Goal: Task Accomplishment & Management: Manage account settings

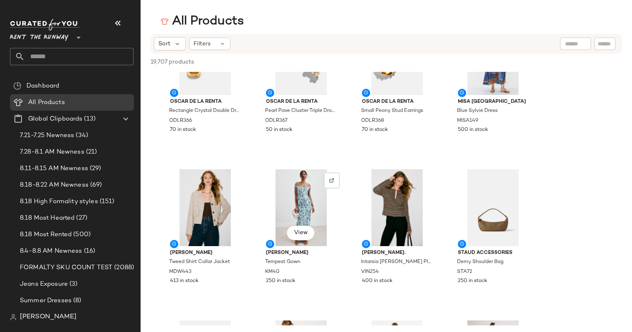
scroll to position [201, 0]
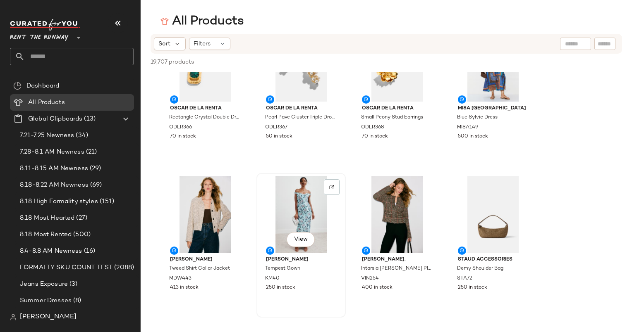
click at [287, 197] on div "View" at bounding box center [301, 214] width 84 height 77
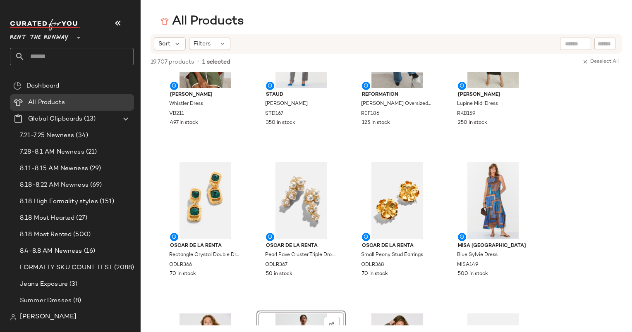
scroll to position [0, 0]
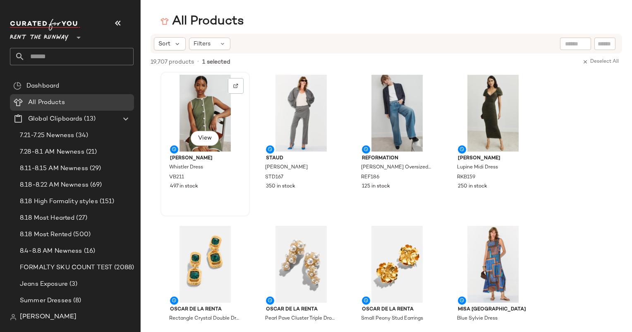
click at [196, 122] on div "View" at bounding box center [205, 113] width 84 height 77
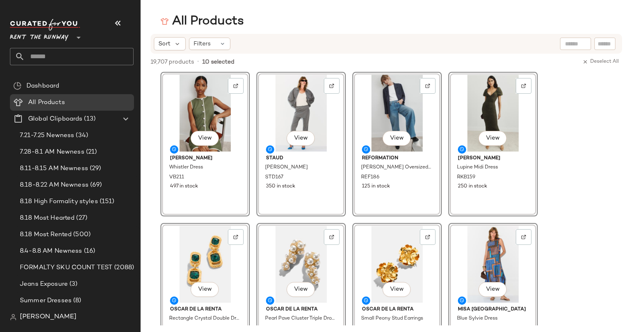
click at [258, 63] on div "19,707 products • 10 selected Deselect All" at bounding box center [386, 63] width 491 height 18
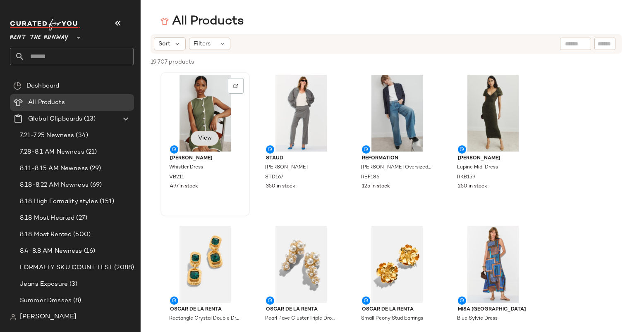
click at [203, 137] on span "View" at bounding box center [205, 138] width 14 height 7
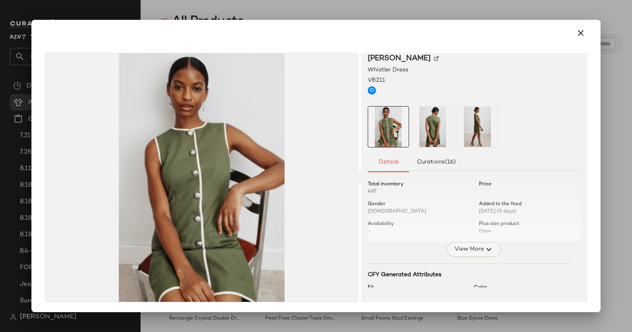
click at [476, 242] on button "View More" at bounding box center [474, 249] width 54 height 15
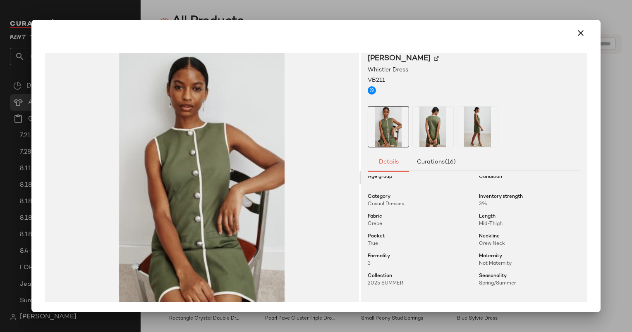
scroll to position [67, 0]
click at [577, 31] on icon "button" at bounding box center [580, 33] width 10 height 10
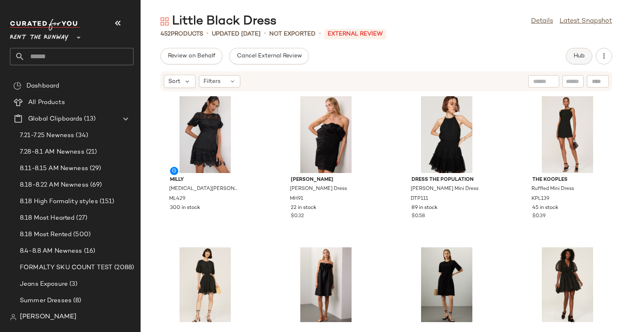
click at [578, 55] on span "Hub" at bounding box center [579, 56] width 12 height 7
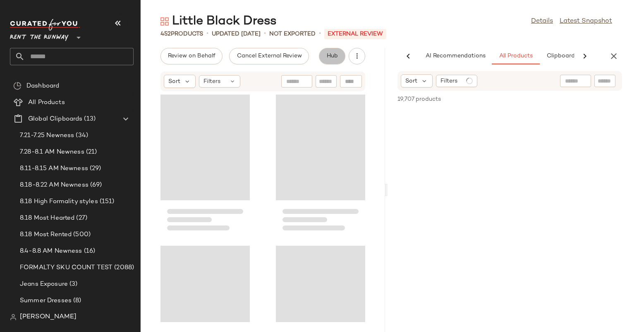
scroll to position [0, 43]
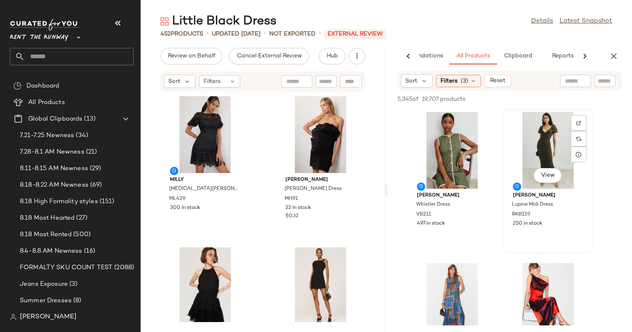
click at [578, 122] on img at bounding box center [578, 123] width 5 height 5
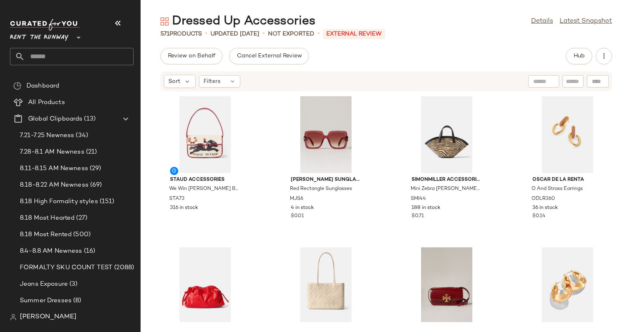
click at [496, 38] on div "Dressed Up Accessories Details Latest Snapshot 571 Products • updated [DATE] • …" at bounding box center [386, 172] width 491 height 319
click at [587, 55] on button "Hub" at bounding box center [579, 56] width 26 height 17
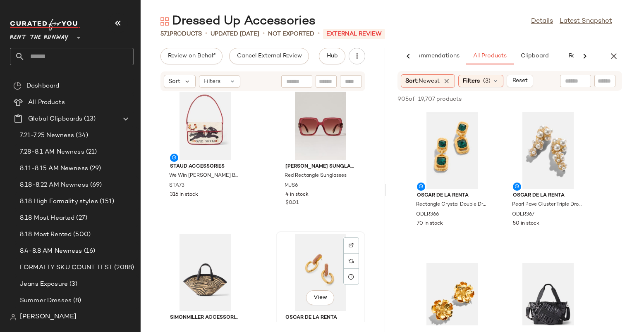
scroll to position [13, 0]
drag, startPoint x: 431, startPoint y: 277, endPoint x: 290, endPoint y: 172, distance: 176.3
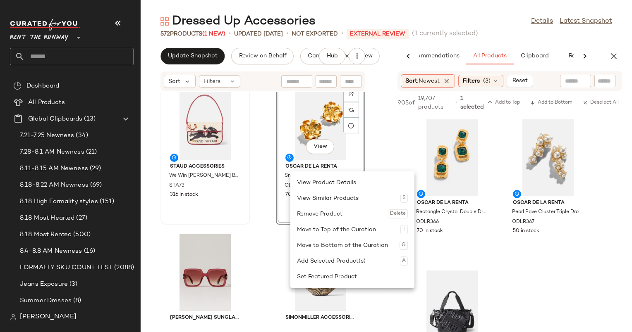
click at [246, 189] on div "Staud Accessories We Win Tommy Beaded Bag STA73 316 in stock" at bounding box center [205, 180] width 84 height 40
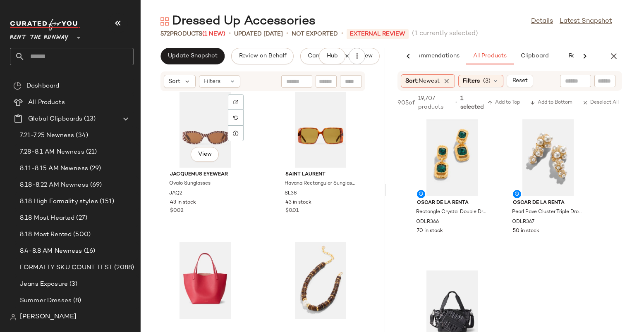
scroll to position [1072, 0]
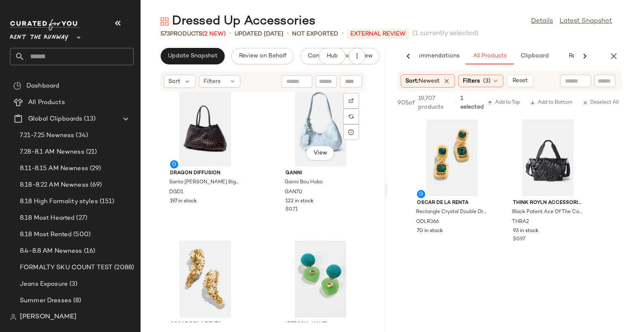
scroll to position [8184, 0]
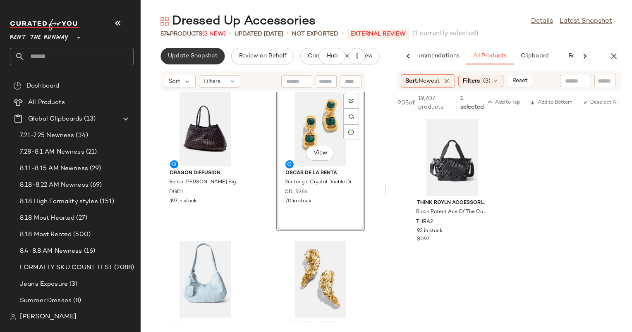
click at [198, 49] on button "Update Snapshot" at bounding box center [192, 56] width 64 height 17
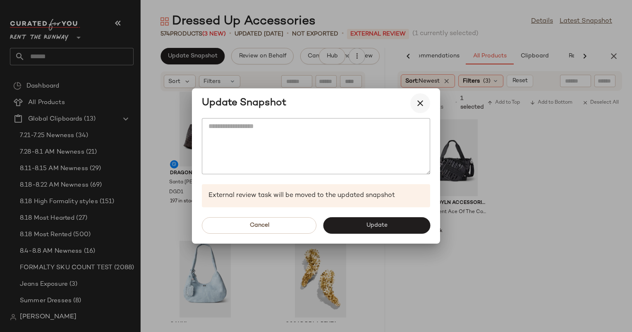
click at [425, 100] on button "button" at bounding box center [420, 103] width 20 height 20
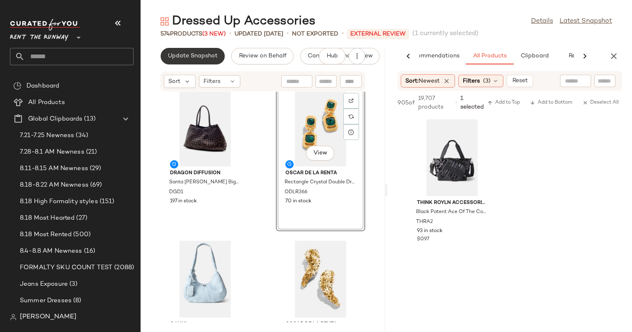
click at [194, 55] on span "Update Snapshot" at bounding box center [192, 56] width 50 height 7
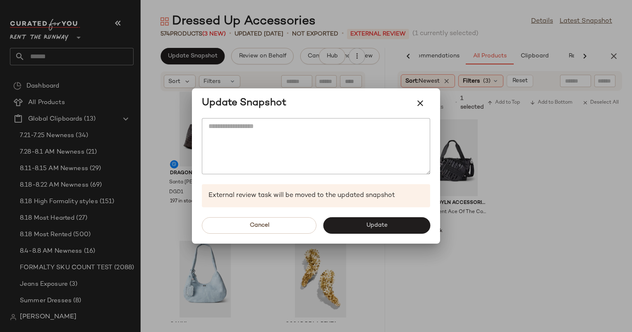
click at [384, 216] on div "Cancel Update" at bounding box center [316, 226] width 248 height 36
click at [385, 223] on span "Update" at bounding box center [375, 225] width 21 height 7
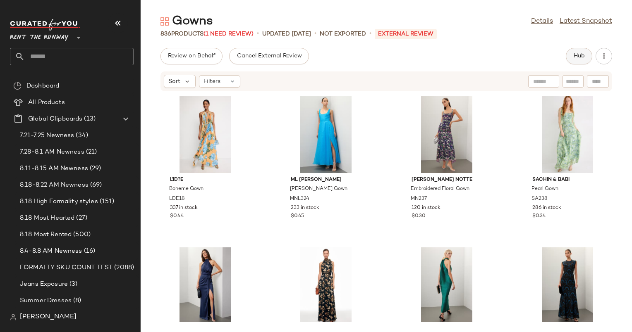
click at [580, 49] on button "Hub" at bounding box center [579, 56] width 26 height 17
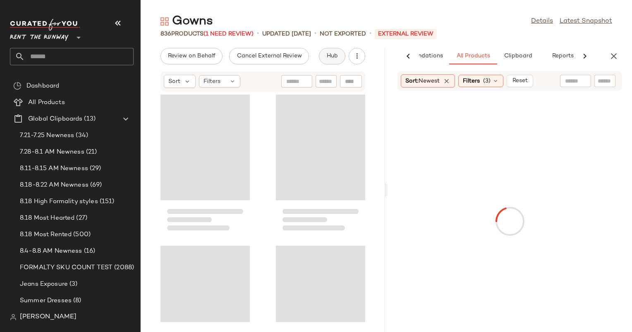
scroll to position [0, 43]
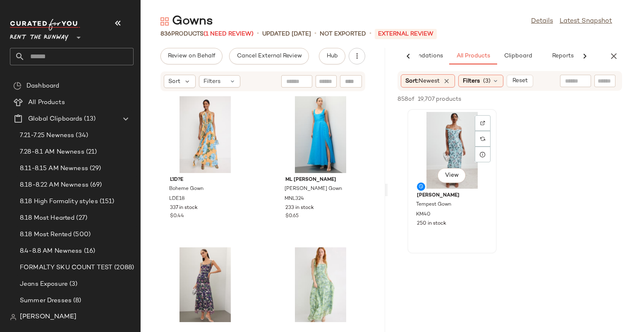
click at [443, 149] on div "View" at bounding box center [452, 150] width 84 height 77
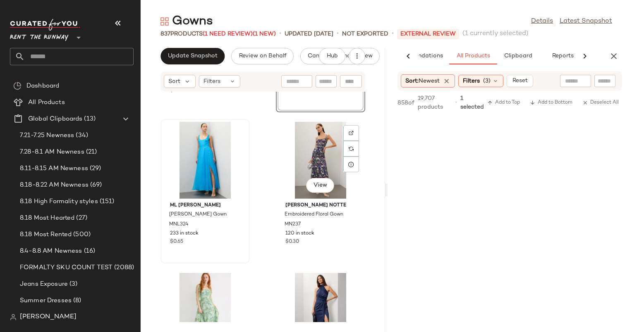
scroll to position [0, 0]
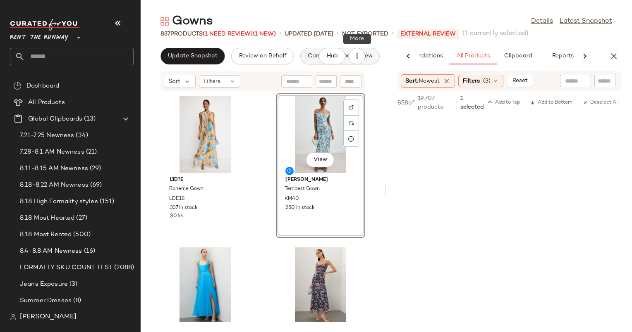
click at [365, 56] on span "Cancel External Review" at bounding box center [339, 56] width 65 height 7
click at [360, 58] on icon "button" at bounding box center [357, 56] width 8 height 8
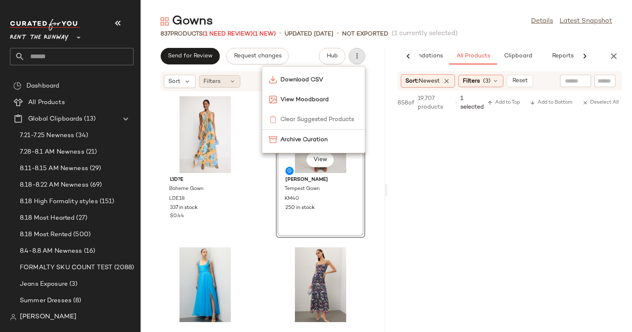
click at [224, 85] on div "Filters" at bounding box center [219, 81] width 41 height 12
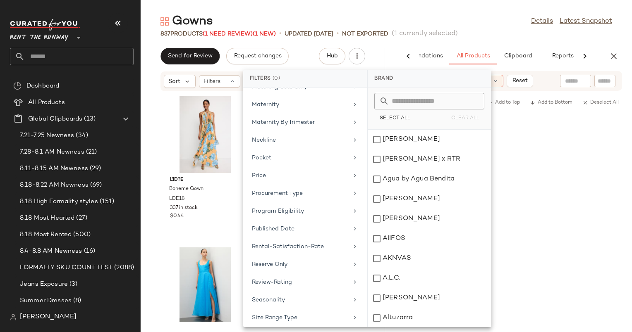
scroll to position [700, 0]
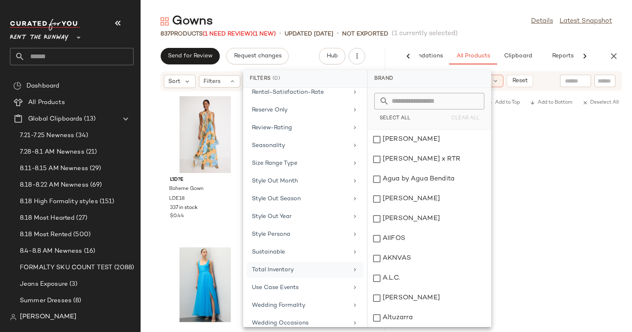
click at [304, 266] on div "Total Inventory" at bounding box center [300, 270] width 96 height 9
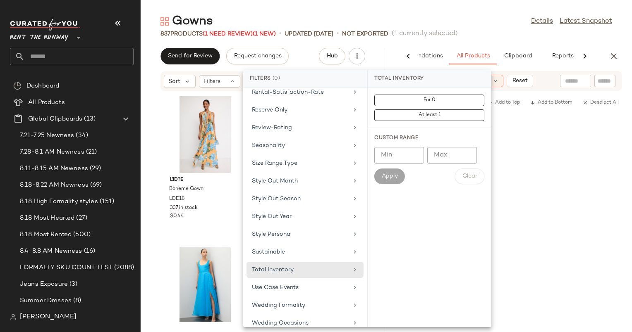
click at [421, 93] on div "For 0 At least 1" at bounding box center [429, 108] width 123 height 40
click at [423, 110] on button "For 0" at bounding box center [429, 116] width 110 height 12
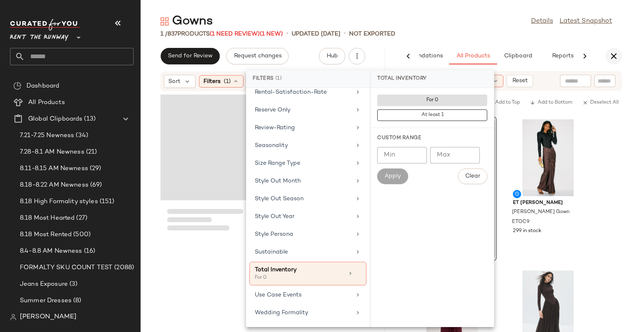
click at [612, 55] on icon "button" at bounding box center [614, 56] width 10 height 10
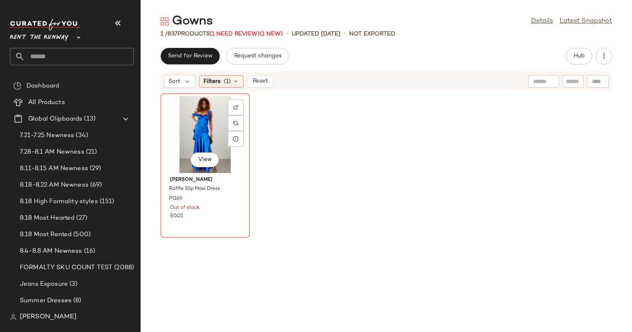
click at [217, 140] on div "View" at bounding box center [205, 134] width 84 height 77
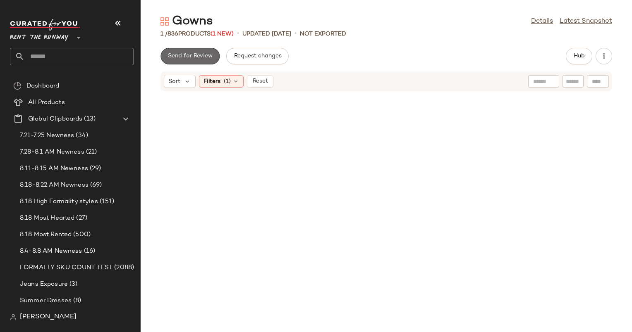
click at [185, 49] on button "Send for Review" at bounding box center [189, 56] width 59 height 17
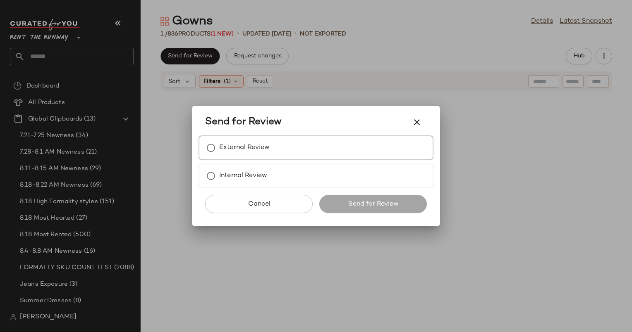
click at [307, 150] on div "External Review" at bounding box center [315, 148] width 235 height 25
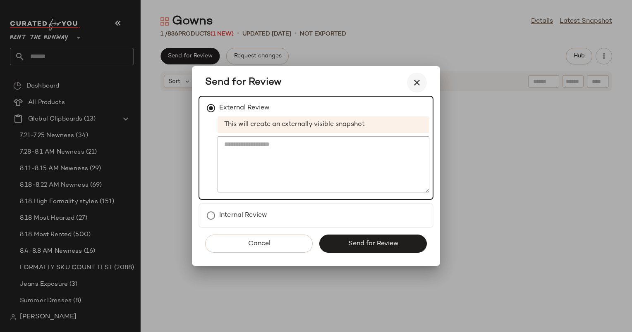
click at [420, 77] on button "button" at bounding box center [417, 83] width 20 height 20
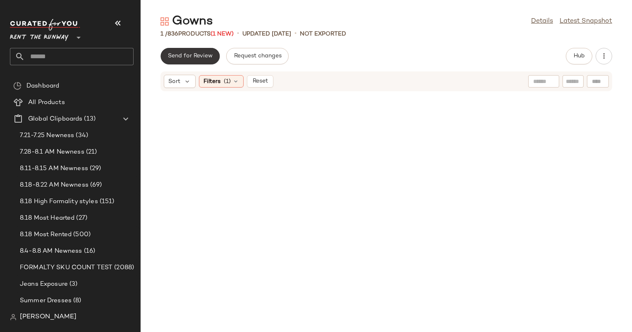
click at [187, 58] on span "Send for Review" at bounding box center [189, 56] width 45 height 7
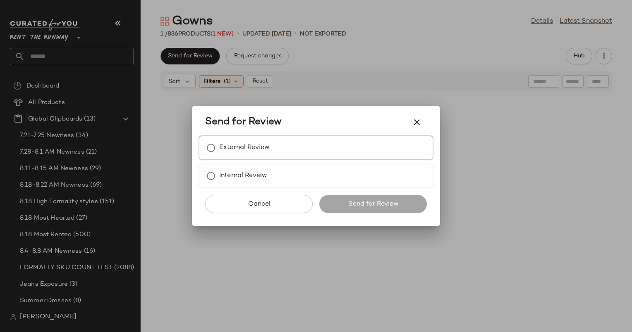
click at [284, 157] on div "External Review" at bounding box center [315, 148] width 235 height 25
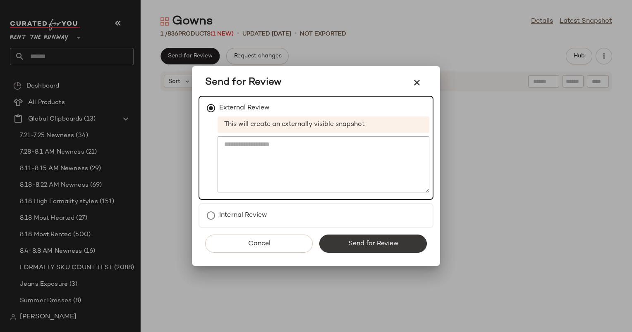
click at [396, 246] on span "Send for Review" at bounding box center [372, 244] width 51 height 8
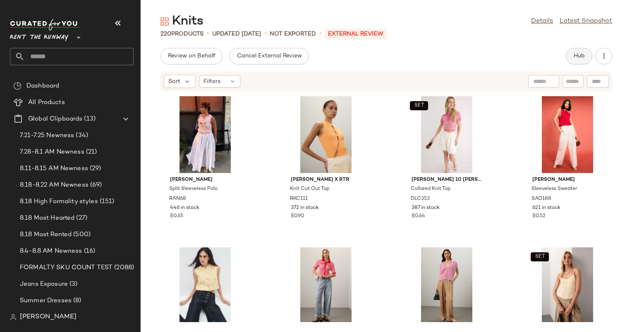
click at [579, 58] on span "Hub" at bounding box center [579, 56] width 12 height 7
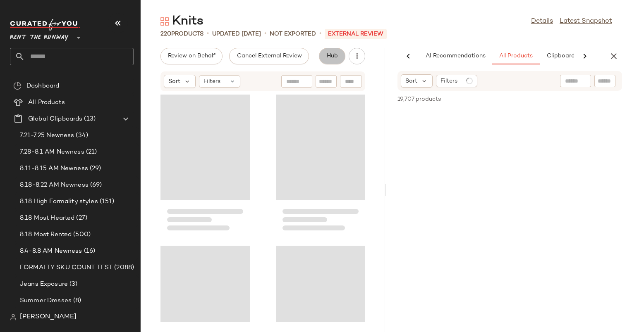
scroll to position [0, 43]
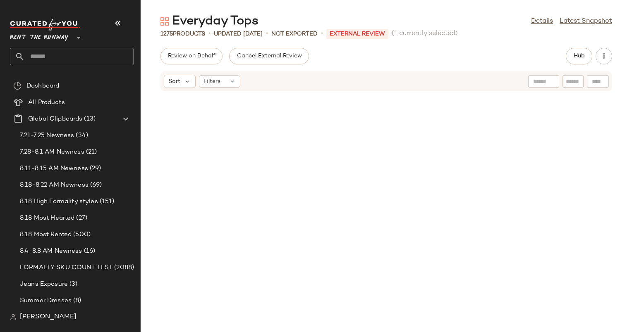
scroll to position [36464, 0]
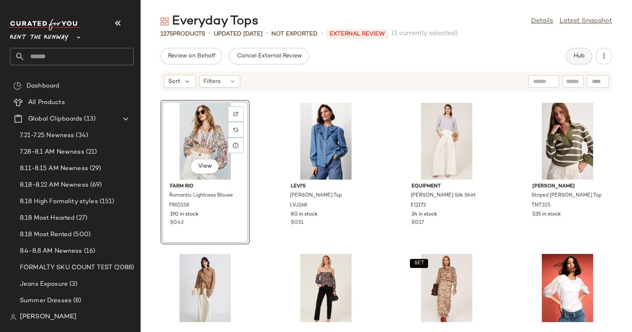
click at [573, 60] on button "Hub" at bounding box center [579, 56] width 26 height 17
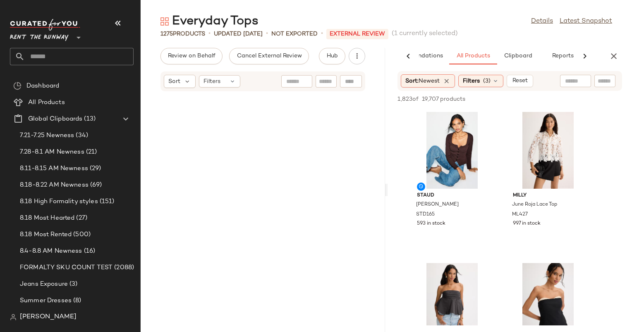
scroll to position [0, 0]
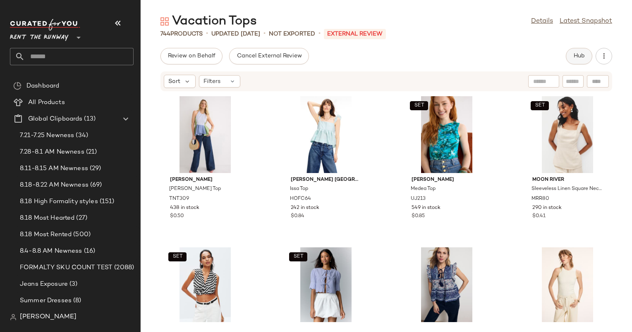
click at [584, 50] on button "Hub" at bounding box center [579, 56] width 26 height 17
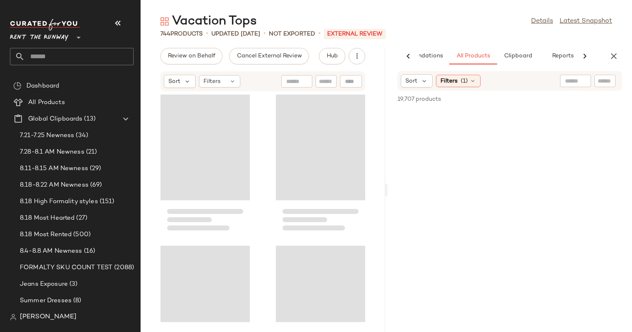
scroll to position [0, 43]
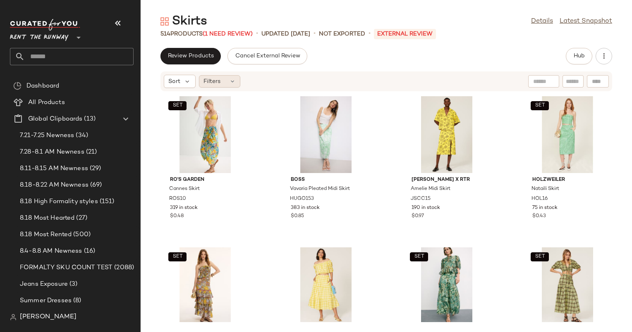
click at [227, 85] on div "Filters" at bounding box center [219, 81] width 41 height 12
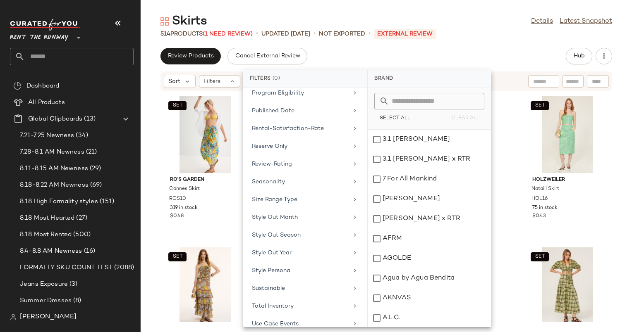
scroll to position [700, 0]
click at [327, 266] on div "Total Inventory" at bounding box center [300, 270] width 96 height 9
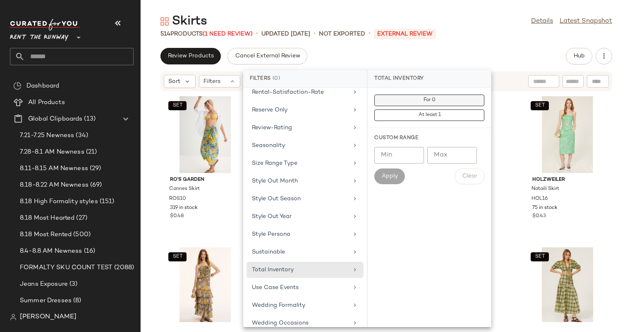
click at [434, 102] on span "For 0" at bounding box center [429, 101] width 12 height 6
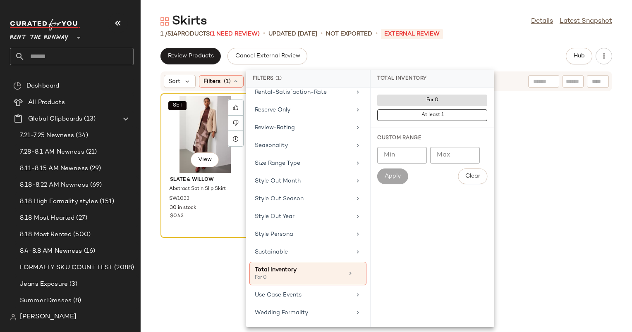
click at [215, 129] on div "SET View" at bounding box center [205, 134] width 84 height 77
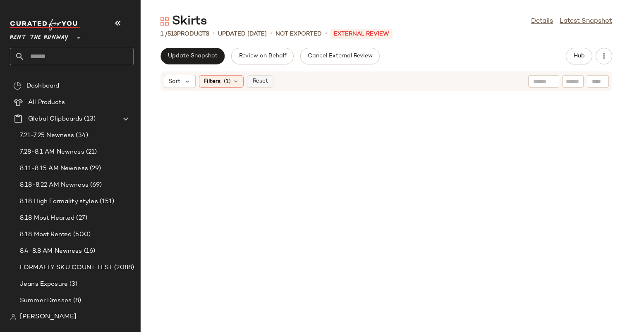
click at [264, 82] on span "Reset" at bounding box center [260, 81] width 16 height 7
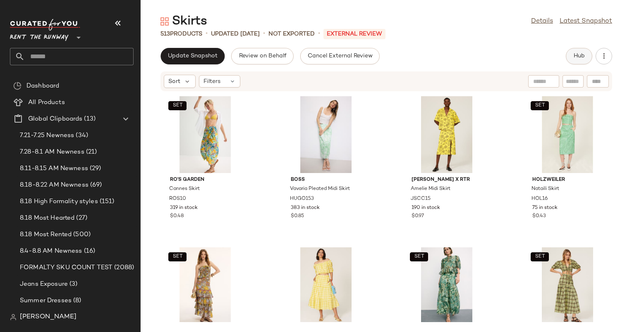
click at [566, 59] on button "Hub" at bounding box center [579, 56] width 26 height 17
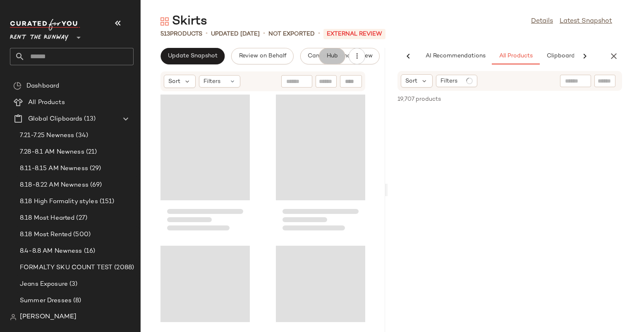
scroll to position [0, 42]
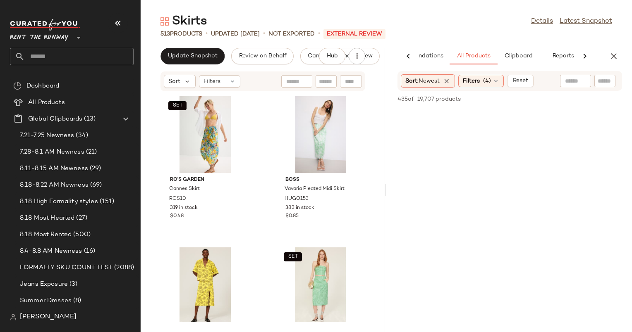
click at [200, 44] on div "Skirts Details Latest Snapshot 513 Products • updated Aug 21st • Not Exported •…" at bounding box center [386, 172] width 491 height 319
click at [203, 51] on button "Update Snapshot" at bounding box center [192, 56] width 64 height 17
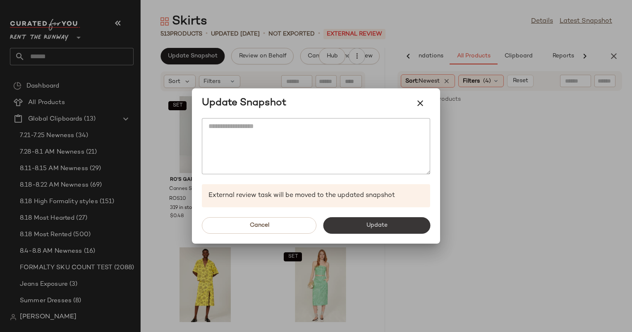
click at [389, 229] on button "Update" at bounding box center [376, 225] width 107 height 17
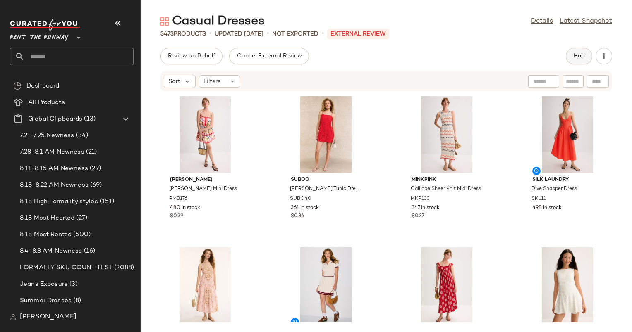
click at [576, 54] on span "Hub" at bounding box center [579, 56] width 12 height 7
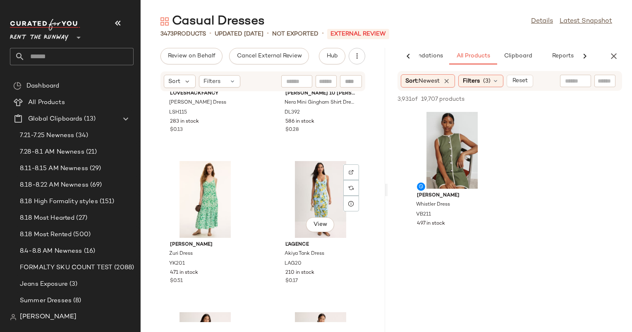
scroll to position [18051, 0]
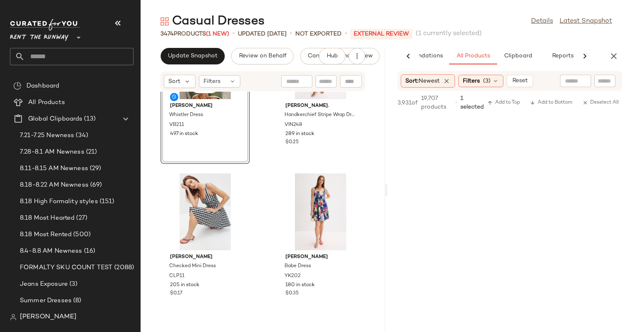
scroll to position [18540, 0]
click at [199, 50] on button "Update Snapshot" at bounding box center [192, 56] width 64 height 17
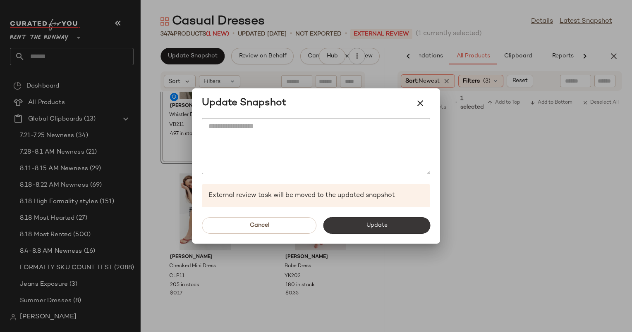
click at [380, 229] on button "Update" at bounding box center [376, 225] width 107 height 17
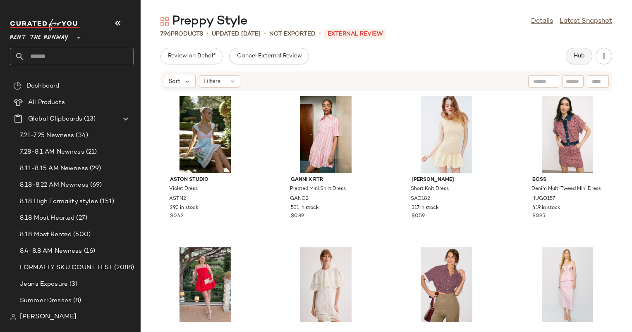
click at [584, 55] on span "Hub" at bounding box center [579, 56] width 12 height 7
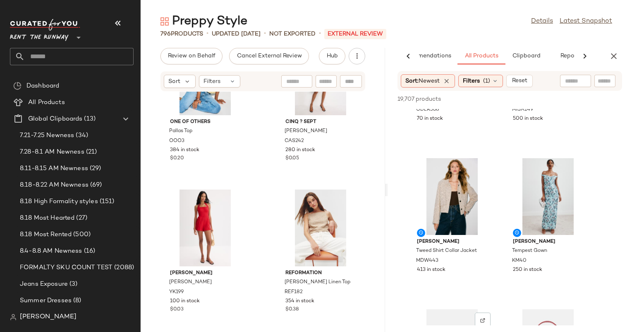
scroll to position [560, 0]
click at [450, 194] on div "View" at bounding box center [452, 195] width 84 height 77
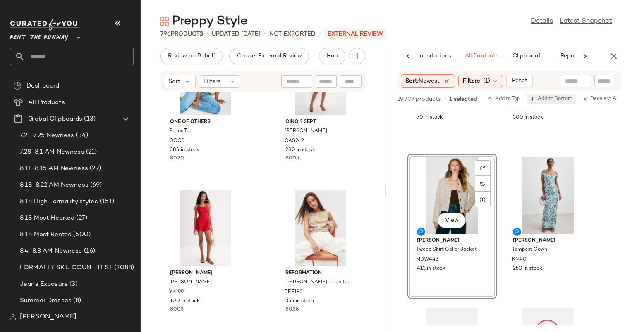
click at [552, 97] on span "Add to Bottom" at bounding box center [551, 99] width 43 height 6
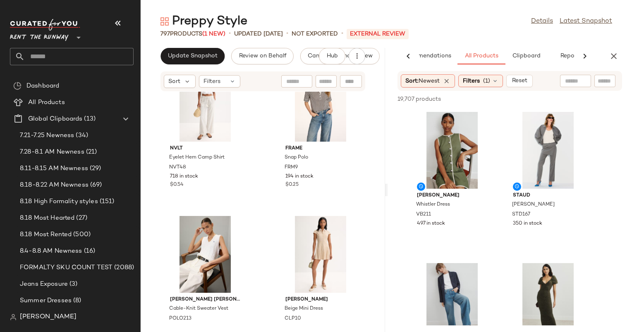
scroll to position [16061, 0]
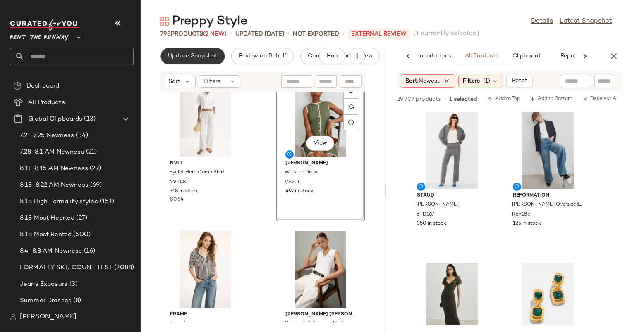
click at [204, 53] on span "Update Snapshot" at bounding box center [192, 56] width 50 height 7
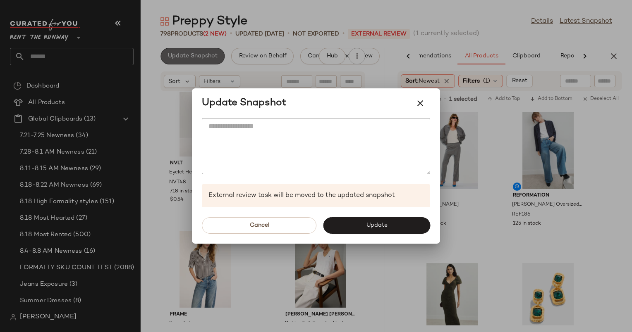
click at [204, 53] on div at bounding box center [316, 166] width 632 height 332
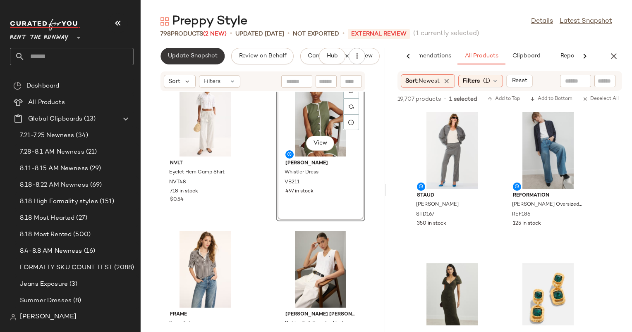
click at [213, 61] on button "Update Snapshot" at bounding box center [192, 56] width 64 height 17
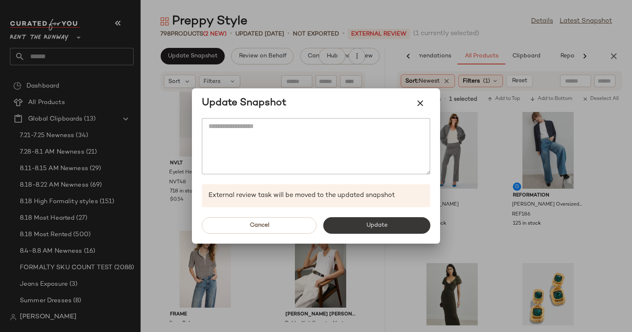
click at [368, 230] on button "Update" at bounding box center [376, 225] width 107 height 17
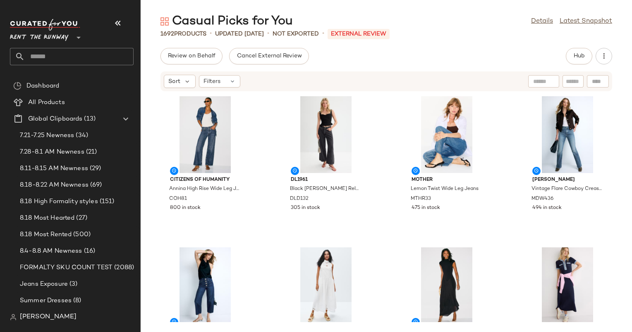
click at [562, 60] on div "Review on Behalf Cancel External Review Hub" at bounding box center [385, 56] width 451 height 17
click at [566, 60] on div "Hub" at bounding box center [579, 56] width 26 height 17
click at [570, 60] on button "Hub" at bounding box center [579, 56] width 26 height 17
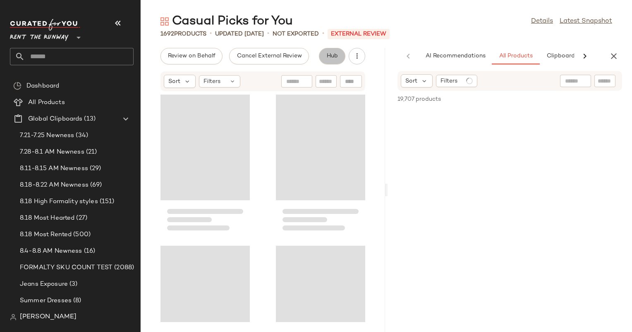
scroll to position [0, 34]
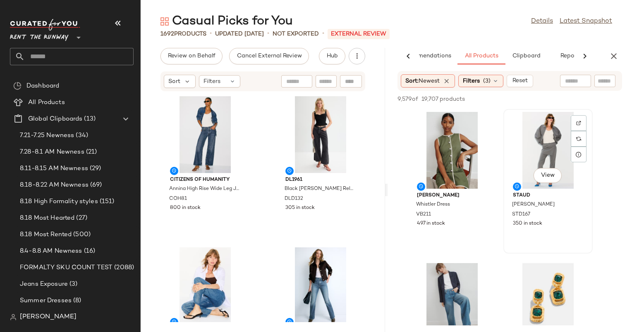
click at [555, 146] on div "View" at bounding box center [548, 150] width 84 height 77
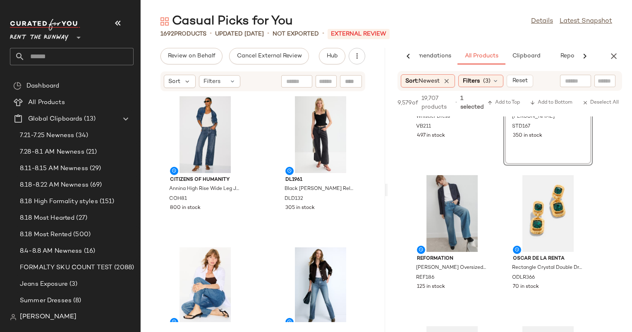
scroll to position [110, 0]
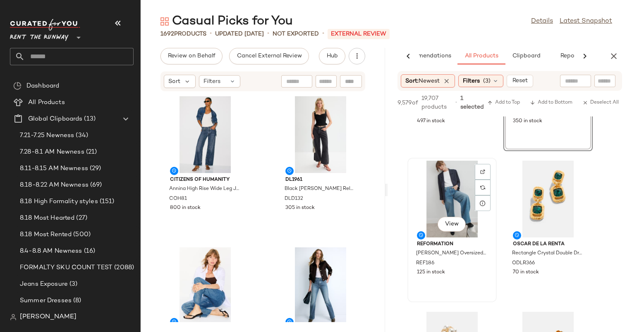
click at [465, 191] on div "View" at bounding box center [452, 199] width 84 height 77
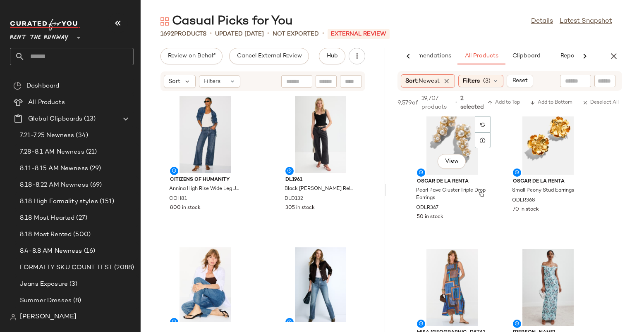
scroll to position [401, 0]
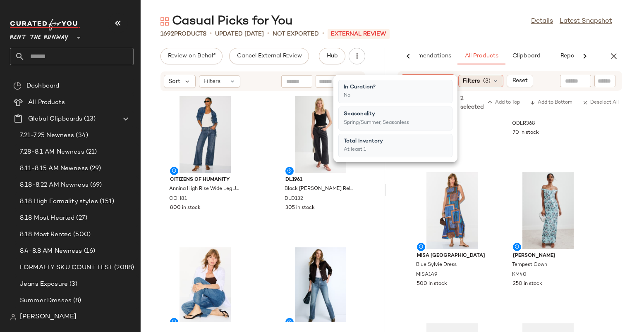
click at [488, 83] on span "(3)" at bounding box center [486, 81] width 7 height 9
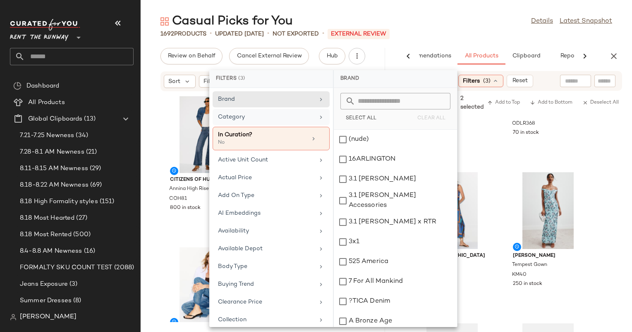
click at [299, 117] on div "Category" at bounding box center [266, 117] width 96 height 9
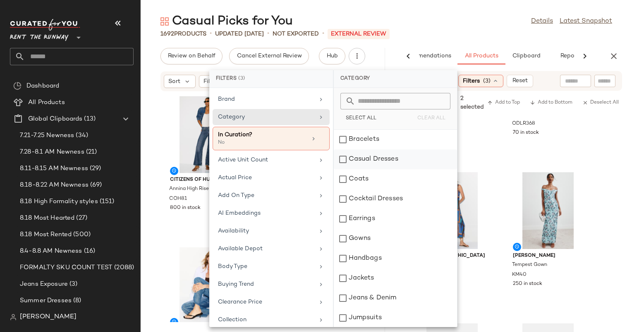
click at [397, 169] on div "Casual Dresses" at bounding box center [395, 179] width 123 height 20
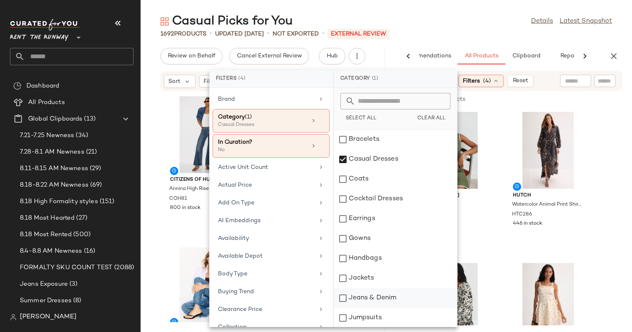
scroll to position [41, 0]
click at [376, 248] on div "Jackets" at bounding box center [395, 258] width 123 height 20
click at [383, 268] on div "Jeans & Denim" at bounding box center [395, 278] width 123 height 20
click at [384, 288] on div "Jumpsuits" at bounding box center [395, 298] width 123 height 20
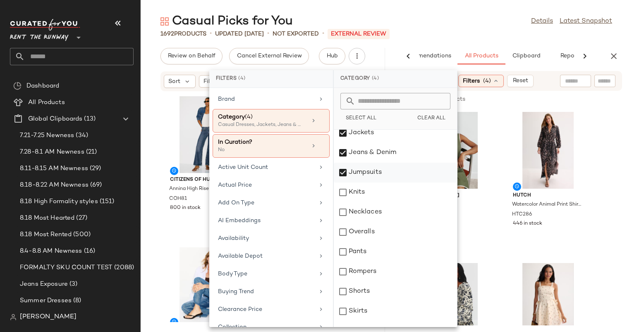
scroll to position [157, 0]
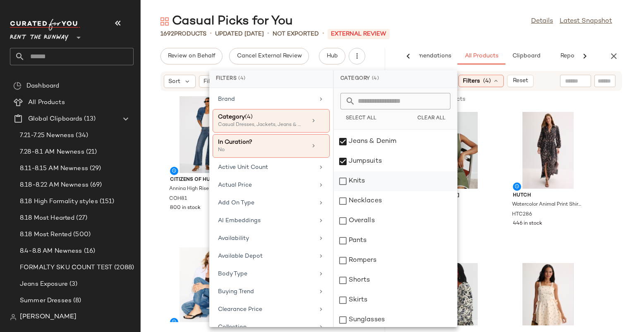
click at [372, 191] on div "Knits" at bounding box center [395, 201] width 123 height 20
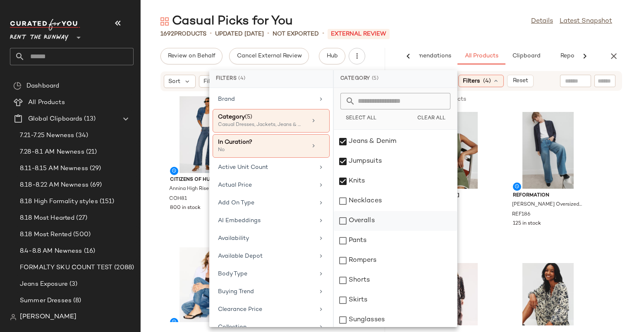
click at [374, 231] on div "Overalls" at bounding box center [395, 241] width 123 height 20
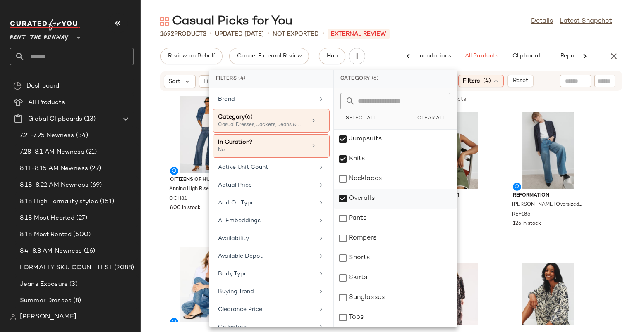
scroll to position [179, 0]
click at [374, 229] on div "Pants" at bounding box center [395, 239] width 123 height 20
click at [375, 249] on div "Rompers" at bounding box center [395, 259] width 123 height 20
click at [386, 269] on div "Shorts" at bounding box center [395, 279] width 123 height 20
click at [384, 289] on div "Skirts" at bounding box center [395, 299] width 123 height 20
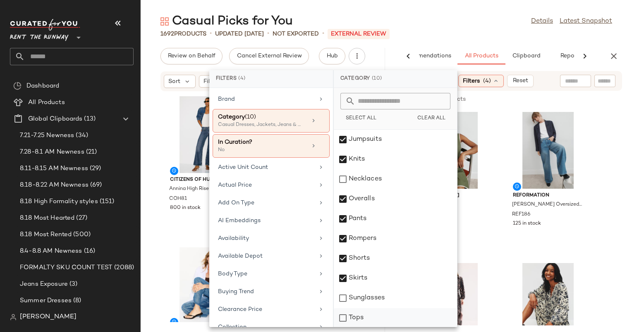
click at [390, 317] on div "Tops" at bounding box center [395, 318] width 123 height 20
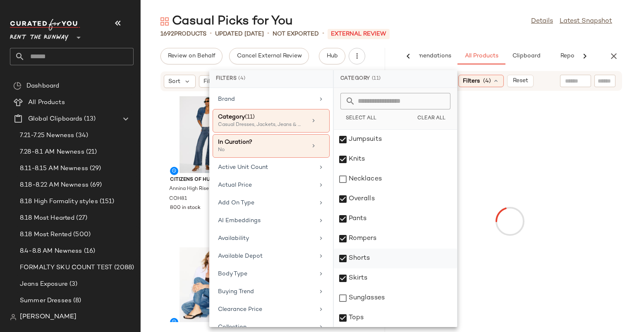
scroll to position [0, 0]
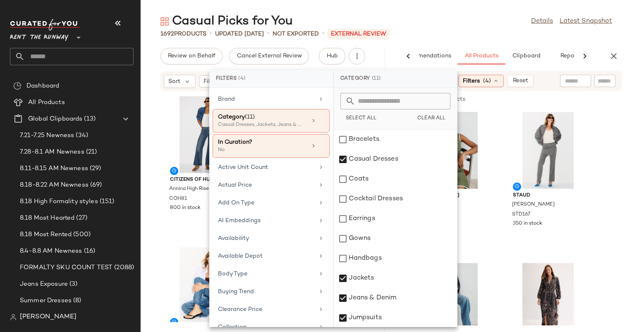
click at [460, 33] on div "1692 Products • updated Aug 20th • Not Exported • External REVIEW" at bounding box center [386, 34] width 491 height 8
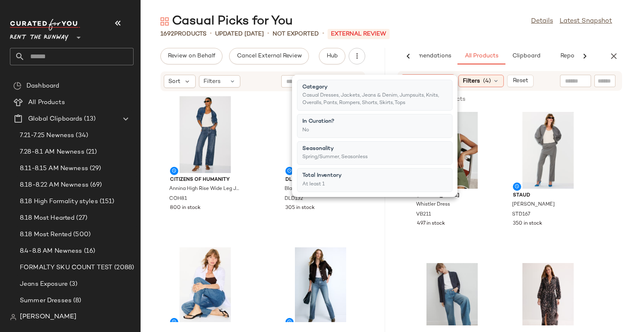
click at [460, 33] on div "1692 Products • updated Aug 20th • Not Exported • External REVIEW" at bounding box center [386, 34] width 491 height 8
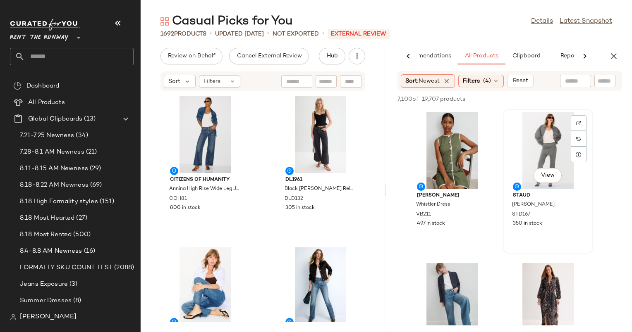
click at [548, 146] on div "View" at bounding box center [548, 150] width 84 height 77
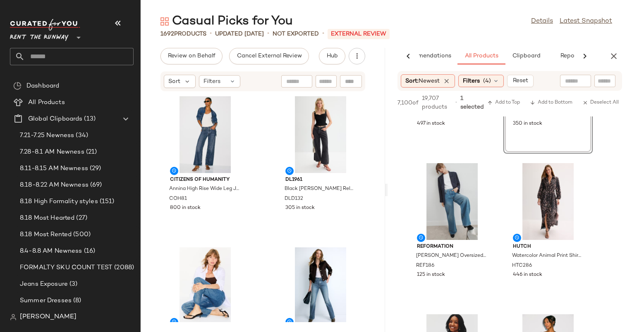
scroll to position [116, 0]
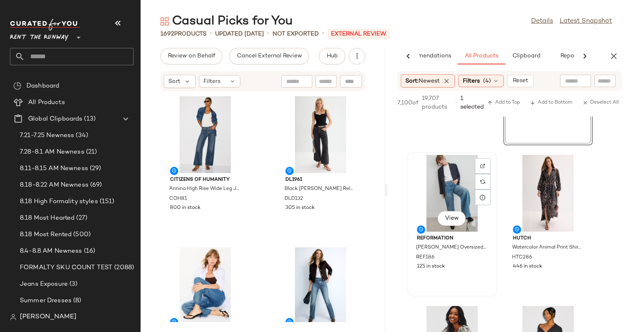
click at [465, 185] on div "View" at bounding box center [452, 193] width 84 height 77
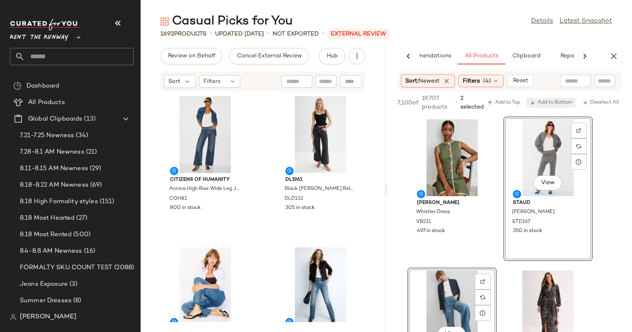
scroll to position [0, 0]
click at [558, 101] on span "Add to Bottom" at bounding box center [551, 103] width 43 height 6
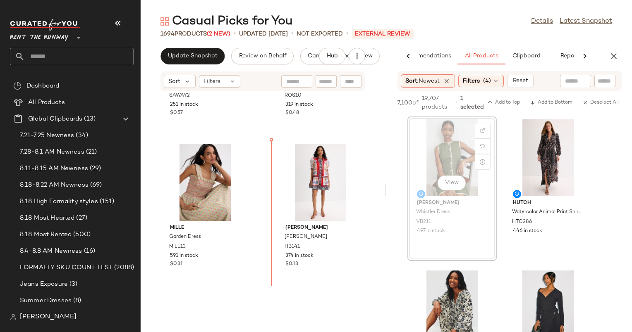
scroll to position [23261, 0]
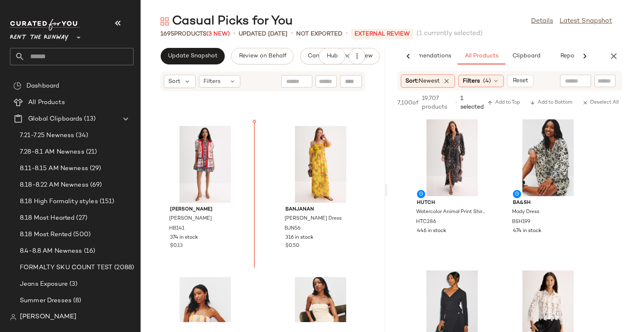
scroll to position [23396, 0]
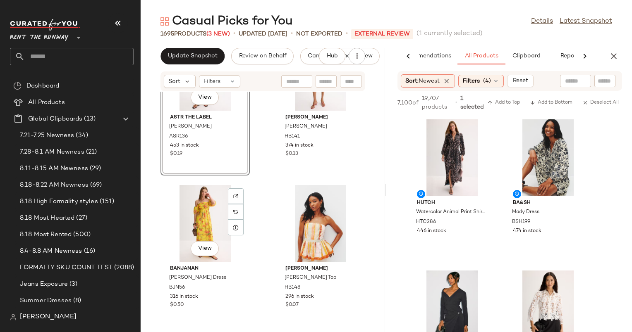
scroll to position [23520, 0]
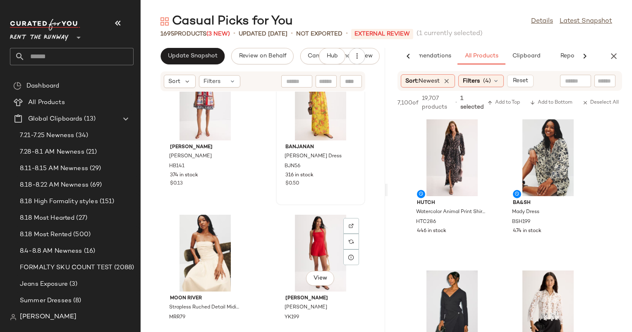
scroll to position [23628, 0]
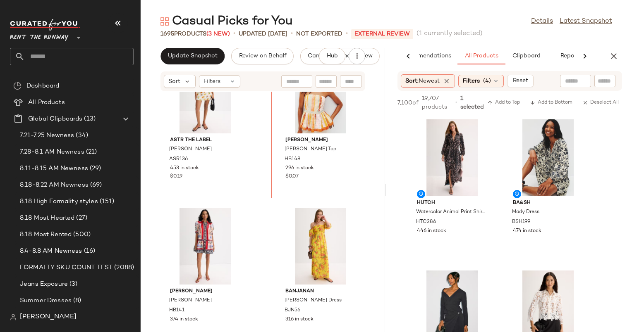
scroll to position [23498, 0]
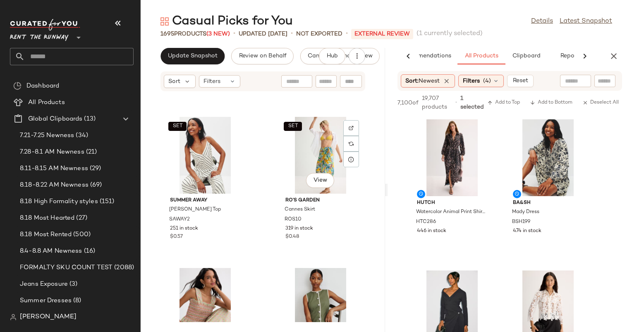
scroll to position [23136, 0]
click at [196, 58] on span "Update Snapshot" at bounding box center [192, 56] width 50 height 7
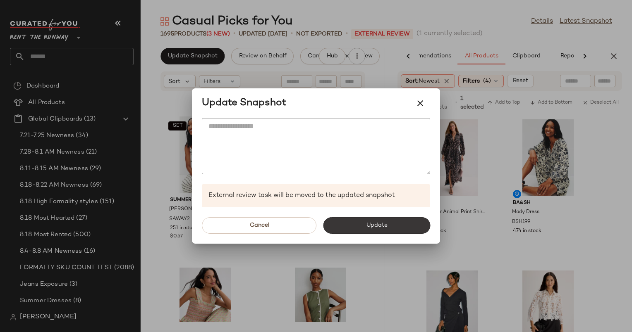
click at [397, 226] on button "Update" at bounding box center [376, 225] width 107 height 17
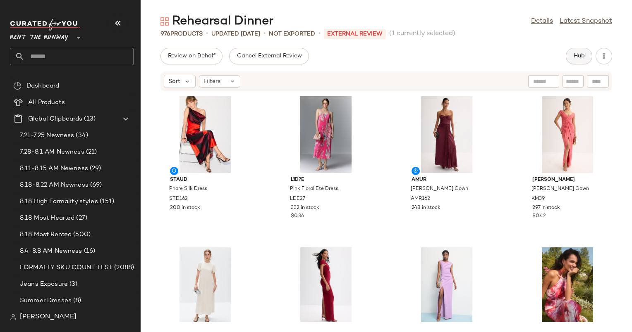
click at [575, 51] on button "Hub" at bounding box center [579, 56] width 26 height 17
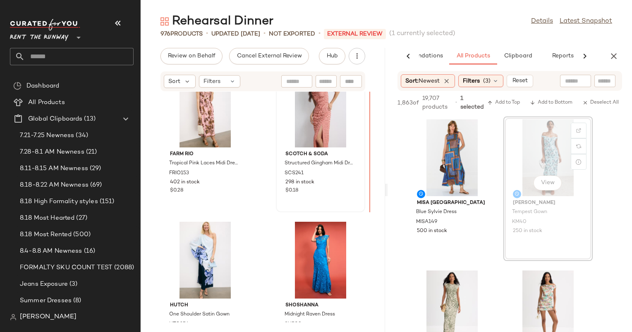
scroll to position [8500, 0]
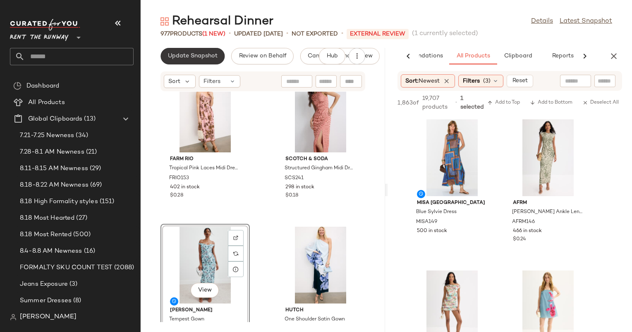
click at [209, 53] on span "Update Snapshot" at bounding box center [192, 56] width 50 height 7
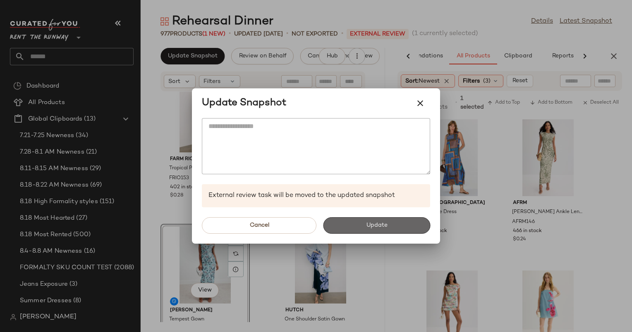
click at [384, 225] on span "Update" at bounding box center [375, 225] width 21 height 7
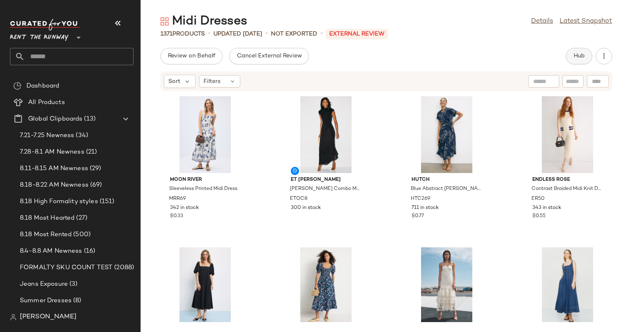
click at [583, 51] on button "Hub" at bounding box center [579, 56] width 26 height 17
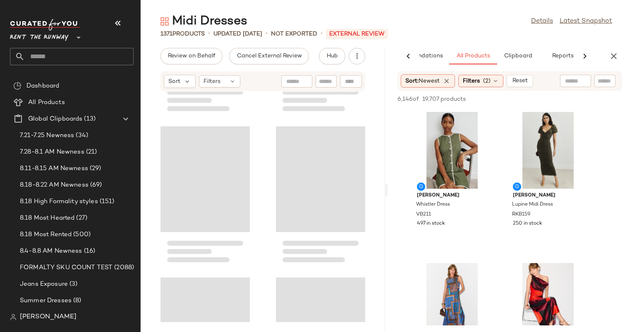
scroll to position [7843, 0]
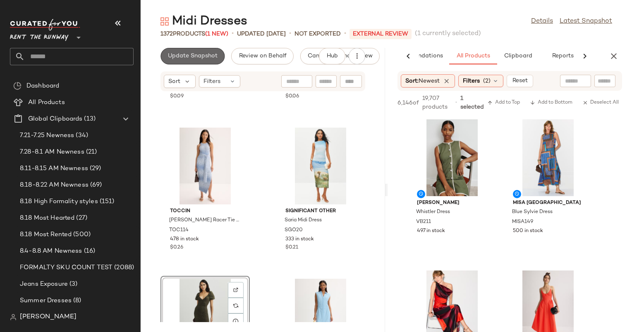
click at [207, 54] on span "Update Snapshot" at bounding box center [192, 56] width 50 height 7
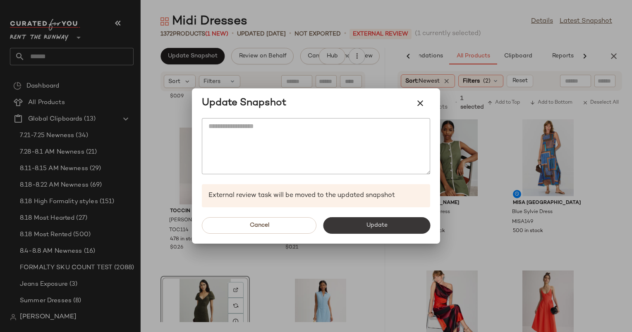
click at [394, 230] on button "Update" at bounding box center [376, 225] width 107 height 17
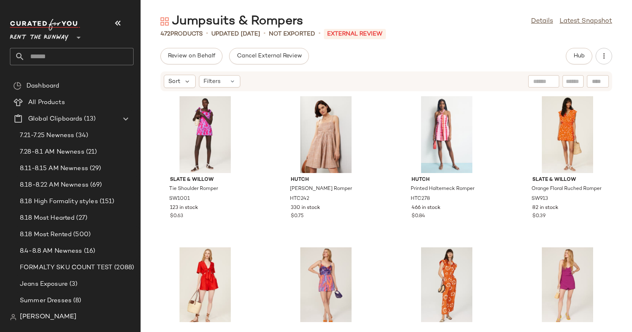
click at [585, 68] on div "Review on Behalf Cancel External Review Hub Sort Filters Slate & Willow Tie Sho…" at bounding box center [386, 190] width 491 height 284
click at [581, 61] on button "Hub" at bounding box center [579, 56] width 26 height 17
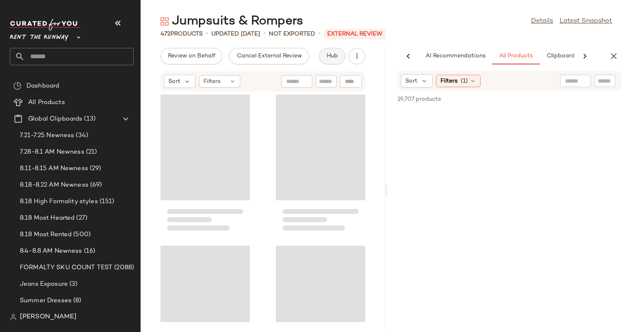
scroll to position [0, 43]
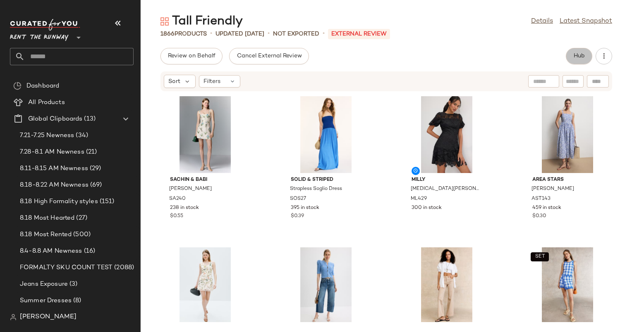
click at [581, 52] on button "Hub" at bounding box center [579, 56] width 26 height 17
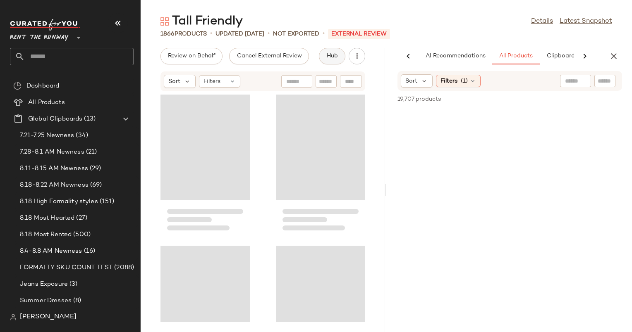
scroll to position [0, 51]
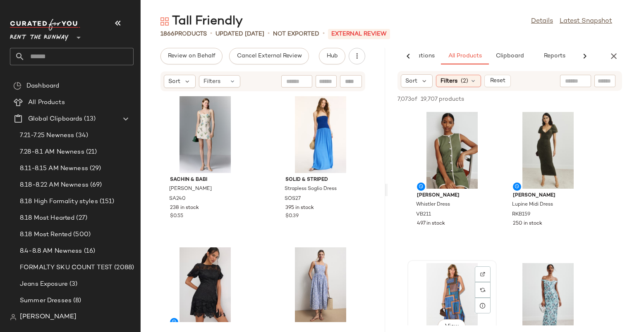
click at [465, 281] on div "View" at bounding box center [452, 301] width 84 height 77
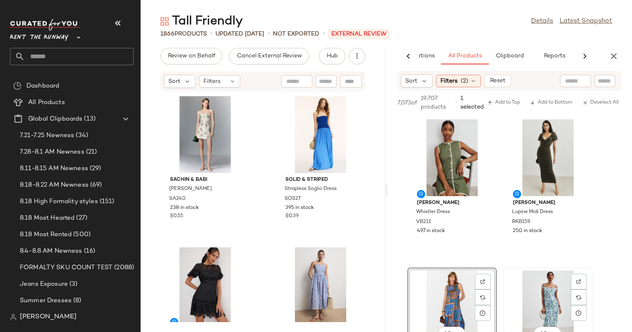
click at [551, 282] on div "View" at bounding box center [548, 309] width 84 height 77
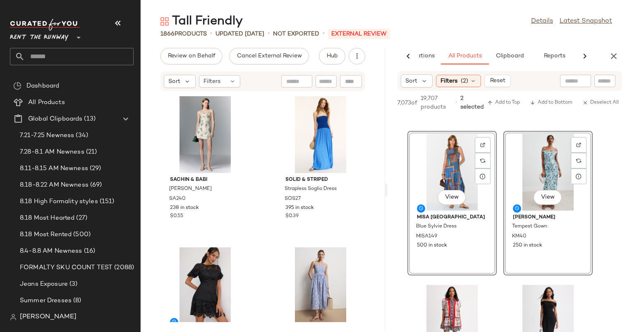
scroll to position [0, 0]
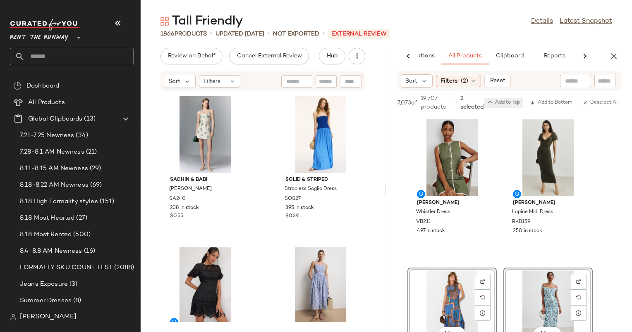
click at [504, 100] on span "Add to Top" at bounding box center [503, 103] width 33 height 6
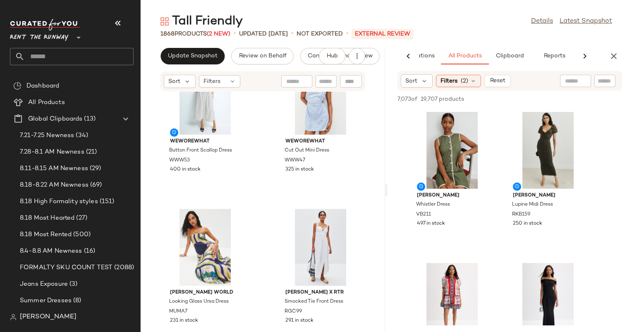
scroll to position [6606, 0]
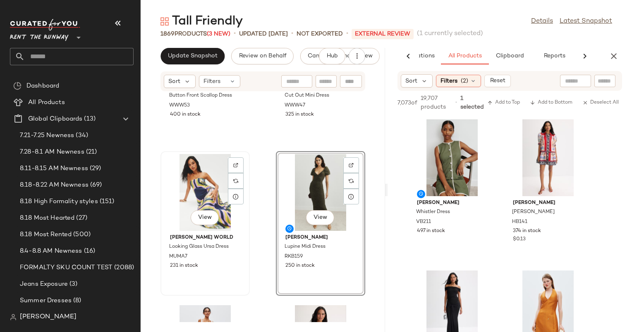
click at [239, 295] on div "View [PERSON_NAME] World Looking Glass Ursa Dress MUMA7 231 in stock" at bounding box center [204, 223] width 89 height 145
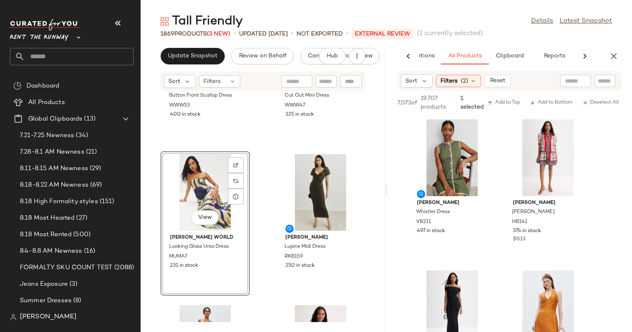
scroll to position [6655, 0]
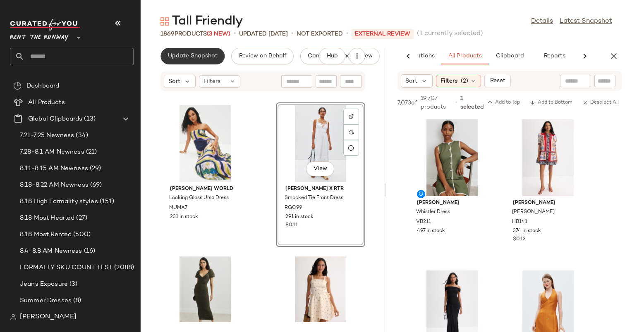
click at [198, 60] on button "Update Snapshot" at bounding box center [192, 56] width 64 height 17
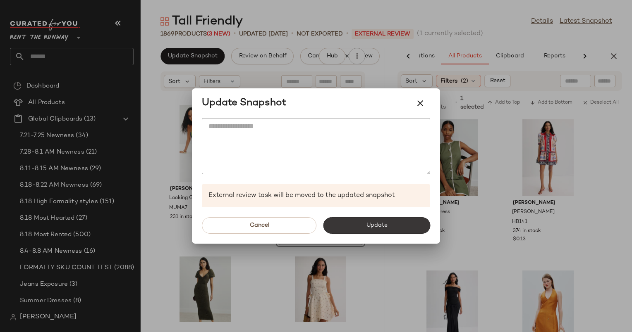
click at [386, 233] on button "Update" at bounding box center [376, 225] width 107 height 17
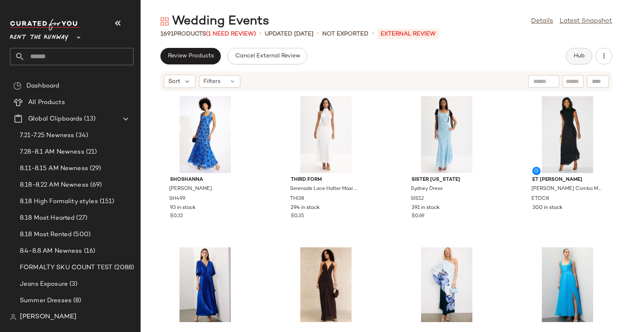
click at [572, 55] on button "Hub" at bounding box center [579, 56] width 26 height 17
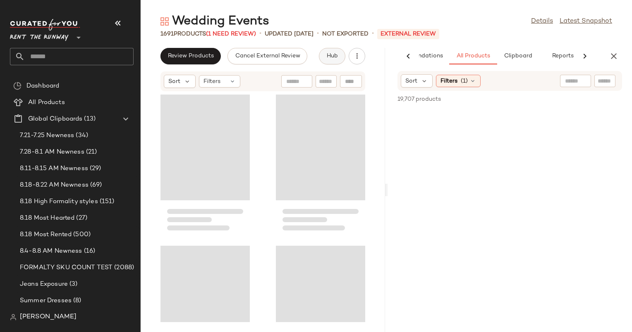
scroll to position [0, 43]
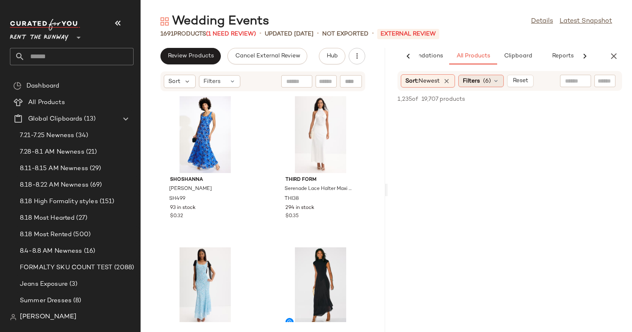
click at [477, 83] on span "Filters" at bounding box center [471, 81] width 17 height 9
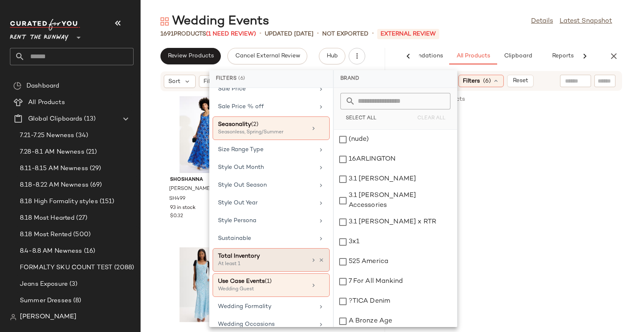
scroll to position [886, 0]
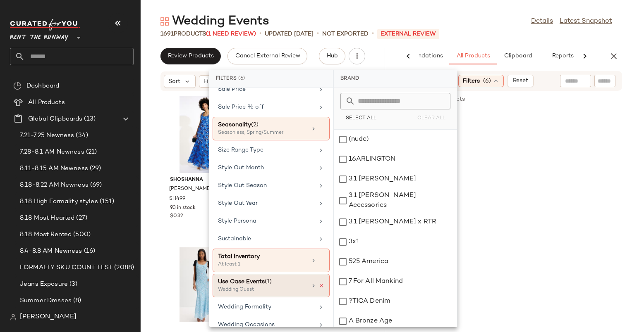
click at [318, 283] on icon at bounding box center [321, 286] width 6 height 6
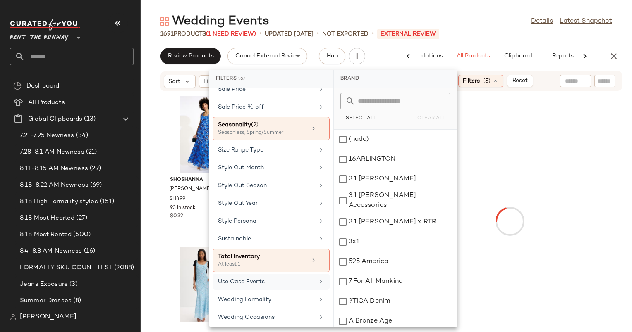
scroll to position [878, 0]
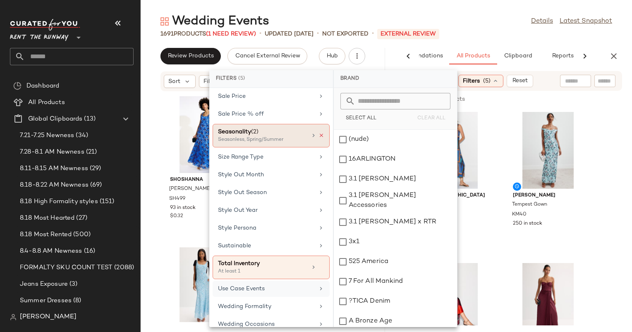
click at [318, 133] on icon at bounding box center [321, 136] width 6 height 6
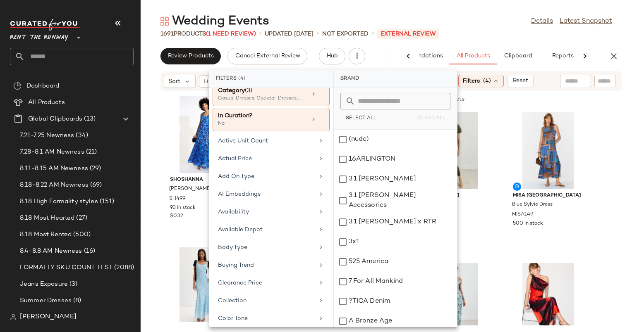
scroll to position [0, 0]
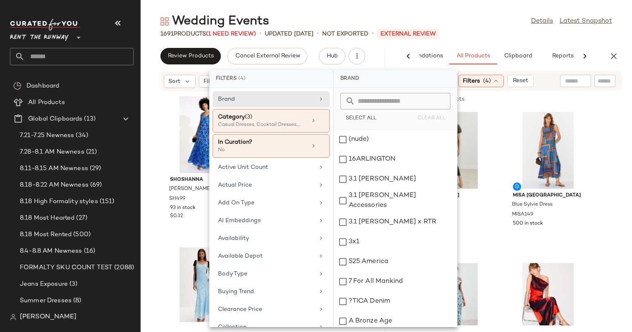
click at [487, 42] on div "Wedding Events Details Latest Snapshot 1691 Products (1 Need Review) • updated …" at bounding box center [386, 172] width 491 height 319
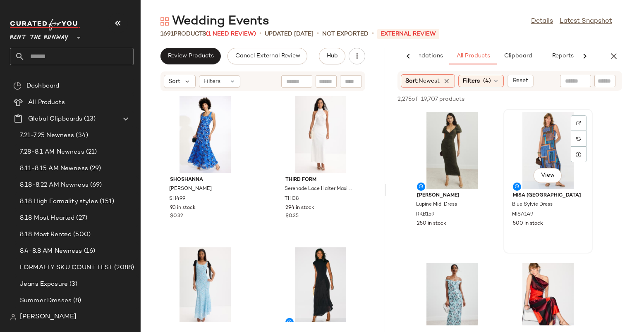
click at [523, 165] on div "View" at bounding box center [548, 150] width 84 height 77
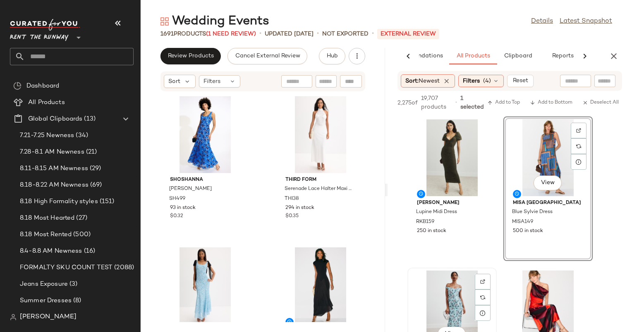
click at [459, 290] on div "View" at bounding box center [452, 309] width 84 height 77
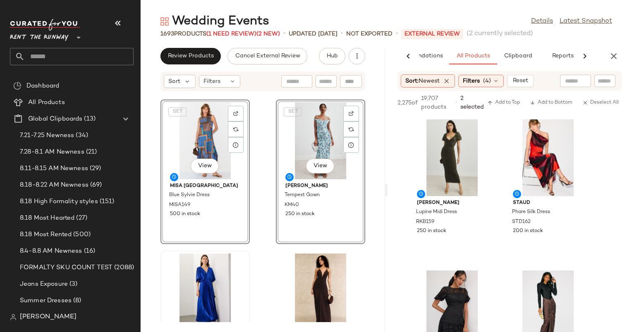
scroll to position [303, 0]
click at [261, 256] on div "Sister New York Sydney Dress SIS12 391 in stock $0.69 Et Ochs Francis Knit Comb…" at bounding box center [263, 207] width 244 height 231
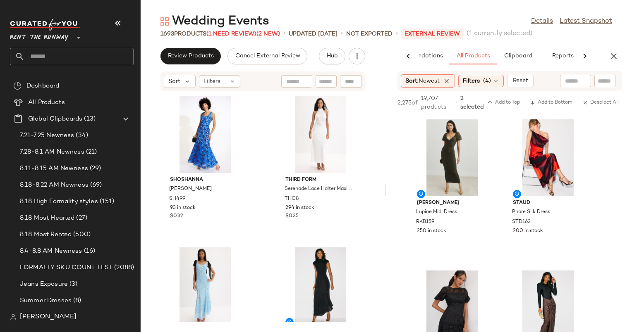
scroll to position [29, 0]
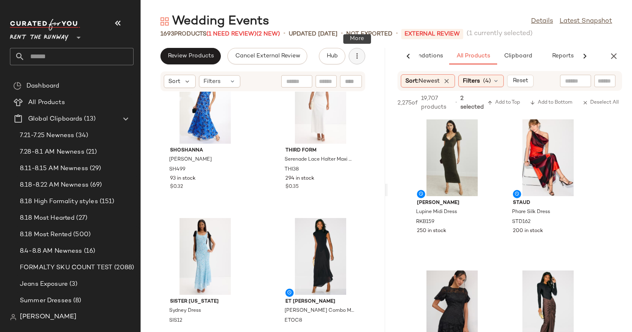
click at [353, 56] on icon "button" at bounding box center [357, 56] width 8 height 8
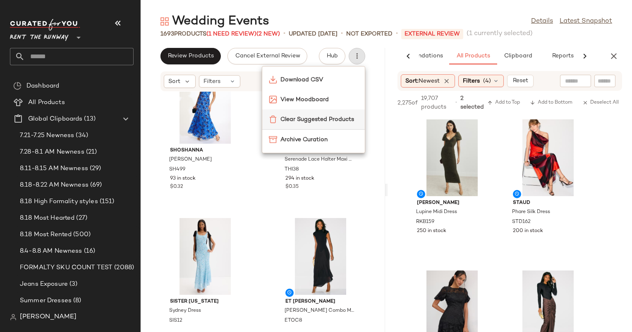
click at [311, 121] on span "Clear Suggested Products" at bounding box center [319, 119] width 78 height 9
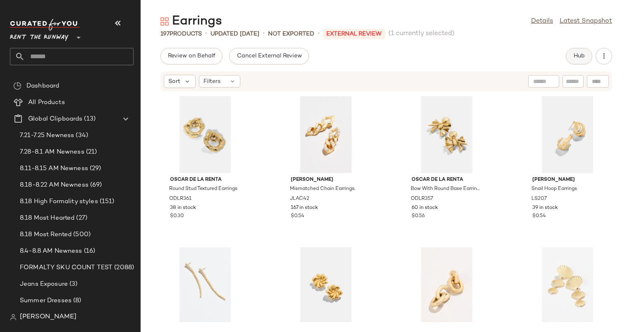
click at [570, 55] on button "Hub" at bounding box center [579, 56] width 26 height 17
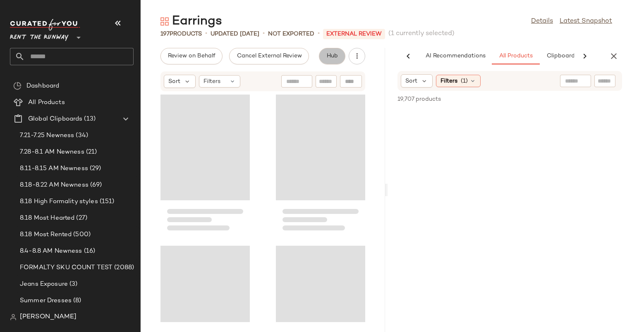
scroll to position [0, 43]
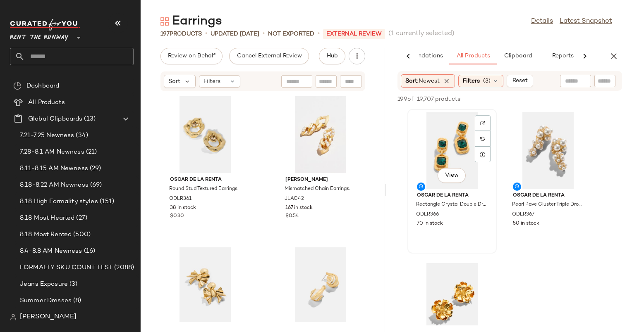
click at [470, 141] on div "View" at bounding box center [452, 150] width 84 height 77
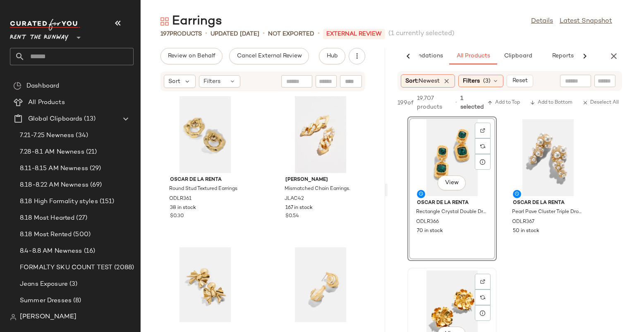
drag, startPoint x: 456, startPoint y: 292, endPoint x: 443, endPoint y: 297, distance: 13.4
click at [443, 297] on div "View" at bounding box center [452, 309] width 84 height 77
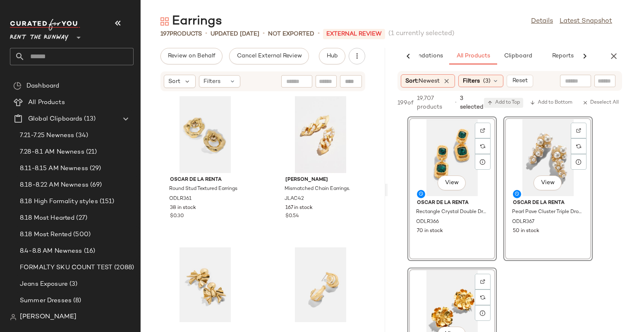
click at [511, 102] on span "Add to Top" at bounding box center [503, 103] width 33 height 6
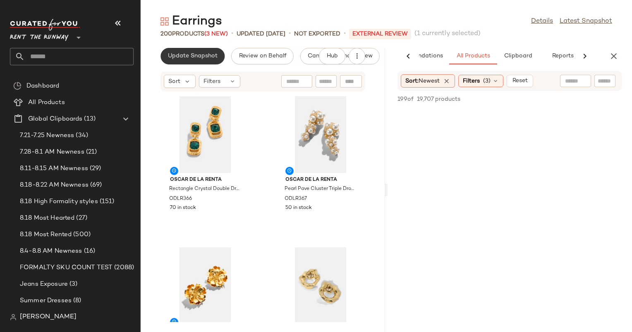
click at [202, 51] on button "Update Snapshot" at bounding box center [192, 56] width 64 height 17
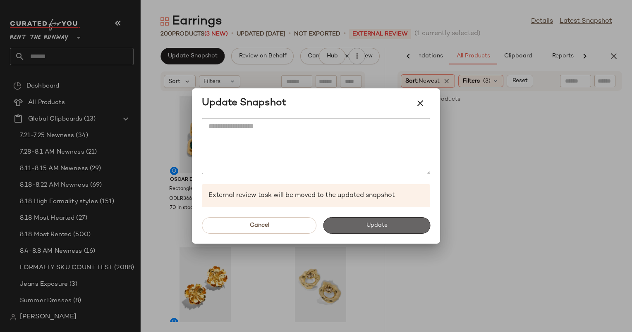
click at [379, 220] on button "Update" at bounding box center [376, 225] width 107 height 17
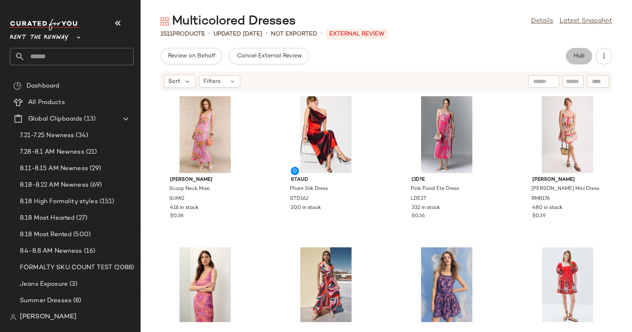
click at [588, 52] on button "Hub" at bounding box center [579, 56] width 26 height 17
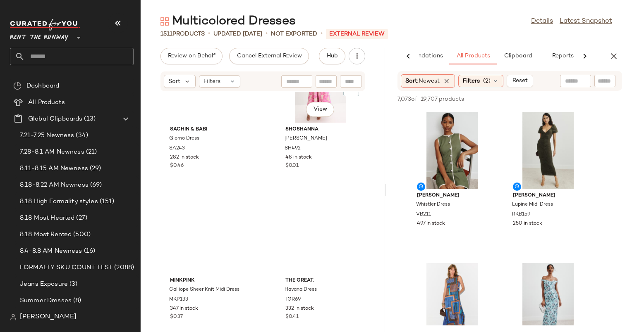
scroll to position [7517, 0]
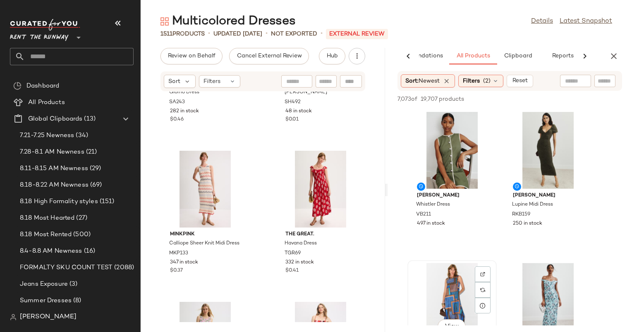
click at [450, 290] on div "View" at bounding box center [452, 301] width 84 height 77
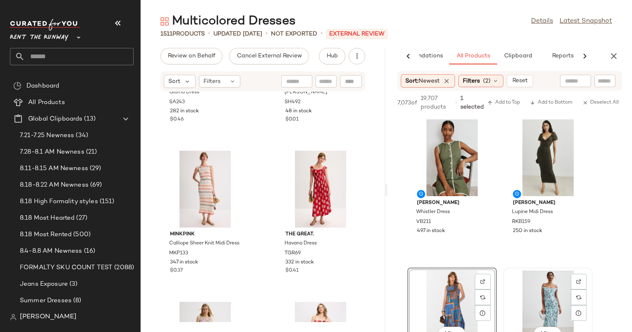
click at [537, 296] on div "View" at bounding box center [548, 309] width 84 height 77
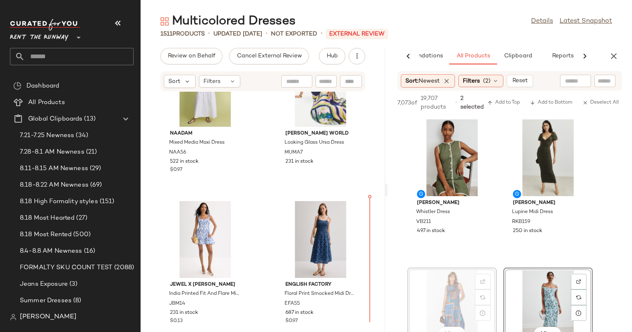
scroll to position [14925, 0]
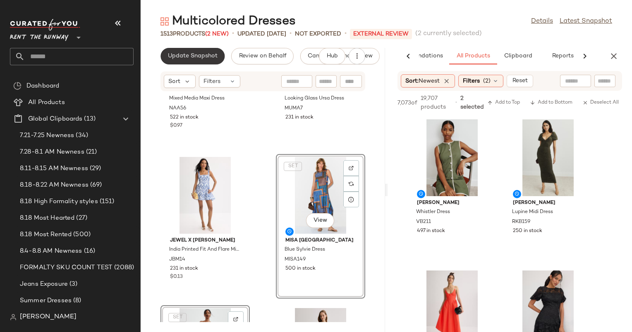
click at [207, 52] on button "Update Snapshot" at bounding box center [192, 56] width 64 height 17
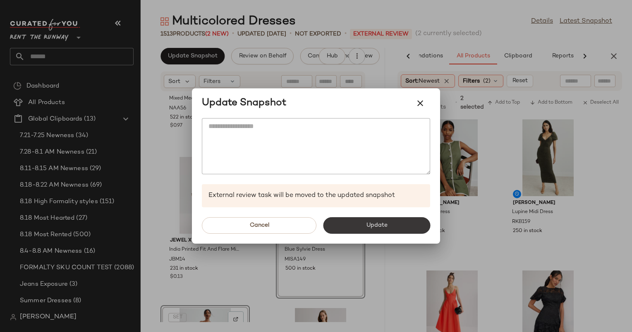
click at [370, 227] on span "Update" at bounding box center [375, 225] width 21 height 7
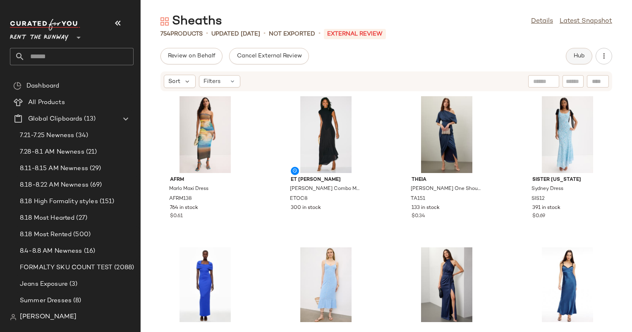
click at [582, 55] on span "Hub" at bounding box center [579, 56] width 12 height 7
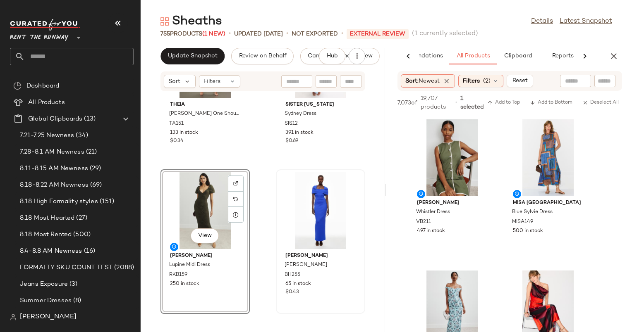
scroll to position [357, 0]
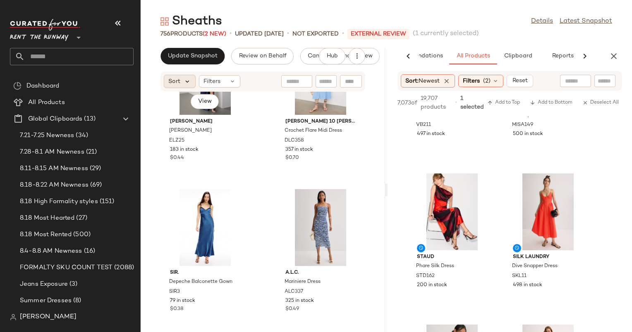
scroll to position [501, 0]
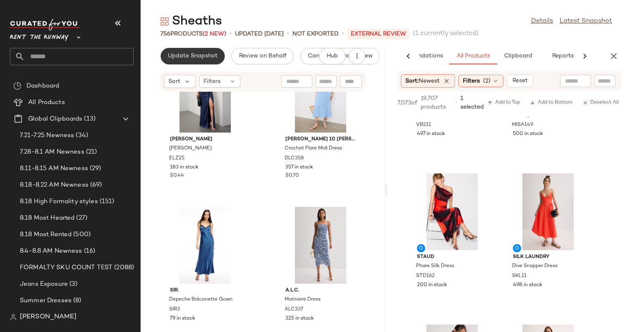
click at [200, 58] on span "Update Snapshot" at bounding box center [192, 56] width 50 height 7
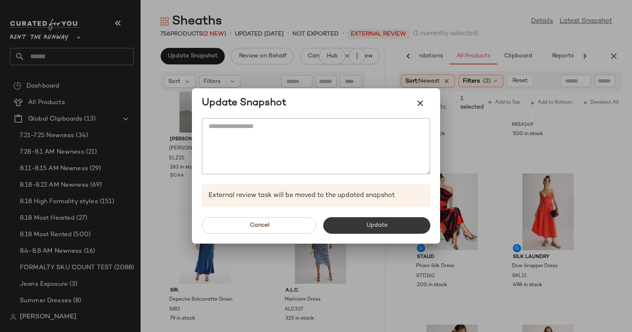
click at [379, 228] on span "Update" at bounding box center [375, 225] width 21 height 7
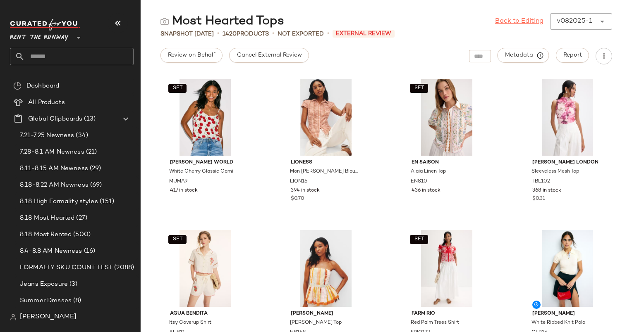
drag, startPoint x: 501, startPoint y: 25, endPoint x: 508, endPoint y: 20, distance: 8.8
click at [508, 20] on link "Back to Editing" at bounding box center [519, 22] width 48 height 10
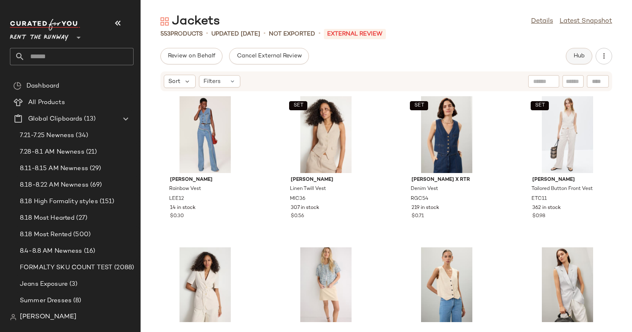
click at [583, 52] on button "Hub" at bounding box center [579, 56] width 26 height 17
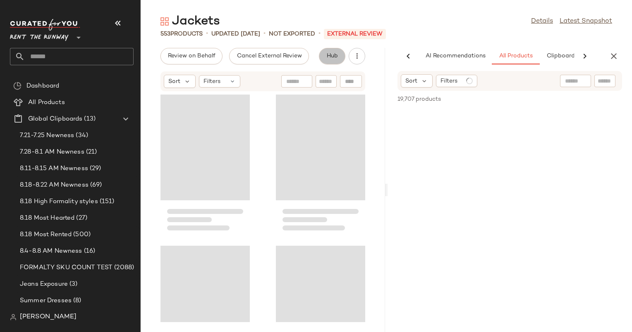
scroll to position [0, 43]
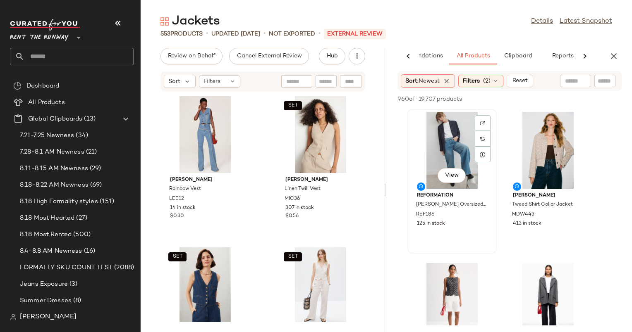
click at [442, 138] on div "View" at bounding box center [452, 150] width 84 height 77
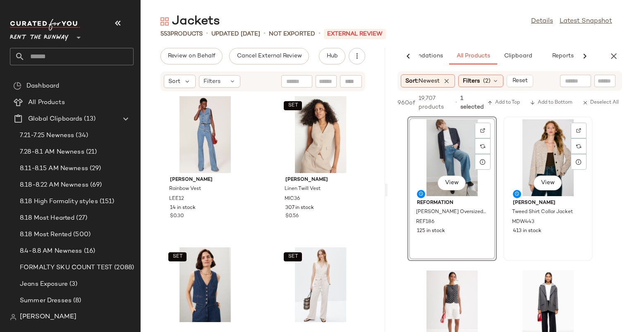
click at [545, 149] on div "View" at bounding box center [548, 157] width 84 height 77
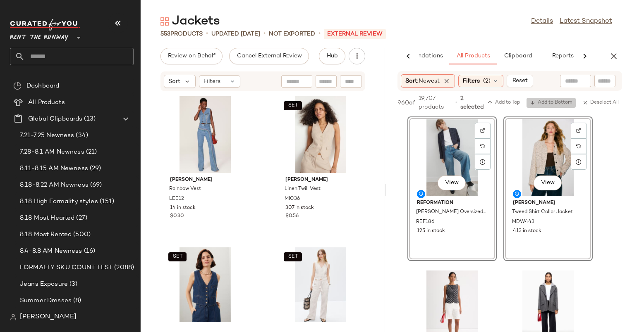
click at [560, 99] on button "Add to Bottom" at bounding box center [550, 103] width 49 height 10
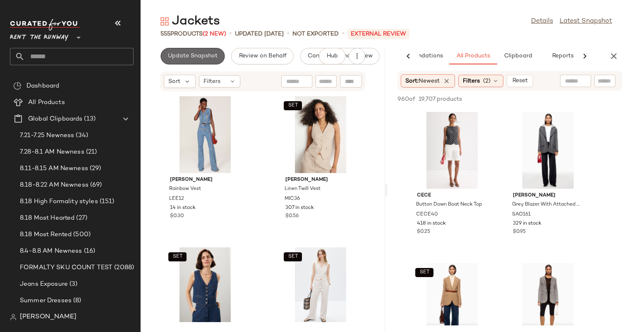
click at [185, 56] on span "Update Snapshot" at bounding box center [192, 56] width 50 height 7
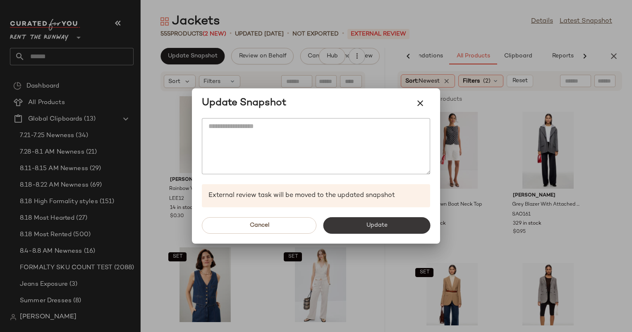
click at [358, 220] on button "Update" at bounding box center [376, 225] width 107 height 17
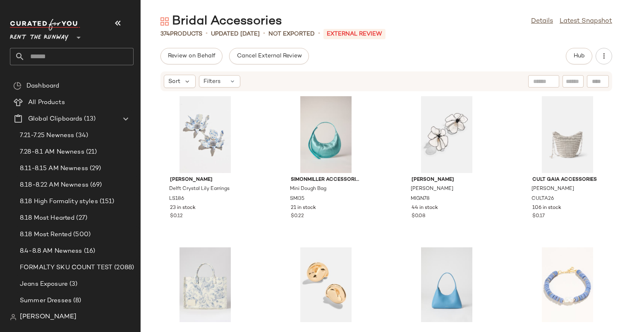
click at [565, 59] on div "Review on Behalf Cancel External Review Hub" at bounding box center [385, 56] width 451 height 17
click at [572, 56] on button "Hub" at bounding box center [579, 56] width 26 height 17
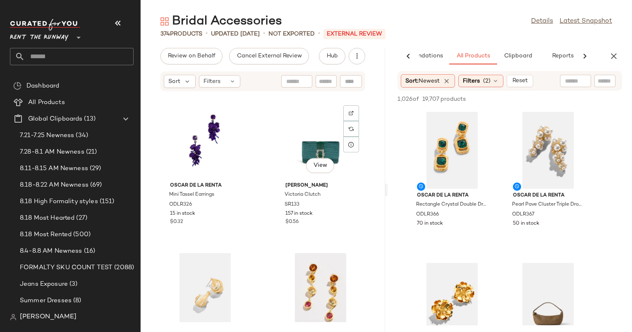
scroll to position [1963, 0]
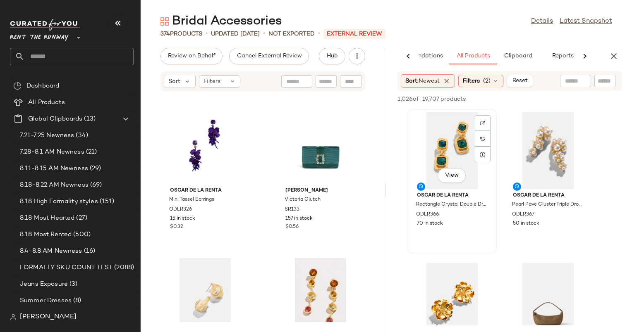
click at [429, 170] on div "View" at bounding box center [452, 150] width 84 height 77
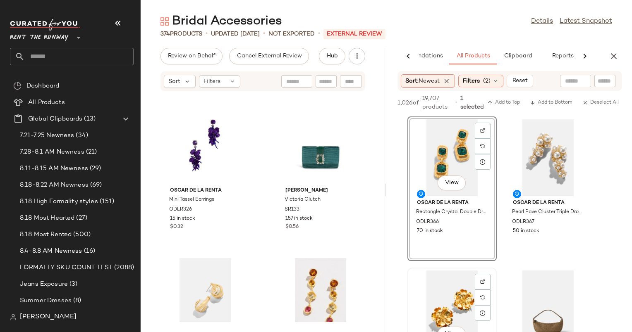
click at [442, 284] on div "View" at bounding box center [452, 309] width 84 height 77
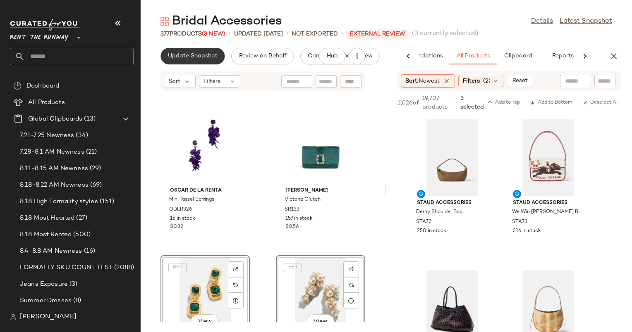
click at [198, 60] on button "Update Snapshot" at bounding box center [192, 56] width 64 height 17
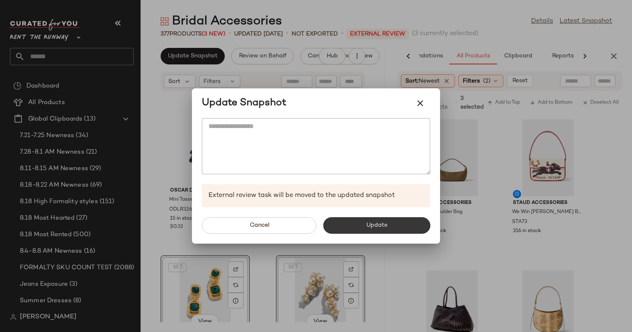
click at [376, 223] on span "Update" at bounding box center [375, 225] width 21 height 7
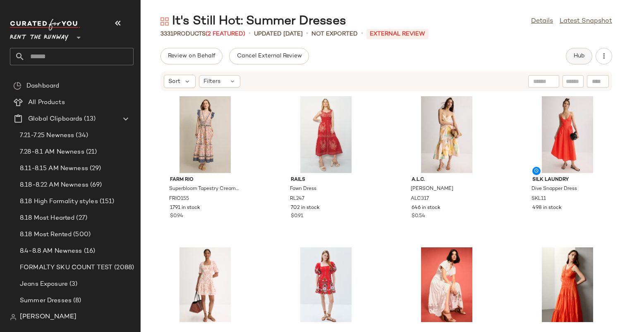
click at [583, 60] on button "Hub" at bounding box center [579, 56] width 26 height 17
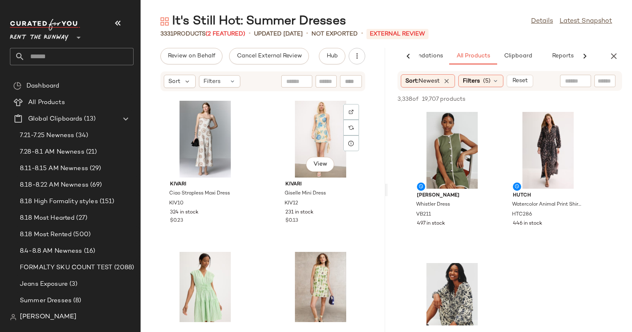
scroll to position [27992, 0]
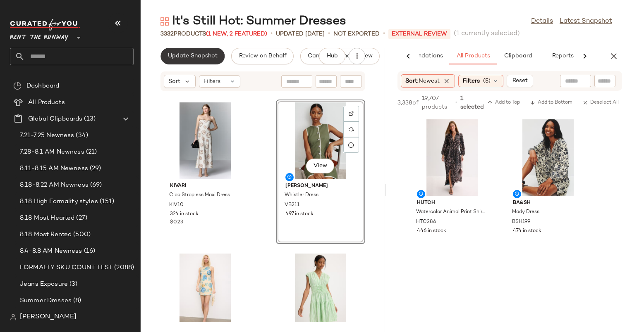
click at [192, 58] on span "Update Snapshot" at bounding box center [192, 56] width 50 height 7
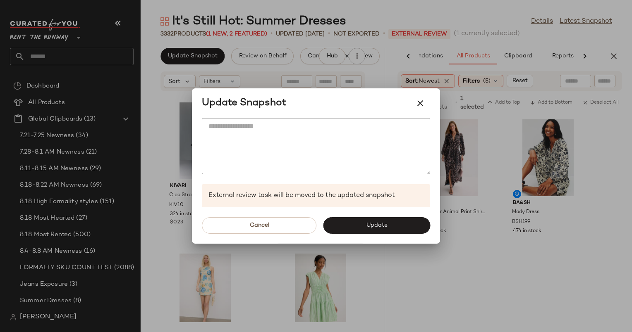
click at [383, 240] on div "Cancel Update" at bounding box center [316, 226] width 248 height 36
click at [383, 227] on span "Update" at bounding box center [375, 225] width 21 height 7
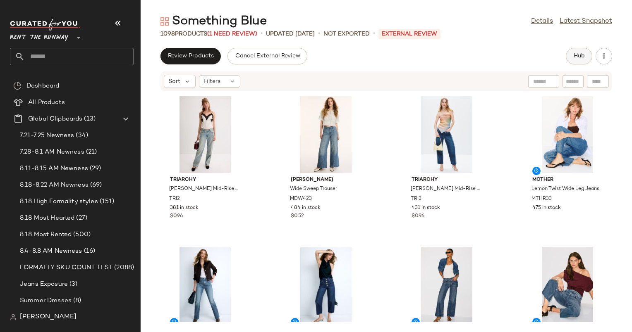
click at [587, 55] on button "Hub" at bounding box center [579, 56] width 26 height 17
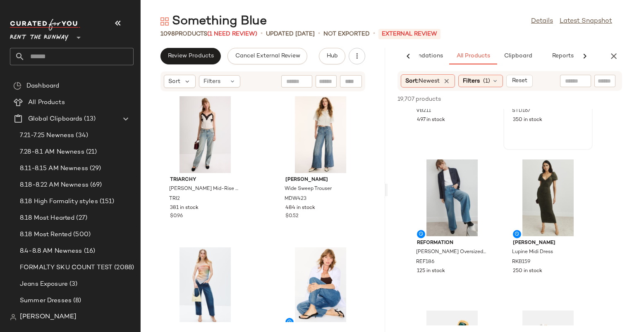
scroll to position [104, 0]
click at [437, 190] on div "View" at bounding box center [452, 197] width 84 height 77
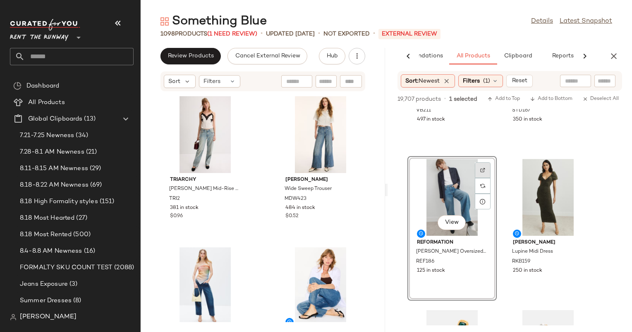
click at [484, 178] on div at bounding box center [483, 186] width 16 height 16
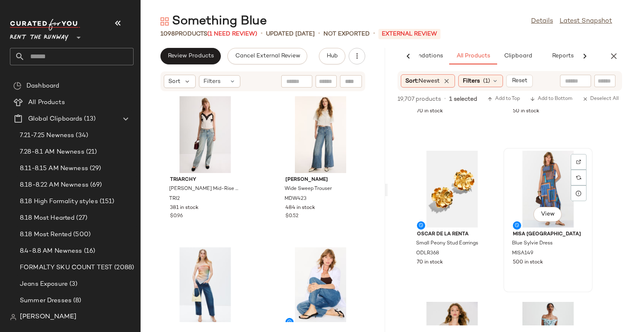
click at [539, 185] on div "View" at bounding box center [548, 189] width 84 height 77
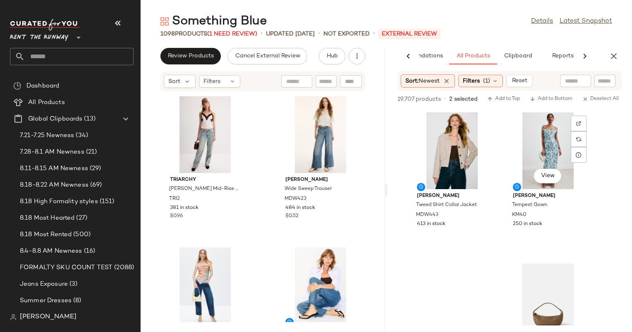
scroll to position [605, 0]
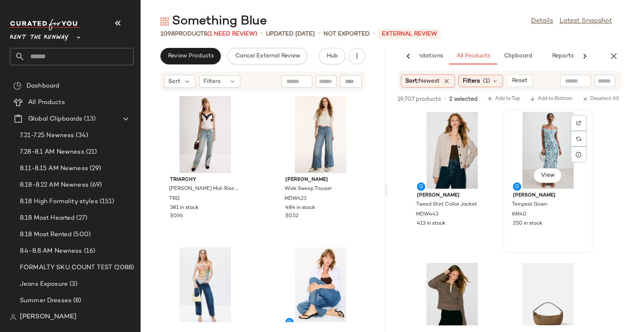
click at [547, 141] on div "View" at bounding box center [548, 150] width 84 height 77
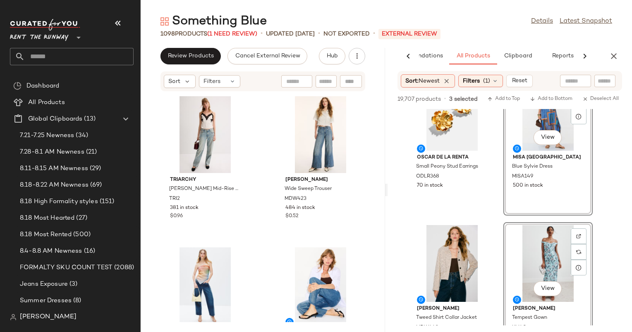
scroll to position [492, 0]
click at [561, 247] on div "View" at bounding box center [548, 263] width 84 height 77
click at [531, 179] on span "MISA149" at bounding box center [522, 176] width 21 height 7
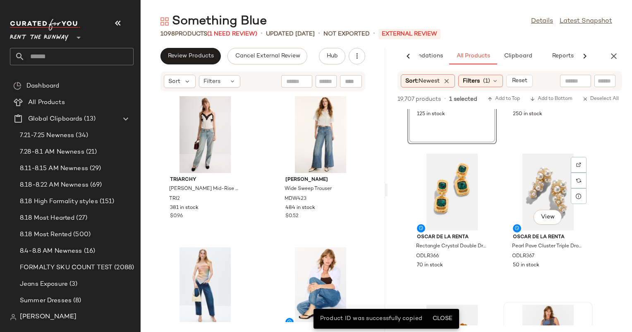
scroll to position [136, 0]
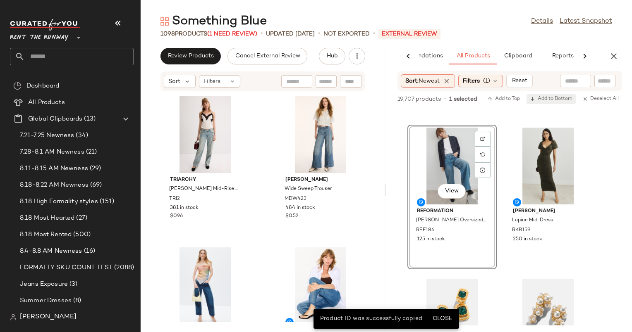
click at [556, 99] on span "Add to Bottom" at bounding box center [551, 99] width 43 height 6
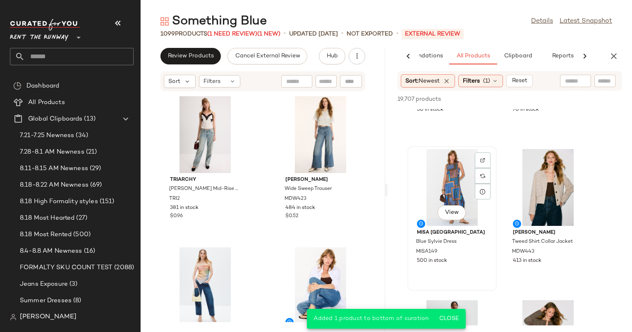
click at [446, 177] on div "View" at bounding box center [452, 187] width 84 height 77
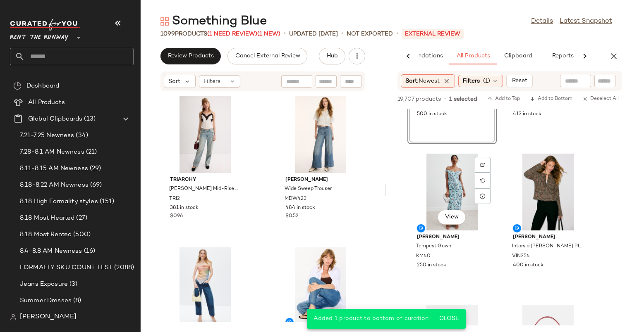
click at [446, 177] on div "View" at bounding box center [452, 192] width 84 height 77
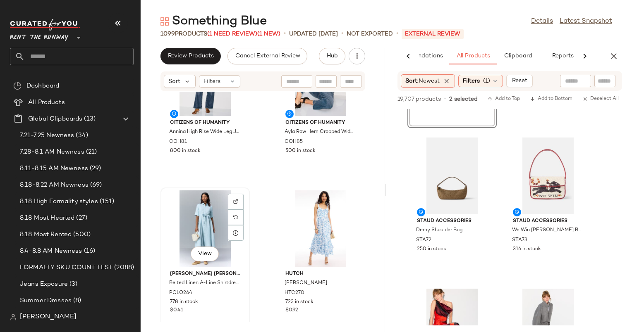
scroll to position [580, 0]
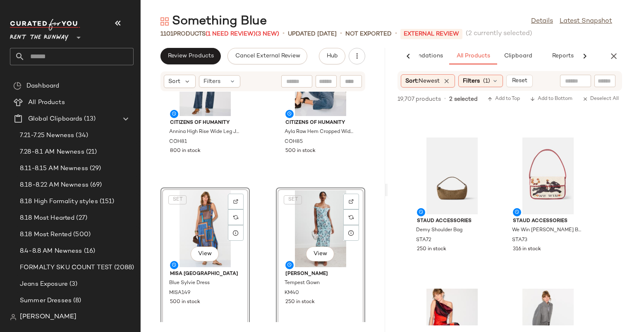
click at [371, 53] on div "Review Products Cancel External Review Hub" at bounding box center [263, 56] width 244 height 17
click at [364, 53] on button "button" at bounding box center [356, 56] width 17 height 17
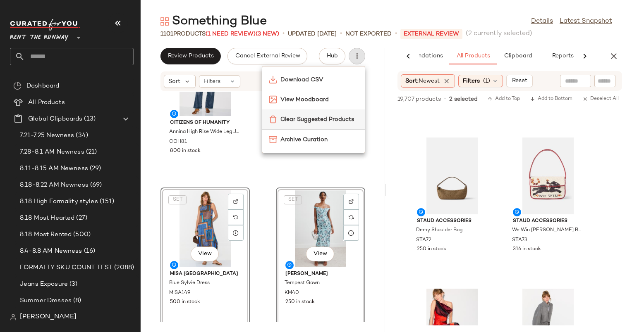
click at [306, 126] on div "Clear Suggested Products" at bounding box center [313, 120] width 103 height 20
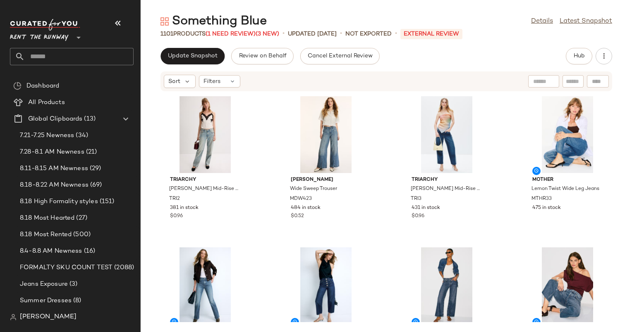
click at [210, 90] on div "Sort Filters" at bounding box center [385, 82] width 451 height 20
click at [217, 87] on div "Filters" at bounding box center [219, 81] width 41 height 12
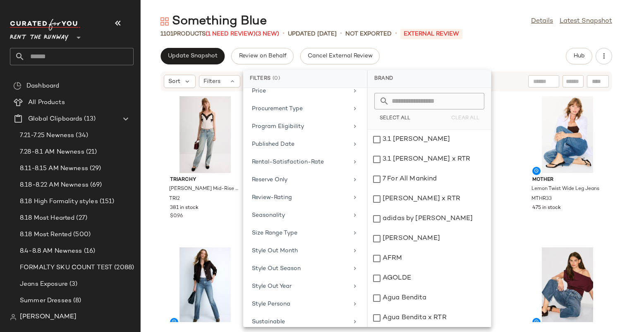
scroll to position [788, 0]
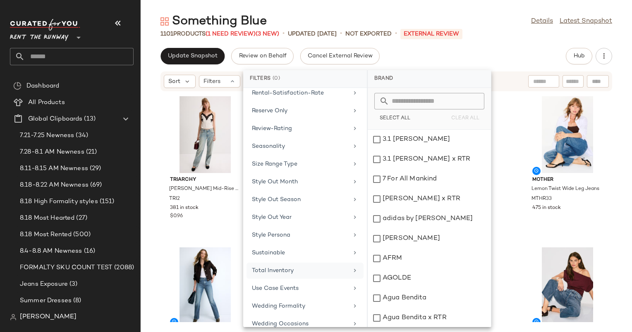
click at [306, 281] on div "Total Inventory" at bounding box center [304, 289] width 117 height 16
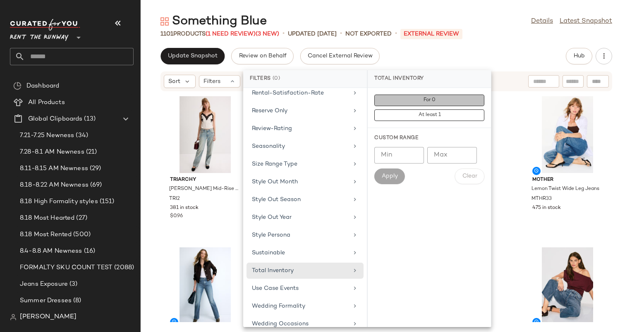
click at [427, 110] on button "For 0" at bounding box center [429, 116] width 110 height 12
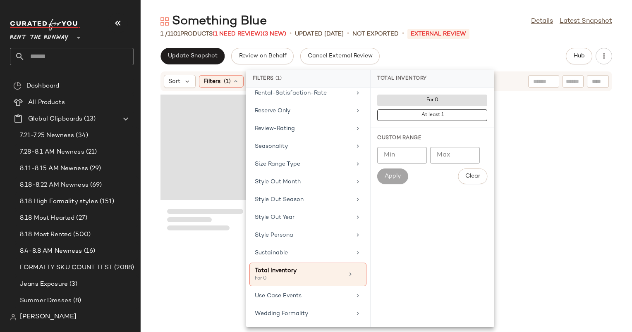
click at [456, 55] on div "Update Snapshot Review on Behalf Cancel External Review Hub" at bounding box center [385, 56] width 451 height 17
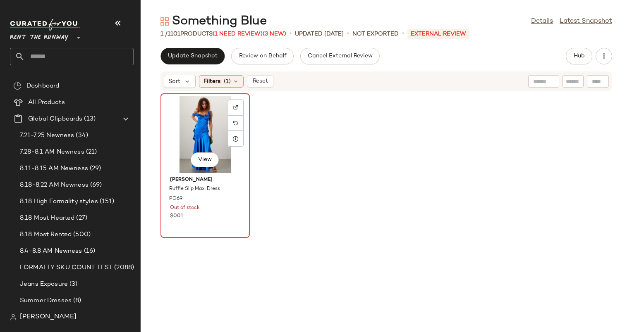
click at [200, 136] on div "View" at bounding box center [205, 134] width 84 height 77
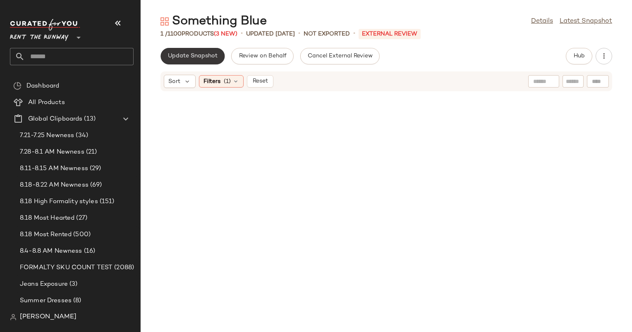
click at [193, 55] on span "Update Snapshot" at bounding box center [192, 56] width 50 height 7
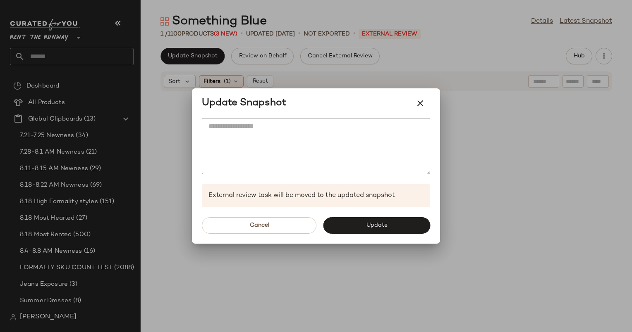
click at [370, 215] on div "Cancel Update" at bounding box center [316, 226] width 248 height 36
click at [370, 220] on button "Update" at bounding box center [376, 225] width 107 height 17
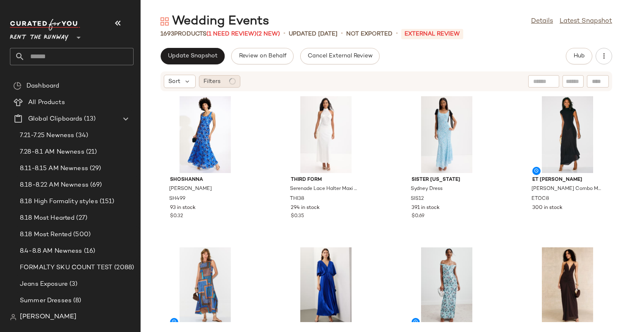
click at [216, 81] on span "Filters" at bounding box center [211, 81] width 17 height 9
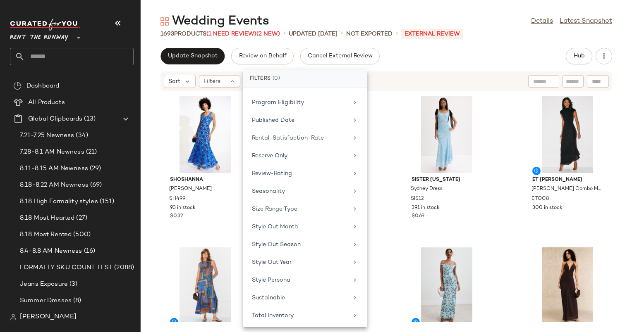
scroll to position [700, 0]
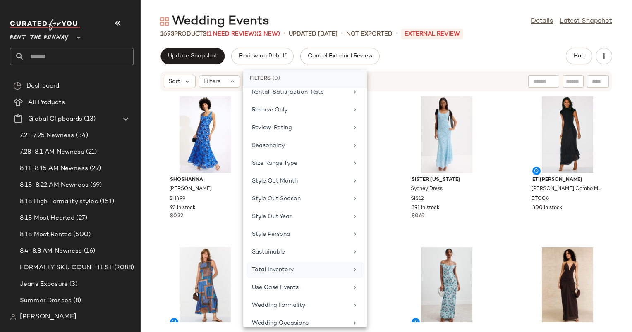
click at [325, 266] on div "Total Inventory" at bounding box center [300, 270] width 96 height 9
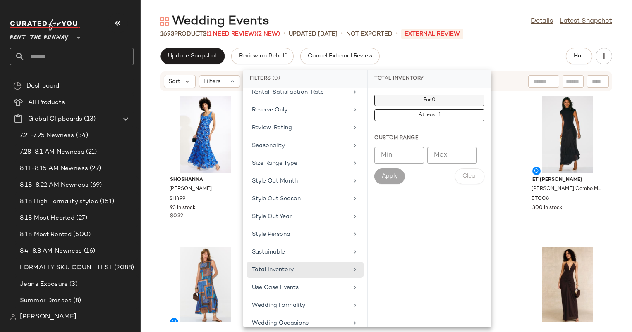
click at [427, 106] on div "For 0 At least 1" at bounding box center [429, 108] width 110 height 26
click at [427, 103] on span "For 0" at bounding box center [429, 101] width 12 height 6
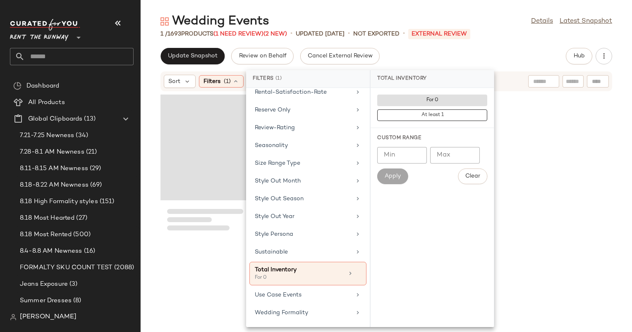
click at [203, 124] on div "Loading..." at bounding box center [204, 148] width 89 height 106
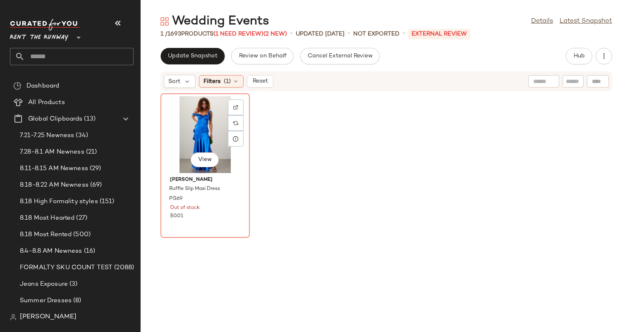
click at [203, 124] on div "View" at bounding box center [205, 134] width 84 height 77
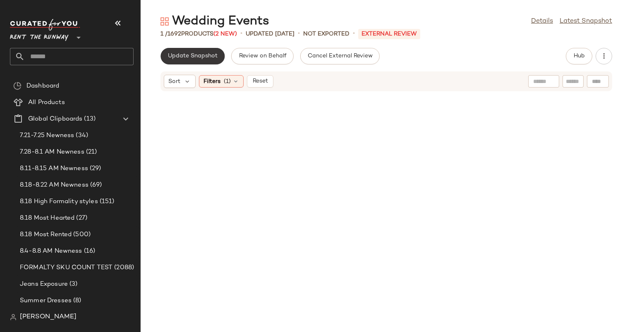
click at [207, 60] on span "Update Snapshot" at bounding box center [192, 56] width 50 height 7
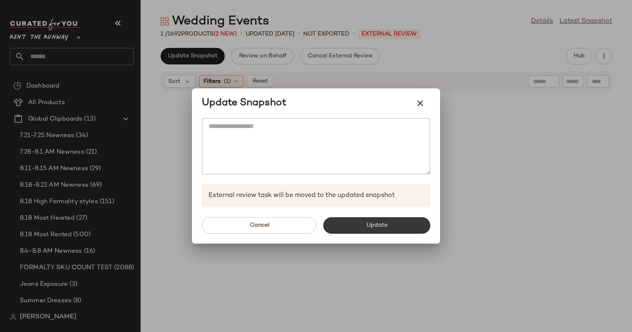
click at [376, 228] on span "Update" at bounding box center [375, 225] width 21 height 7
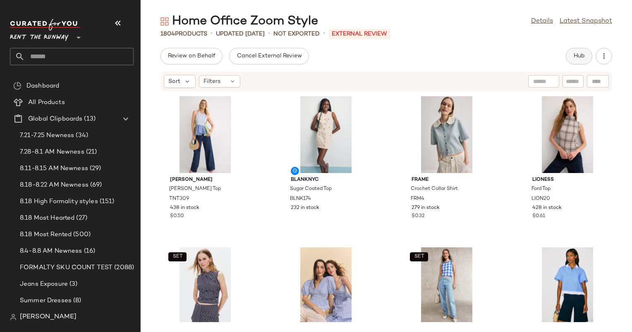
click at [570, 57] on button "Hub" at bounding box center [579, 56] width 26 height 17
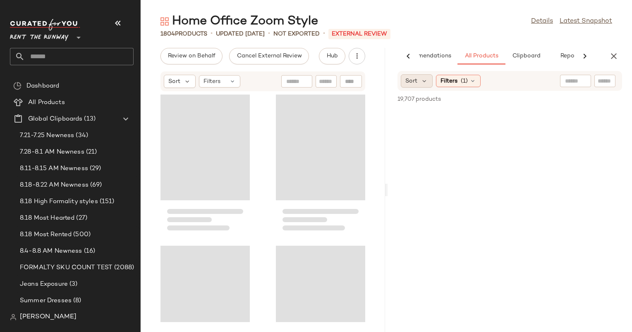
scroll to position [0, 34]
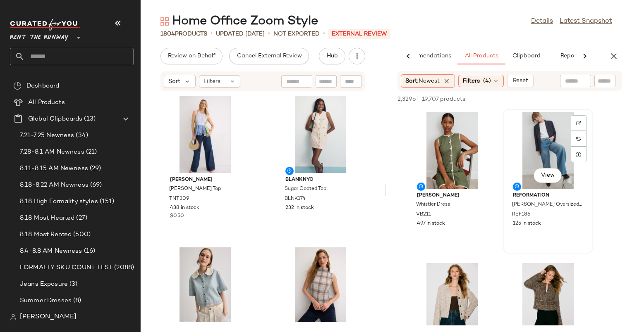
click at [534, 148] on div "View" at bounding box center [548, 150] width 84 height 77
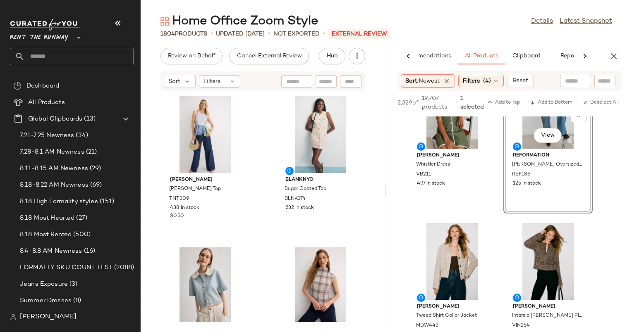
scroll to position [48, 0]
click at [459, 248] on div "View" at bounding box center [452, 261] width 84 height 77
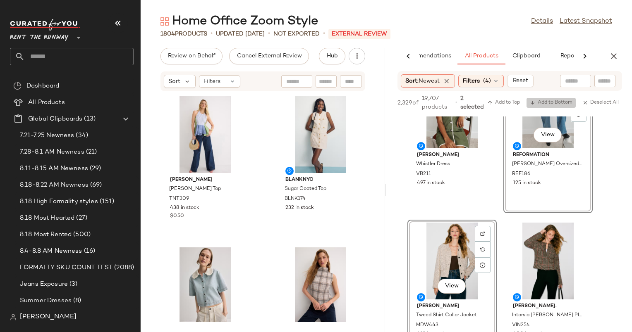
click at [548, 102] on span "Add to Bottom" at bounding box center [551, 103] width 43 height 6
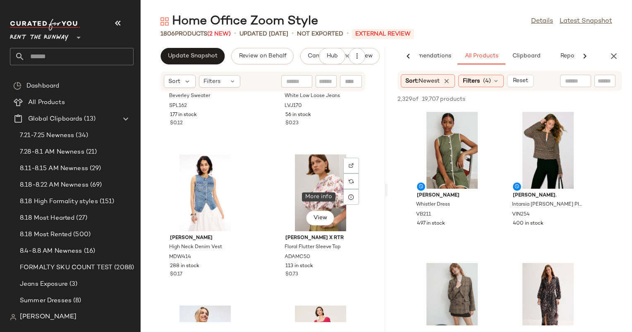
scroll to position [5396, 0]
click at [208, 38] on div "1806 Products (2 New)" at bounding box center [195, 34] width 70 height 9
click at [214, 63] on button "Update Snapshot" at bounding box center [192, 56] width 64 height 17
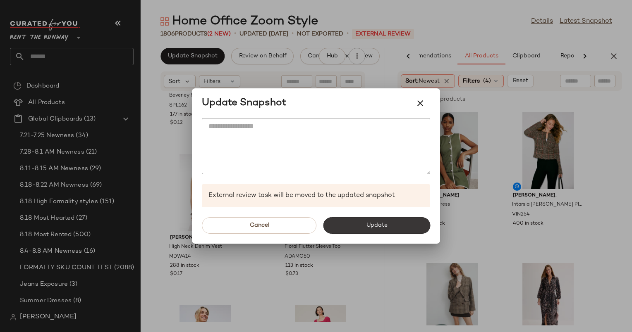
click at [403, 227] on button "Update" at bounding box center [376, 225] width 107 height 17
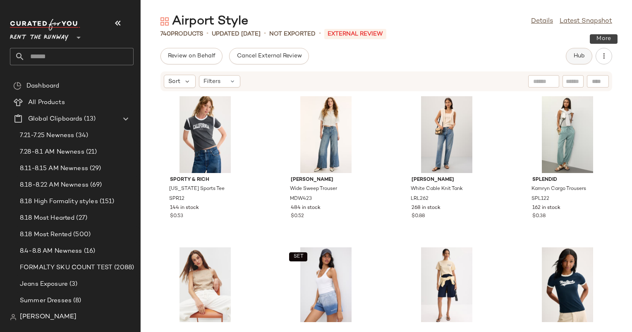
click at [578, 55] on span "Hub" at bounding box center [579, 56] width 12 height 7
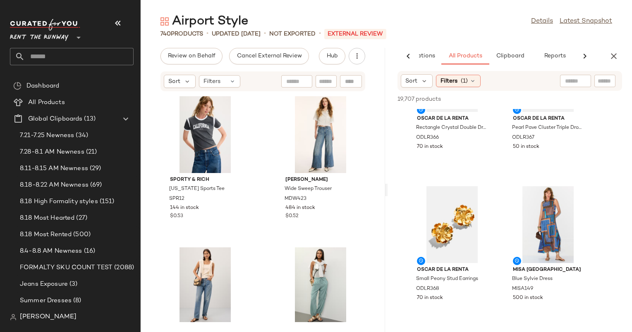
scroll to position [580, 0]
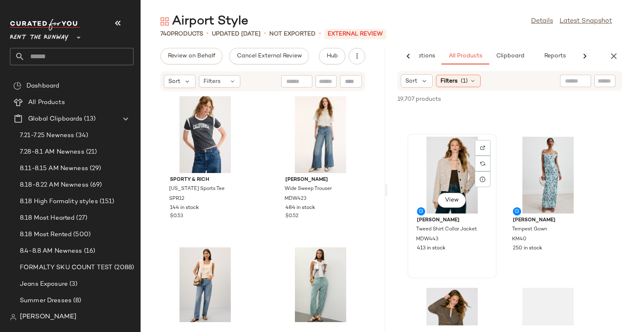
click at [451, 197] on span "View" at bounding box center [451, 200] width 14 height 7
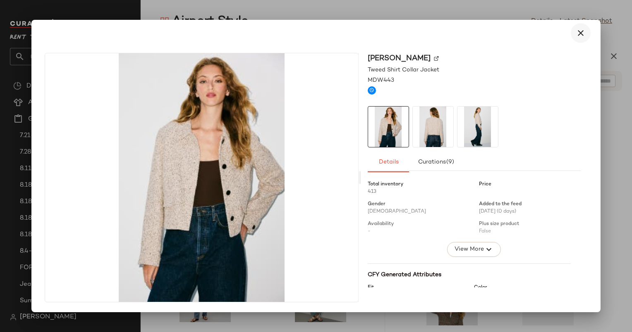
click at [579, 31] on icon "button" at bounding box center [580, 33] width 10 height 10
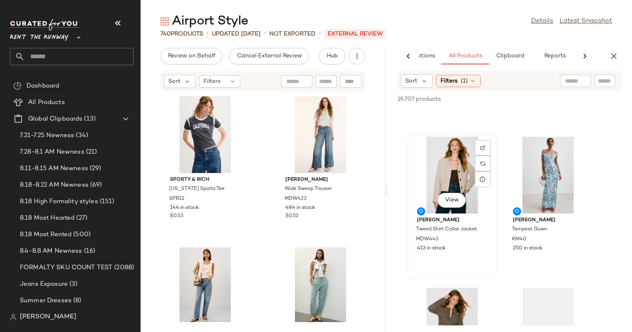
click at [449, 147] on div "View" at bounding box center [452, 175] width 84 height 77
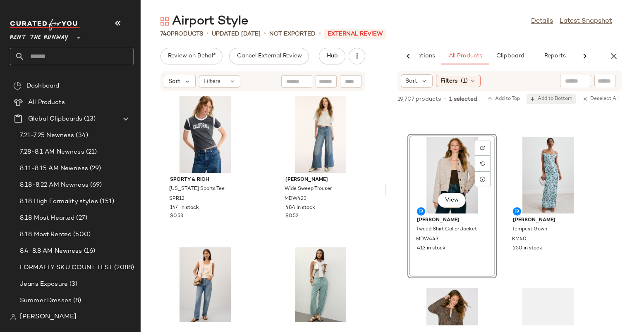
click at [556, 97] on span "Add to Bottom" at bounding box center [551, 99] width 43 height 6
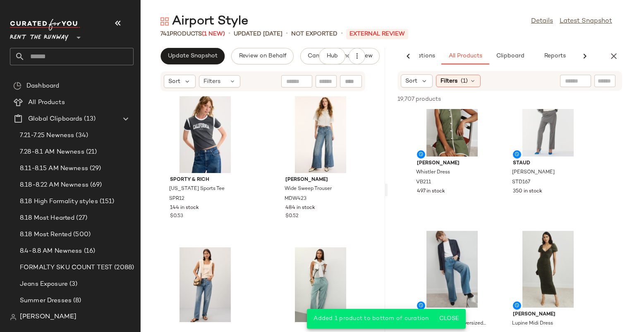
scroll to position [0, 0]
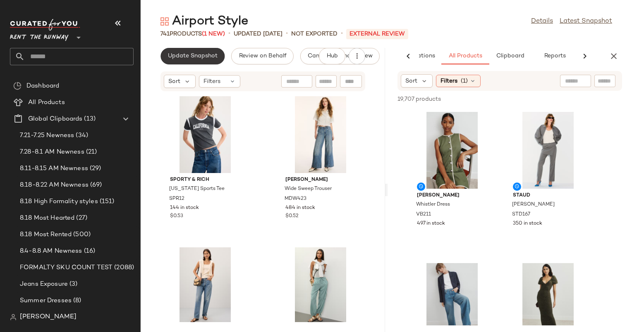
click at [191, 51] on button "Update Snapshot" at bounding box center [192, 56] width 64 height 17
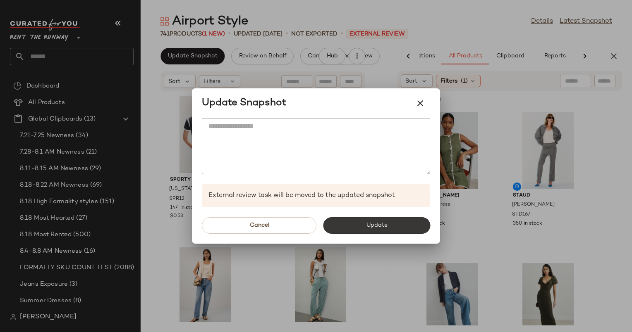
click at [404, 222] on button "Update" at bounding box center [376, 225] width 107 height 17
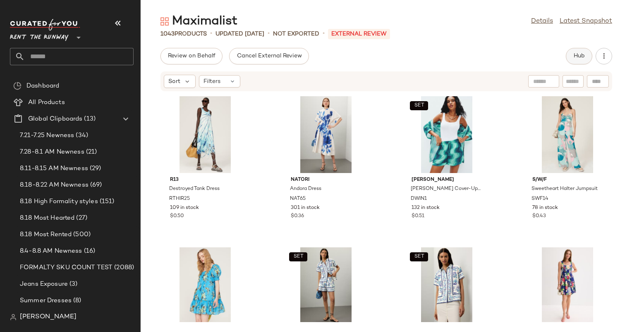
click at [585, 59] on button "Hub" at bounding box center [579, 56] width 26 height 17
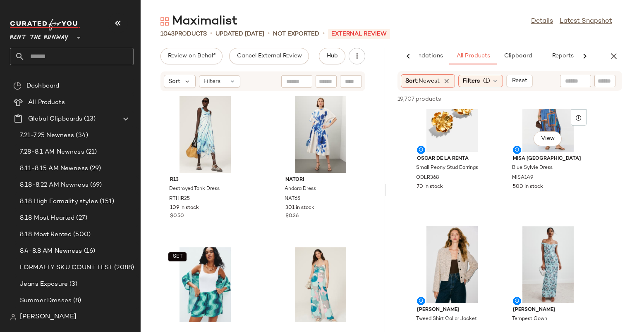
scroll to position [421, 0]
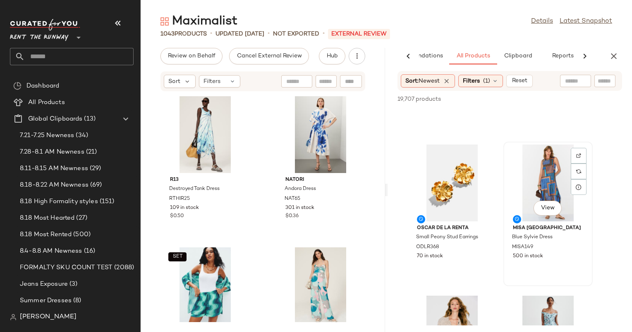
click at [551, 175] on div "View" at bounding box center [548, 183] width 84 height 77
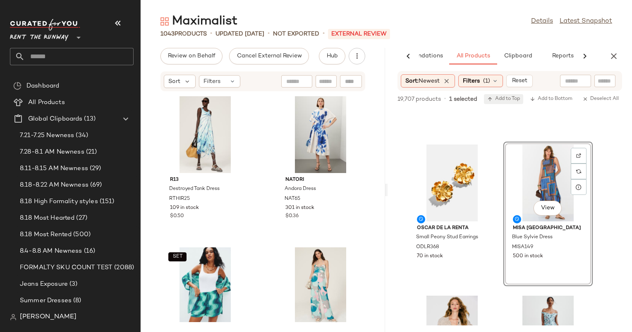
click at [510, 98] on span "Add to Top" at bounding box center [503, 99] width 33 height 6
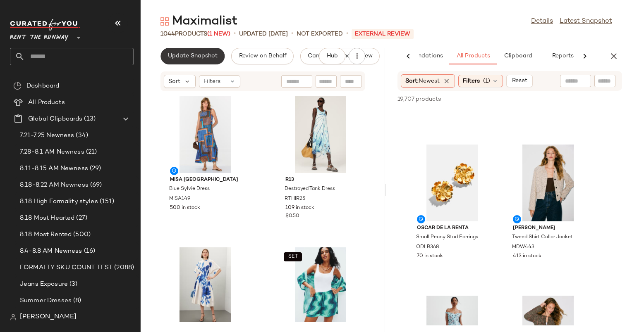
click at [197, 62] on button "Update Snapshot" at bounding box center [192, 56] width 64 height 17
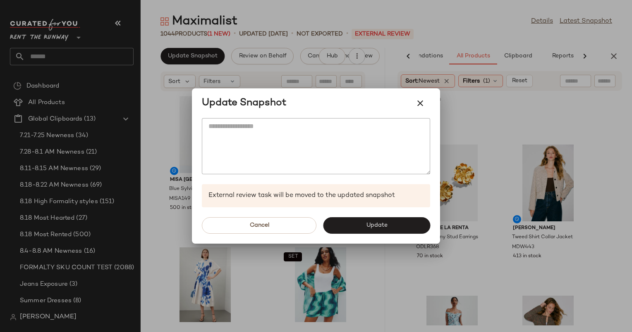
click at [398, 217] on div "Cancel Update" at bounding box center [316, 226] width 248 height 36
click at [400, 223] on button "Update" at bounding box center [376, 225] width 107 height 17
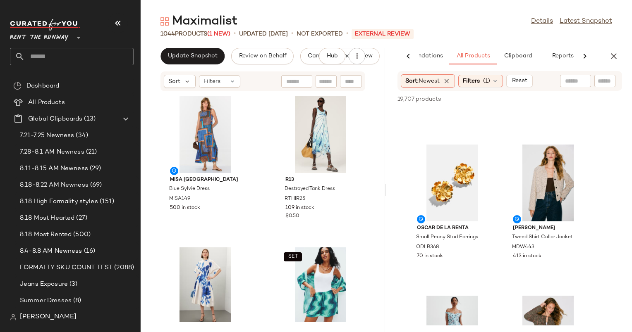
scroll to position [724, 0]
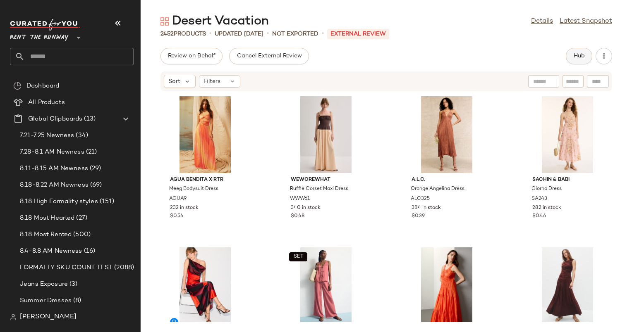
click at [578, 57] on span "Hub" at bounding box center [579, 56] width 12 height 7
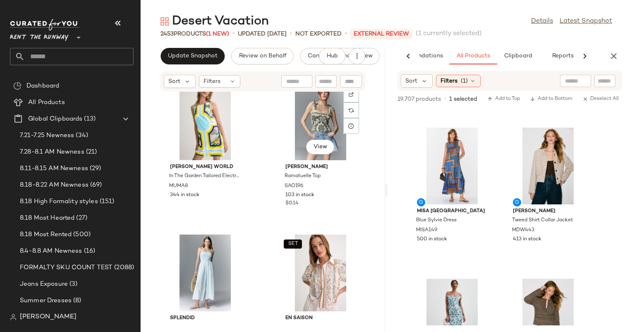
scroll to position [10301, 0]
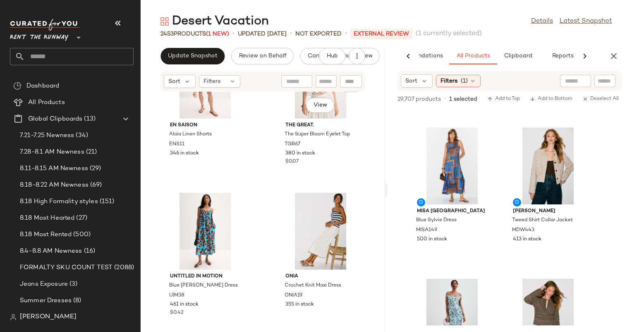
scroll to position [10621, 0]
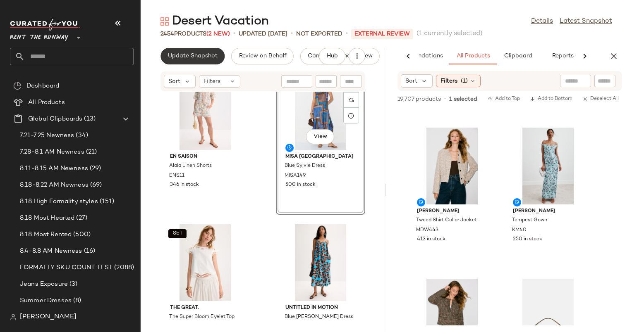
click at [197, 61] on button "Update Snapshot" at bounding box center [192, 56] width 64 height 17
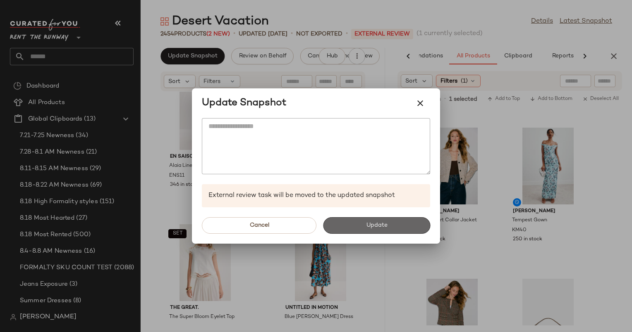
click at [377, 220] on button "Update" at bounding box center [376, 225] width 107 height 17
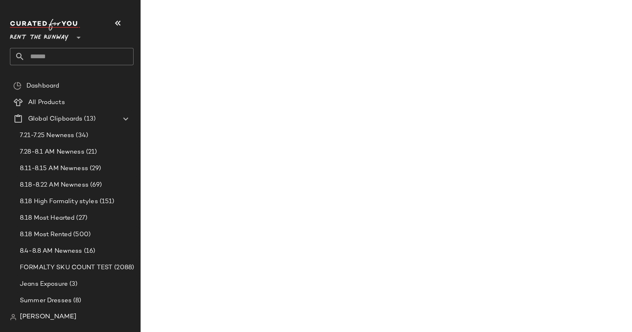
scroll to position [741, 0]
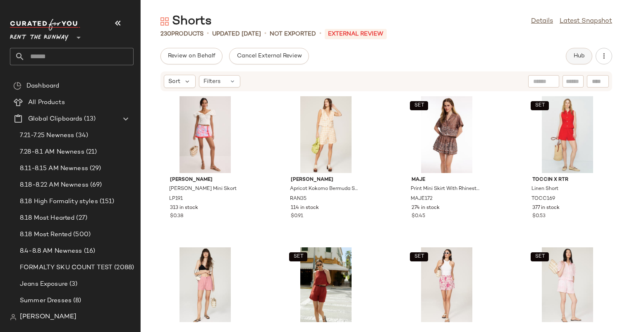
click at [568, 53] on button "Hub" at bounding box center [579, 56] width 26 height 17
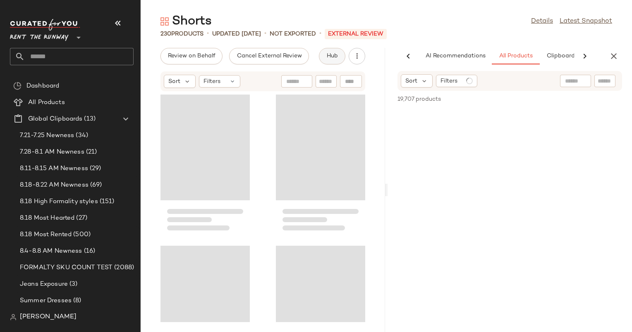
scroll to position [0, 43]
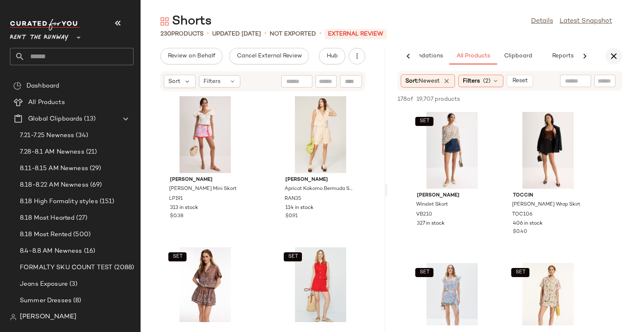
click at [610, 56] on icon "button" at bounding box center [614, 56] width 10 height 10
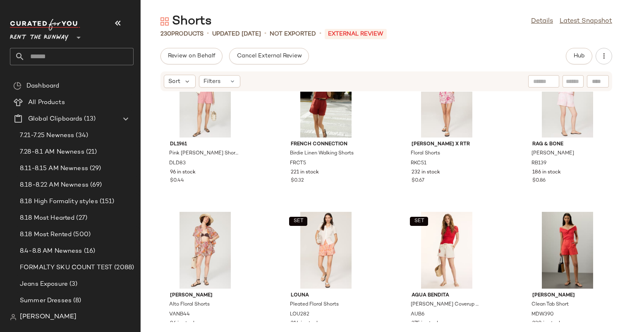
scroll to position [0, 0]
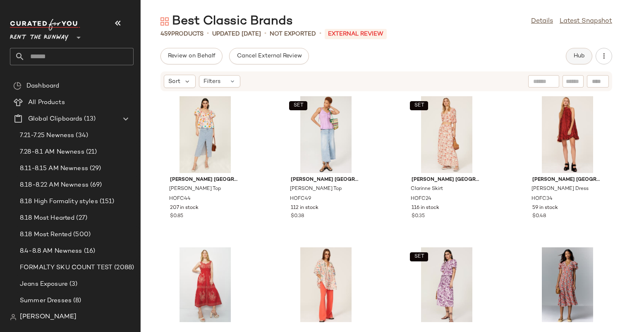
click at [573, 59] on span "Hub" at bounding box center [579, 56] width 12 height 7
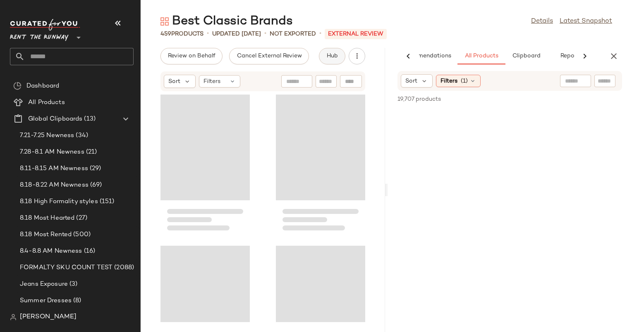
scroll to position [0, 34]
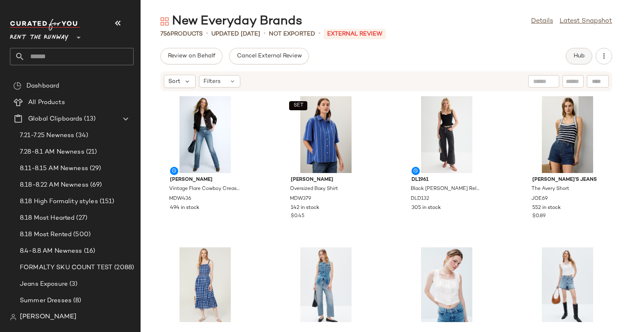
click at [578, 56] on span "Hub" at bounding box center [579, 56] width 12 height 7
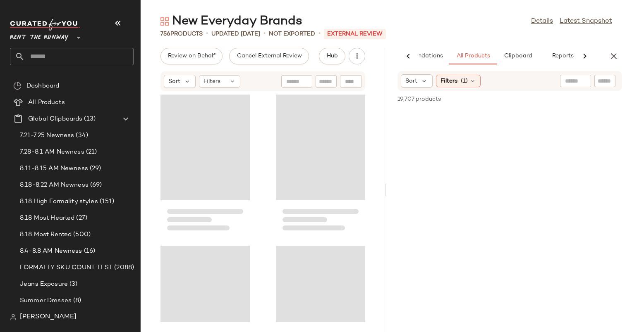
scroll to position [0, 43]
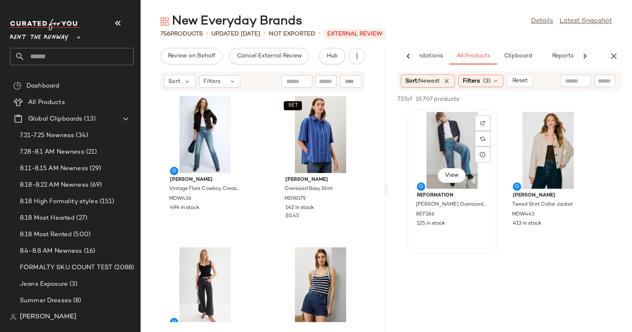
click at [463, 138] on div "View" at bounding box center [452, 150] width 84 height 77
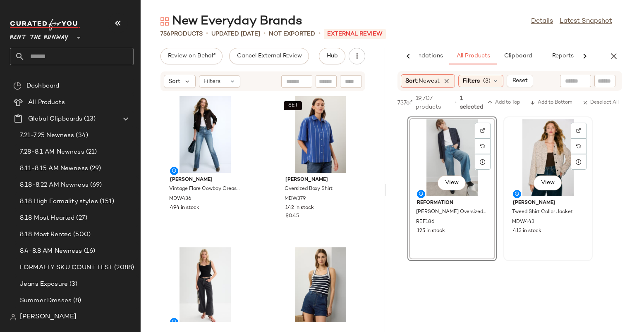
click at [544, 153] on div "View" at bounding box center [548, 157] width 84 height 77
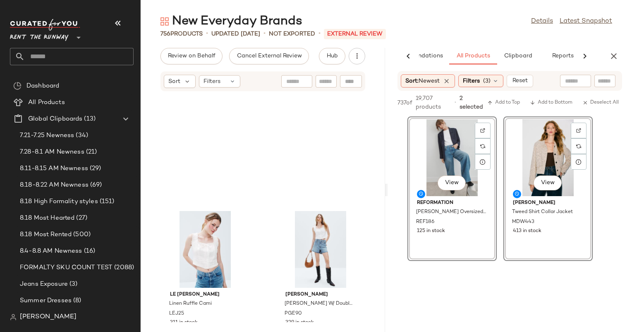
scroll to position [658, 0]
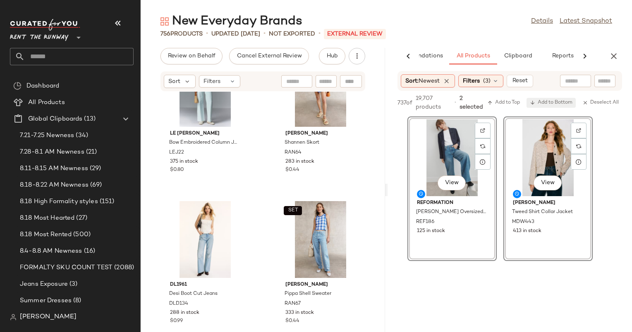
click at [559, 103] on span "Add to Bottom" at bounding box center [551, 103] width 43 height 6
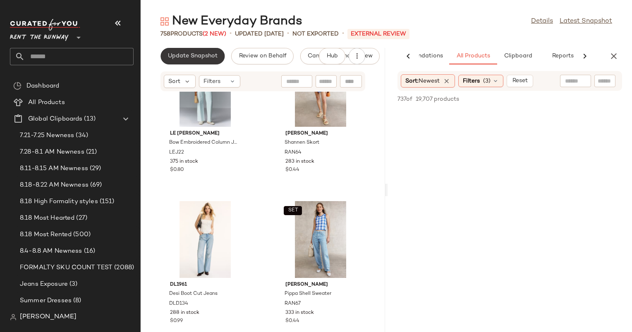
click at [187, 52] on button "Update Snapshot" at bounding box center [192, 56] width 64 height 17
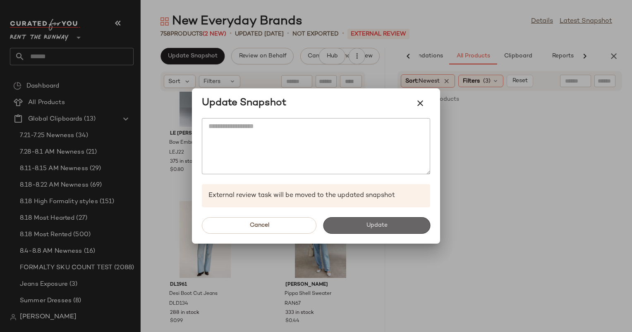
click at [376, 225] on span "Update" at bounding box center [375, 225] width 21 height 7
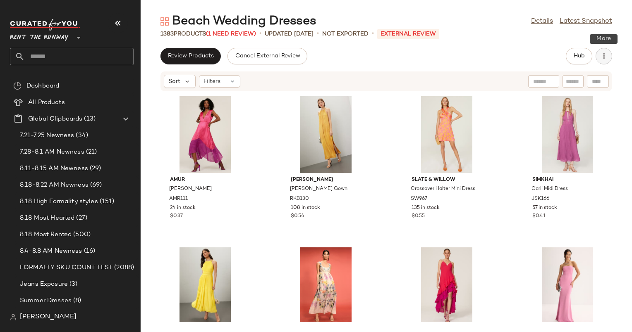
click at [604, 60] on button "button" at bounding box center [603, 56] width 17 height 17
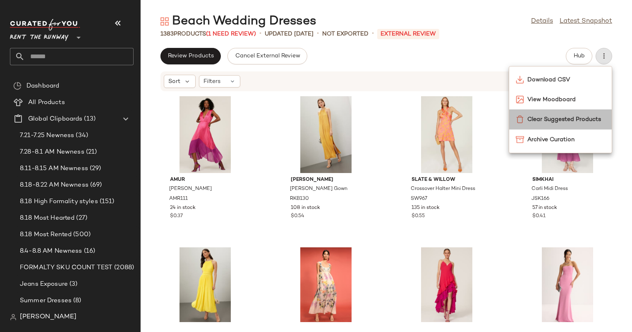
click at [529, 119] on span "Clear Suggested Products" at bounding box center [566, 119] width 78 height 9
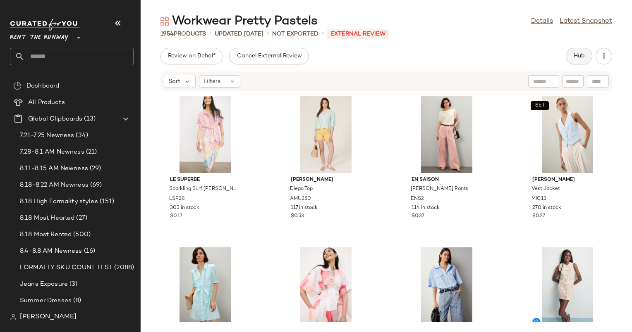
click at [570, 62] on button "Hub" at bounding box center [579, 56] width 26 height 17
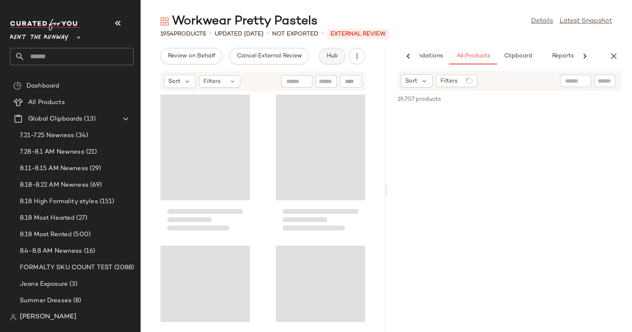
scroll to position [0, 43]
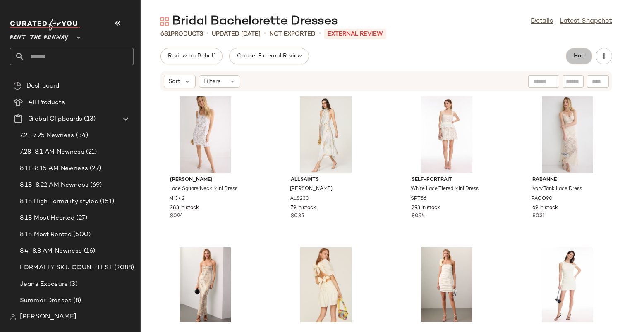
click at [575, 57] on span "Hub" at bounding box center [579, 56] width 12 height 7
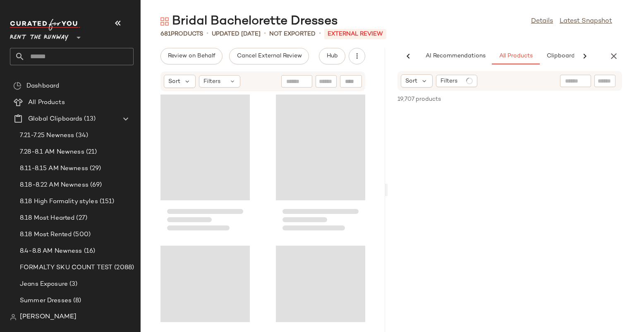
scroll to position [0, 43]
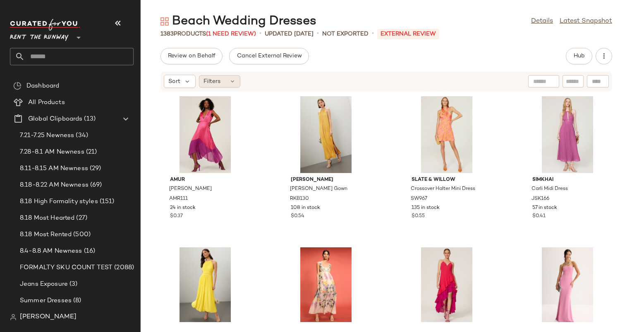
click at [203, 80] on span "Filters" at bounding box center [211, 81] width 17 height 9
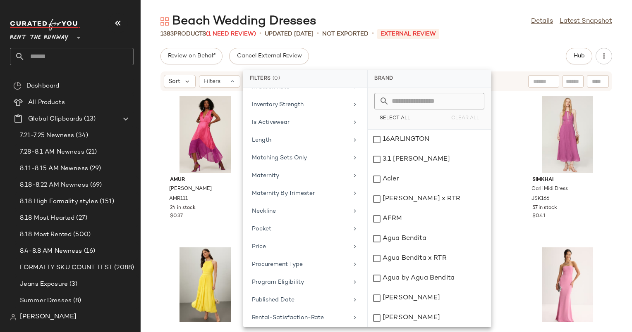
scroll to position [700, 0]
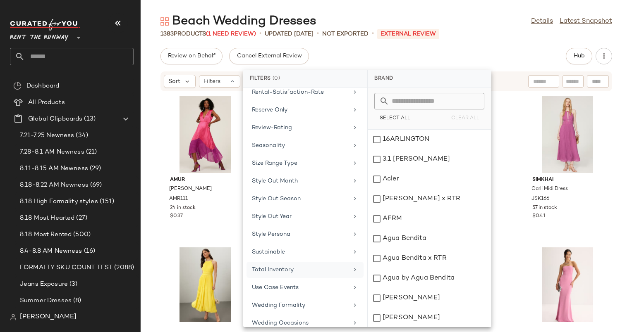
click at [314, 266] on div "Total Inventory" at bounding box center [300, 270] width 96 height 9
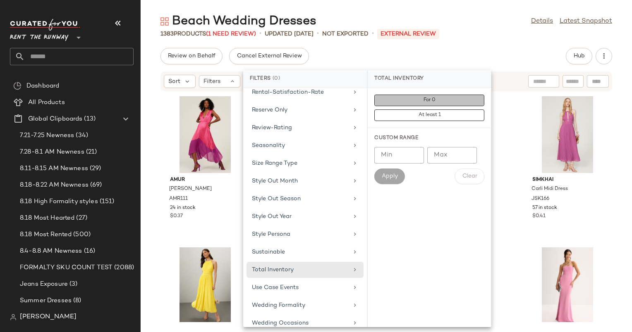
click at [461, 110] on button "For 0" at bounding box center [429, 116] width 110 height 12
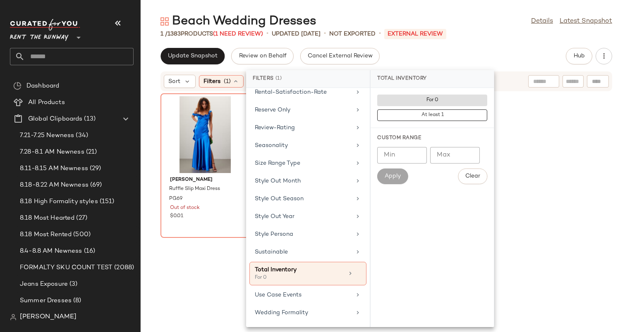
click at [267, 19] on div "Beach Wedding Dresses" at bounding box center [238, 21] width 156 height 17
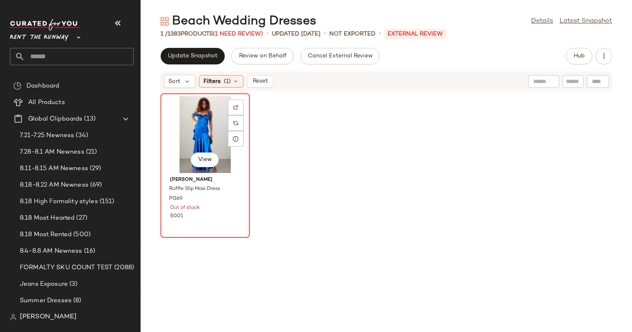
click at [188, 111] on div "View" at bounding box center [205, 134] width 84 height 77
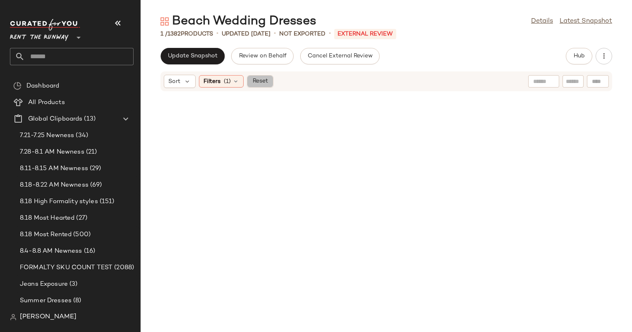
click at [267, 75] on button "Reset" at bounding box center [260, 81] width 26 height 12
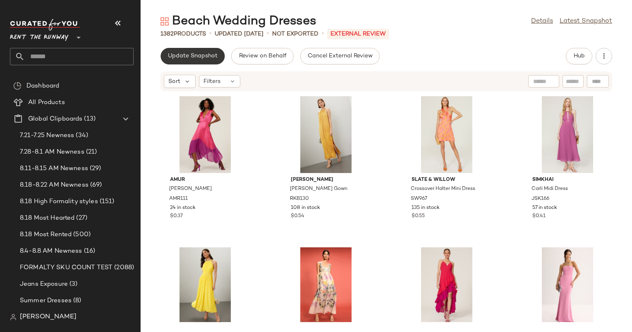
click at [208, 53] on span "Update Snapshot" at bounding box center [192, 56] width 50 height 7
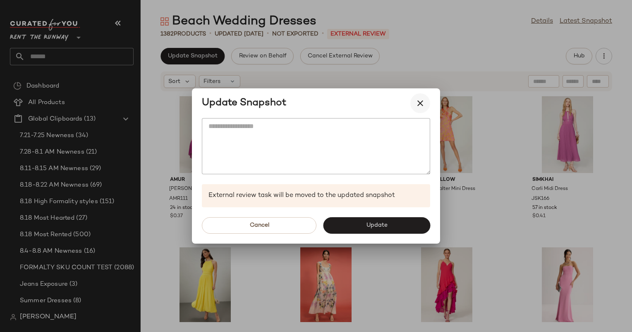
click at [422, 104] on icon "button" at bounding box center [420, 103] width 10 height 10
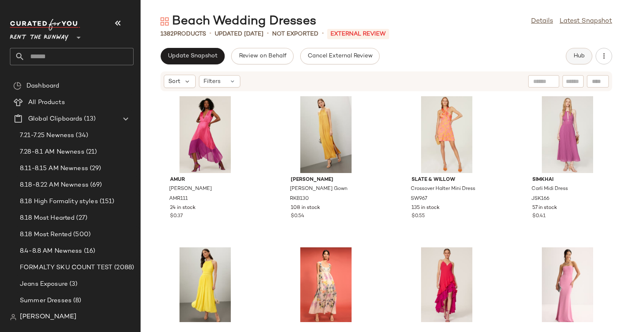
click at [578, 61] on button "Hub" at bounding box center [579, 56] width 26 height 17
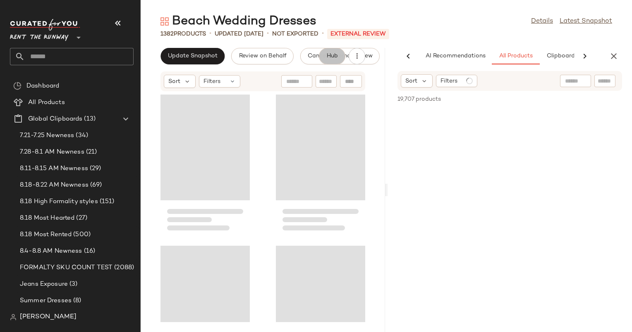
scroll to position [0, 43]
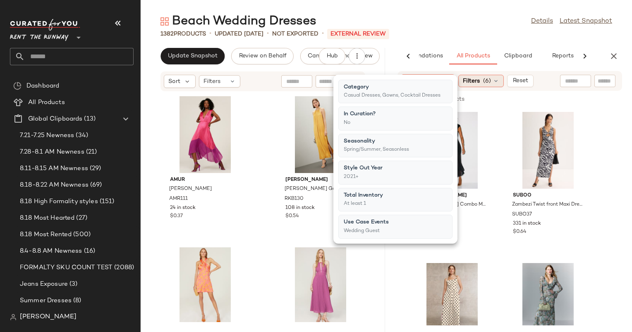
click at [490, 82] on span "(6)" at bounding box center [487, 81] width 8 height 9
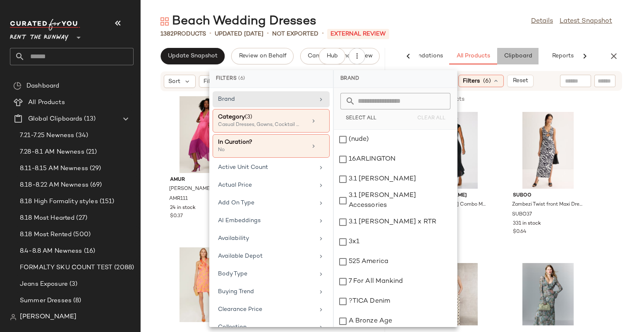
click at [503, 55] on button "Clipboard" at bounding box center [517, 56] width 41 height 17
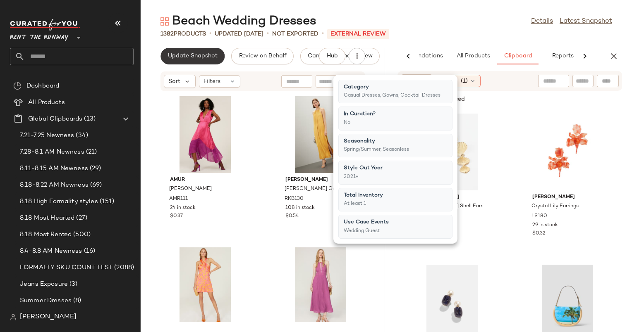
click at [200, 60] on button "Update Snapshot" at bounding box center [192, 56] width 64 height 17
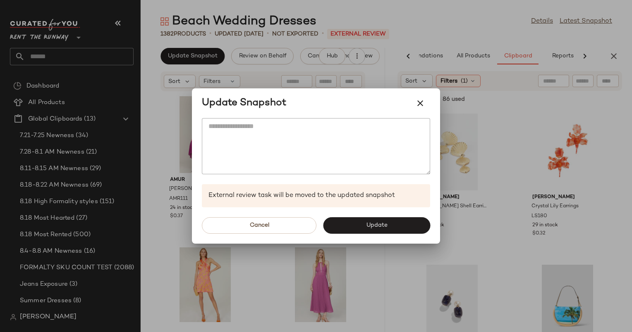
click at [385, 222] on span "Update" at bounding box center [375, 225] width 21 height 7
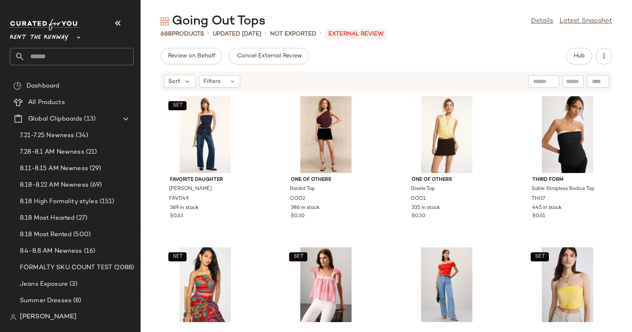
click at [463, 70] on div "Review on Behalf Cancel External Review Hub Sort Filters SET Favorite Daughter …" at bounding box center [386, 190] width 491 height 284
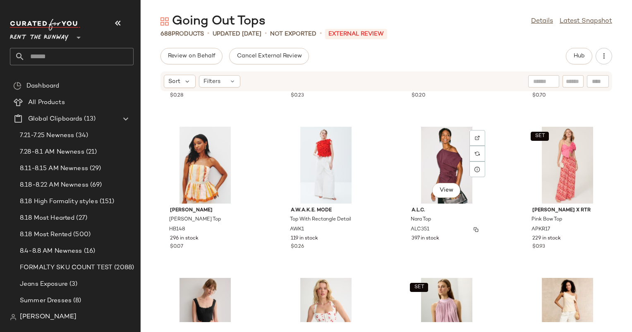
scroll to position [446, 0]
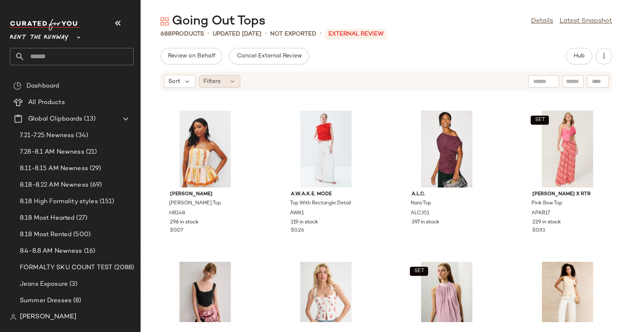
click at [215, 83] on span "Filters" at bounding box center [211, 81] width 17 height 9
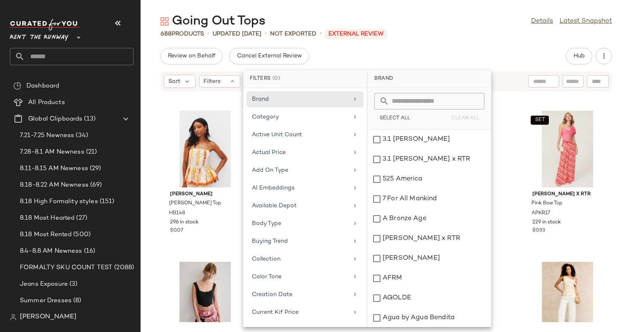
click at [182, 88] on div "Sort Filters" at bounding box center [385, 82] width 451 height 20
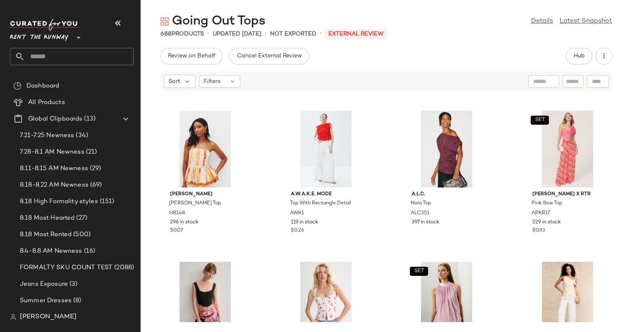
click at [485, 41] on div "Going Out Tops Details Latest Snapshot 688 Products • updated [DATE] • Not Expo…" at bounding box center [386, 172] width 491 height 319
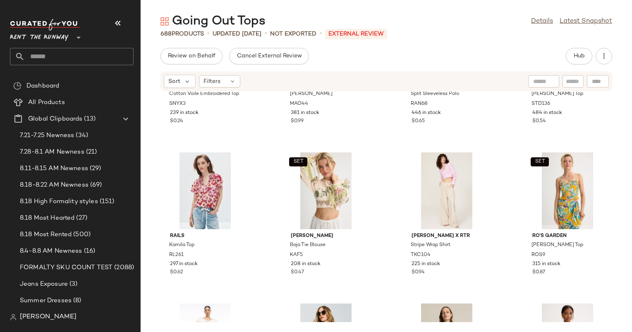
scroll to position [1887, 0]
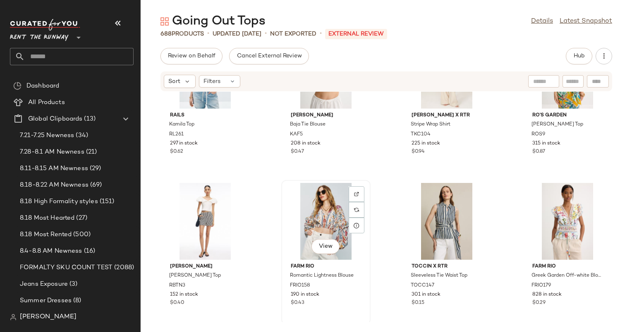
click at [321, 193] on div "View" at bounding box center [326, 221] width 84 height 77
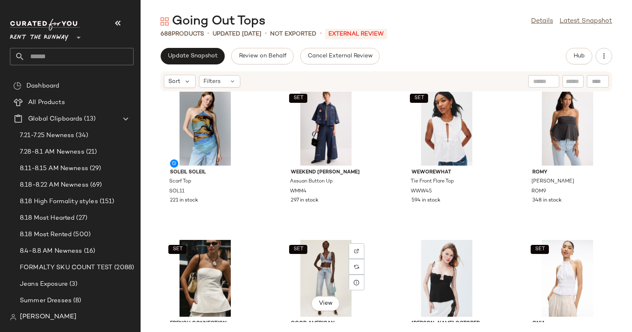
scroll to position [2133, 0]
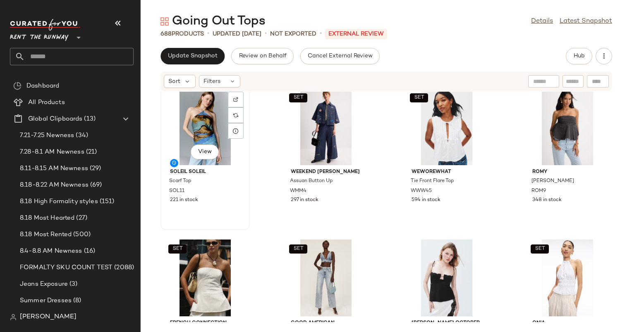
click at [198, 112] on div "View" at bounding box center [205, 126] width 84 height 77
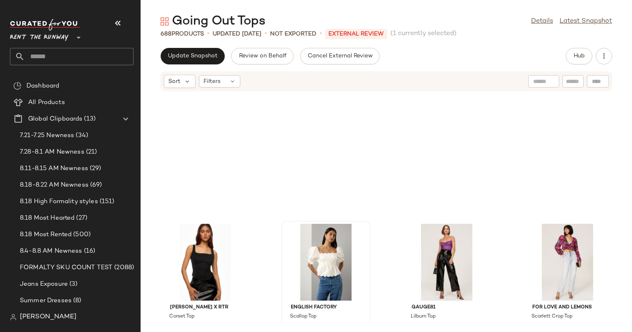
scroll to position [6526, 0]
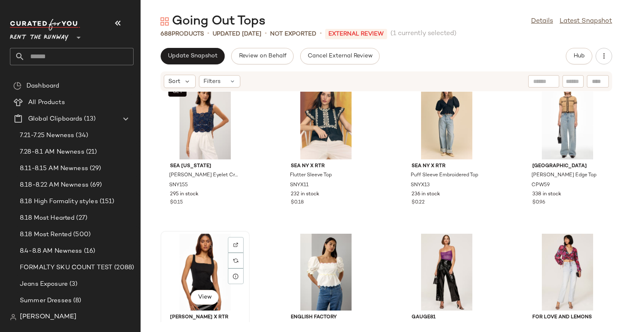
click at [203, 258] on div "View" at bounding box center [205, 272] width 84 height 77
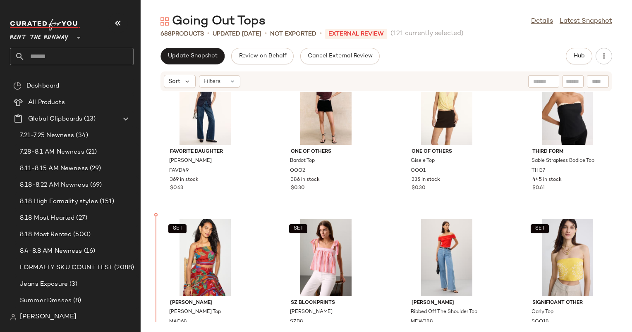
scroll to position [31, 0]
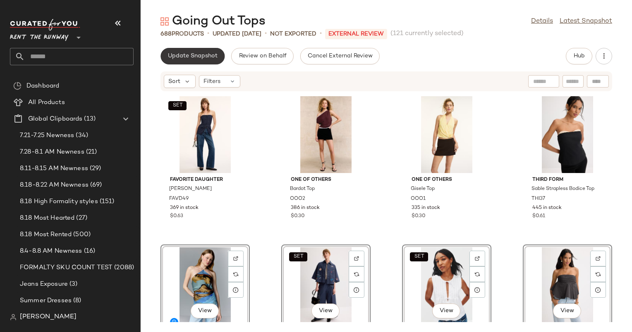
click at [206, 56] on span "Update Snapshot" at bounding box center [192, 56] width 50 height 7
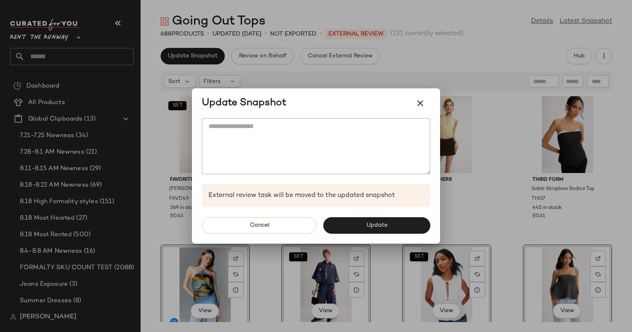
drag, startPoint x: 385, startPoint y: 224, endPoint x: 366, endPoint y: 219, distance: 19.4
click at [366, 219] on button "Update" at bounding box center [376, 225] width 107 height 17
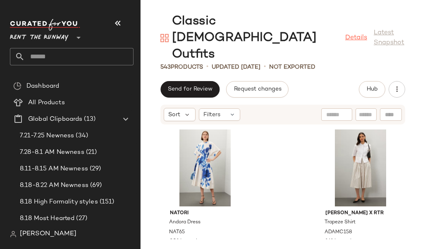
click at [345, 33] on link "Details" at bounding box center [356, 38] width 22 height 10
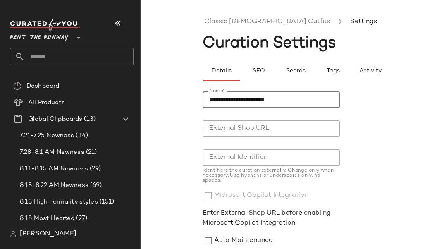
click at [247, 103] on input "**********" at bounding box center [271, 99] width 137 height 17
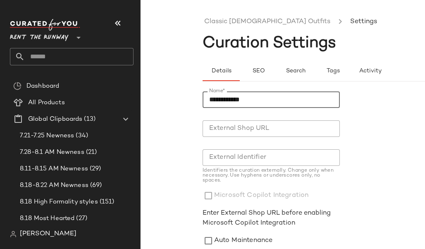
click at [247, 103] on input "**********" at bounding box center [271, 99] width 137 height 17
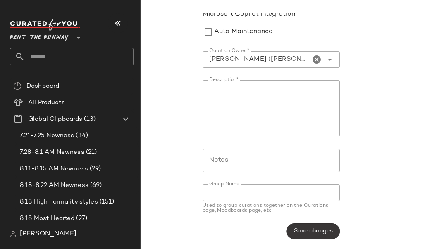
type input "**********"
click at [306, 234] on span "Save changes" at bounding box center [313, 231] width 39 height 7
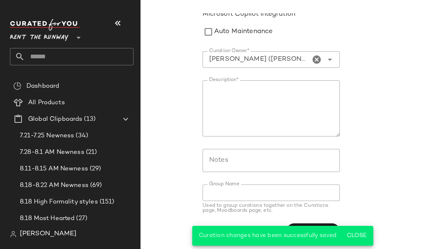
scroll to position [0, 0]
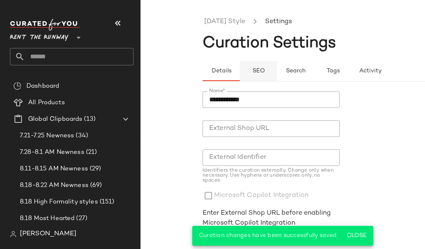
click at [314, 74] on button "SEO" at bounding box center [332, 71] width 37 height 20
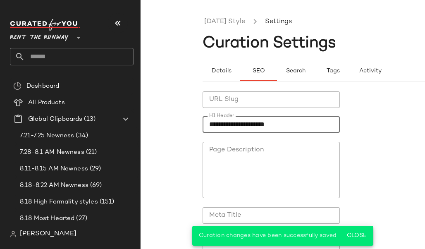
click at [263, 122] on input "**********" at bounding box center [271, 124] width 137 height 17
paste input "text"
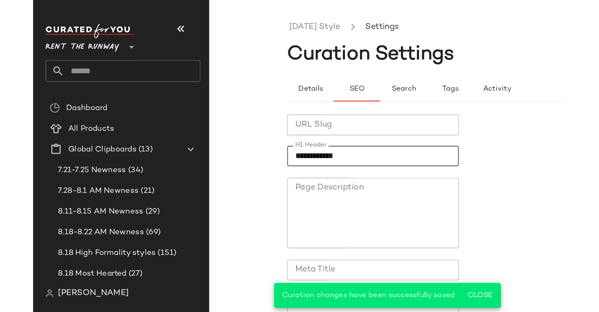
scroll to position [116, 0]
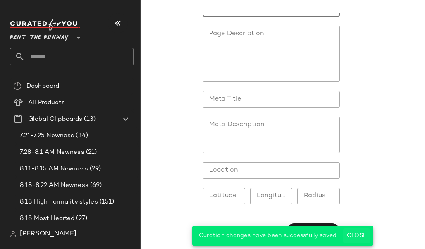
type input "**********"
click at [353, 234] on span "Close" at bounding box center [356, 235] width 20 height 7
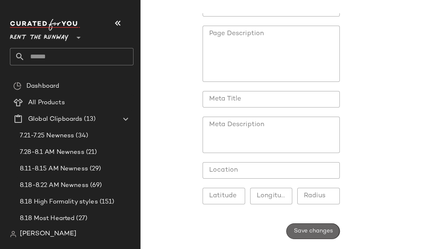
click at [322, 231] on span "Save changes" at bounding box center [313, 231] width 39 height 7
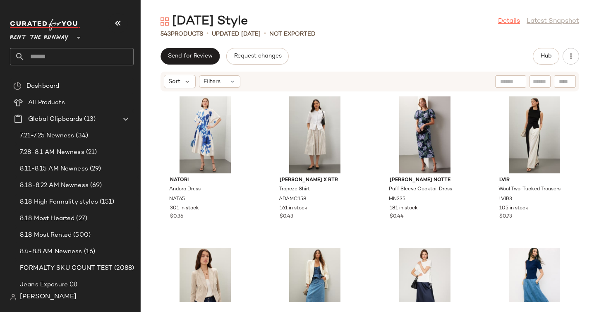
click at [425, 21] on link "Details" at bounding box center [509, 22] width 22 height 10
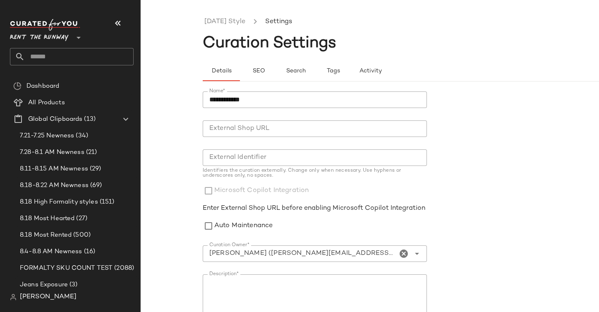
click at [275, 152] on input "External Identifier" at bounding box center [315, 157] width 224 height 17
paste input "**********"
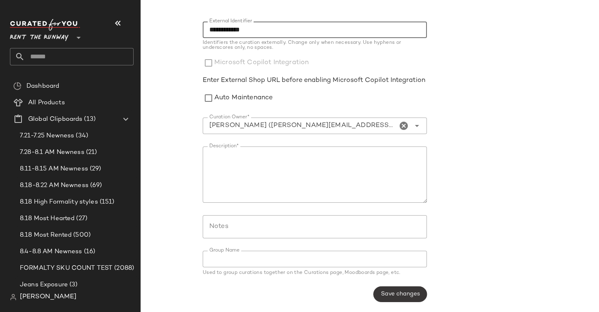
type input "**********"
click at [385, 248] on button "Save changes" at bounding box center [399, 294] width 53 height 16
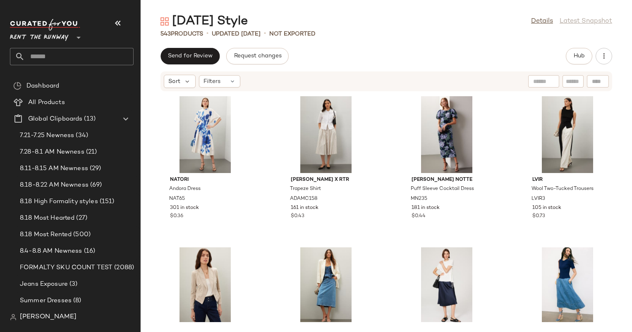
click at [425, 25] on div "Sunday Style Details Latest Snapshot" at bounding box center [386, 21] width 491 height 17
click at [425, 232] on div "View LVIR Wool Two-Tucked Trousers LVIR3 105 in stock $0.73" at bounding box center [567, 165] width 88 height 143
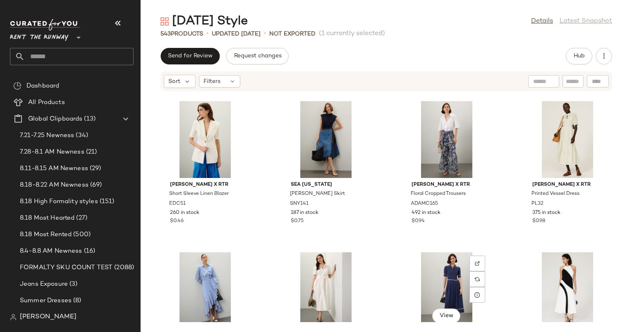
scroll to position [304, 0]
click at [425, 51] on div "Send for Review Request changes Hub" at bounding box center [385, 56] width 451 height 17
click at [425, 34] on div "543 Products • updated Aug 21st • Not Exported (1 currently selected)" at bounding box center [386, 34] width 491 height 8
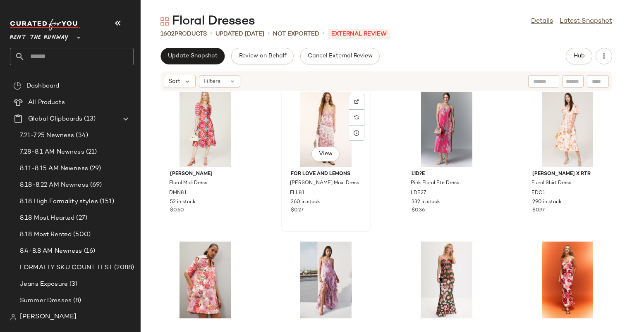
scroll to position [436, 0]
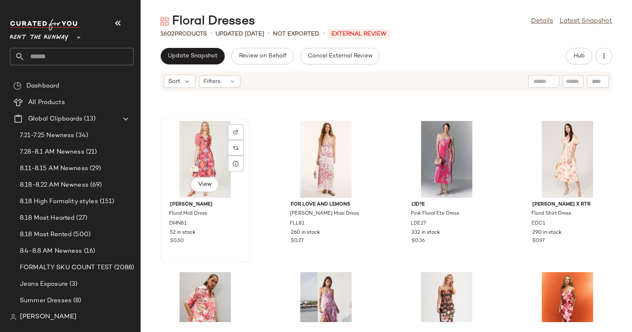
click at [218, 158] on div "View" at bounding box center [205, 159] width 84 height 77
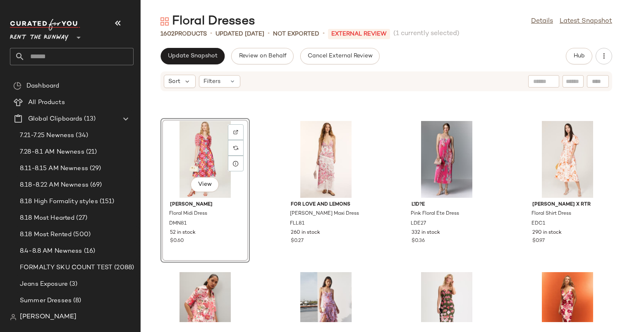
click at [466, 80] on div "Sort Filters" at bounding box center [332, 81] width 337 height 13
click at [462, 56] on div "Update Snapshot Review on Behalf Cancel External Review Hub" at bounding box center [385, 56] width 451 height 17
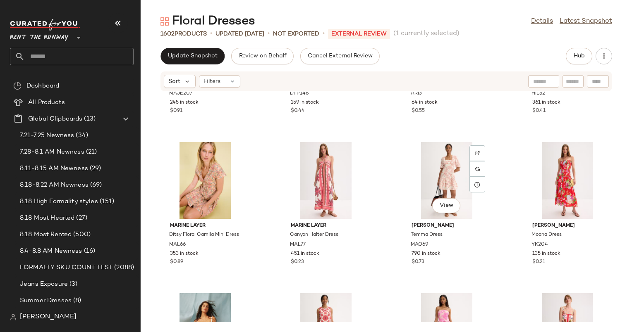
scroll to position [1020, 0]
click at [215, 187] on div "View" at bounding box center [205, 180] width 84 height 77
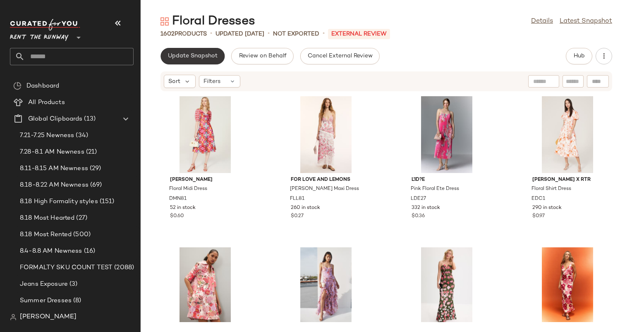
click at [200, 50] on button "Update Snapshot" at bounding box center [192, 56] width 64 height 17
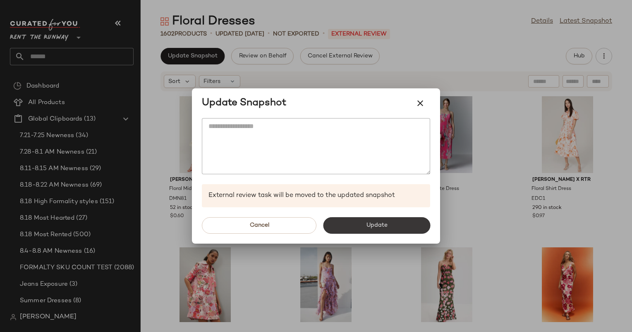
click at [384, 227] on span "Update" at bounding box center [375, 225] width 21 height 7
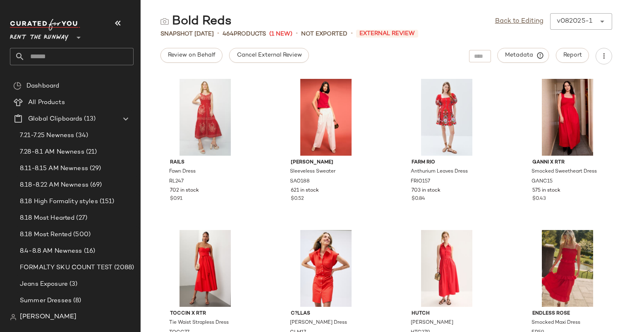
click at [531, 26] on div "Back to Editing v082025-1 ******" at bounding box center [553, 21] width 117 height 17
click at [529, 19] on link "Back to Editing" at bounding box center [519, 22] width 48 height 10
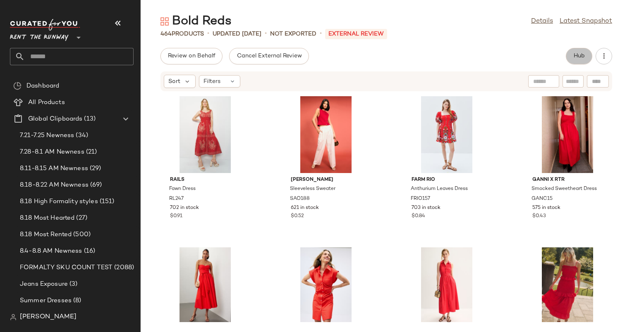
click at [577, 58] on span "Hub" at bounding box center [579, 56] width 12 height 7
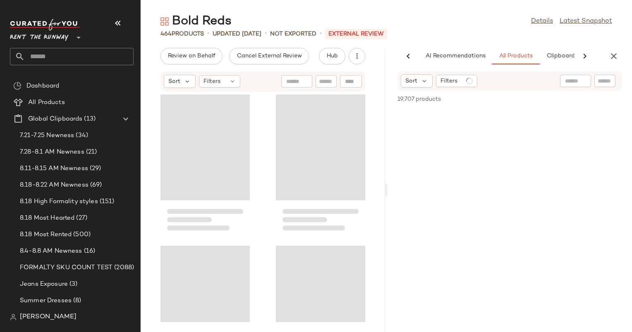
scroll to position [0, 43]
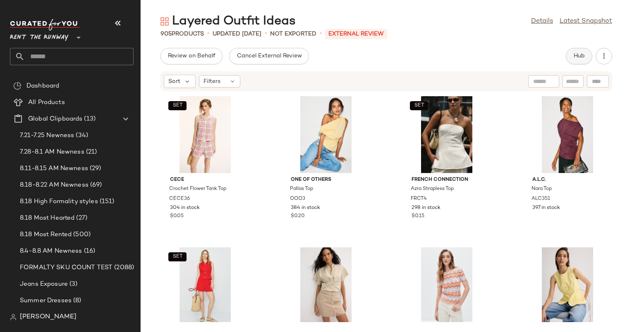
click at [575, 56] on span "Hub" at bounding box center [579, 56] width 12 height 7
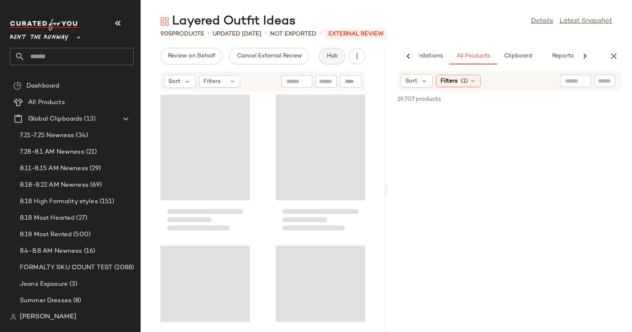
scroll to position [0, 43]
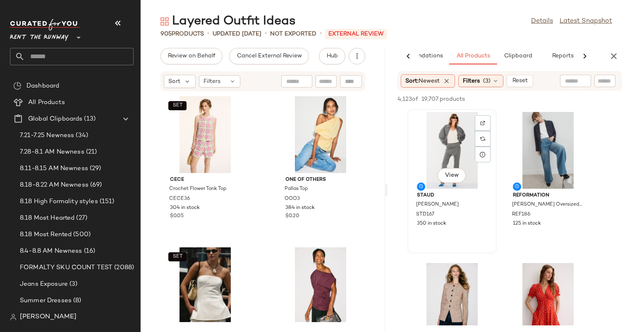
click at [437, 143] on div "View" at bounding box center [452, 150] width 84 height 77
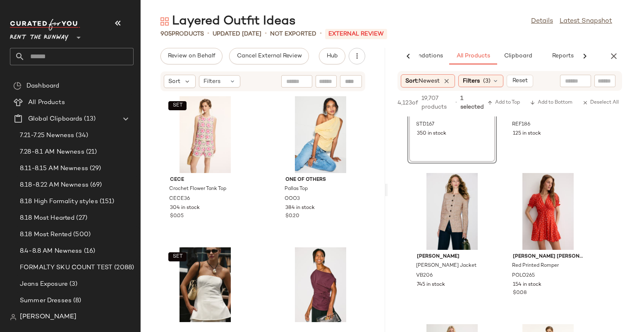
scroll to position [0, 0]
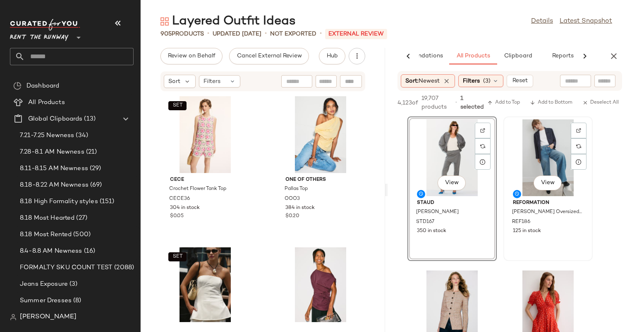
click at [539, 158] on div "View" at bounding box center [548, 157] width 84 height 77
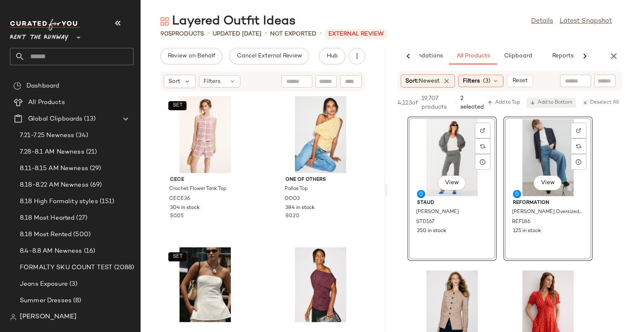
click at [562, 103] on span "Add to Bottom" at bounding box center [551, 103] width 43 height 6
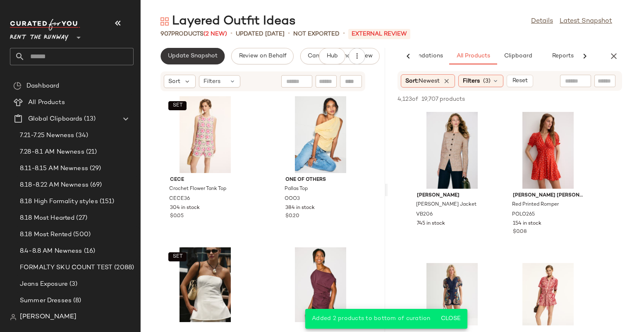
click at [199, 60] on button "Update Snapshot" at bounding box center [192, 56] width 64 height 17
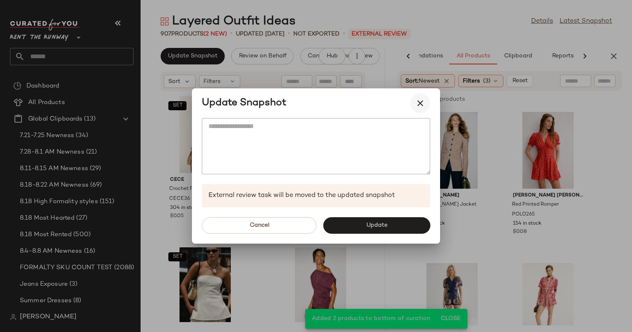
click at [417, 103] on icon "button" at bounding box center [420, 103] width 10 height 10
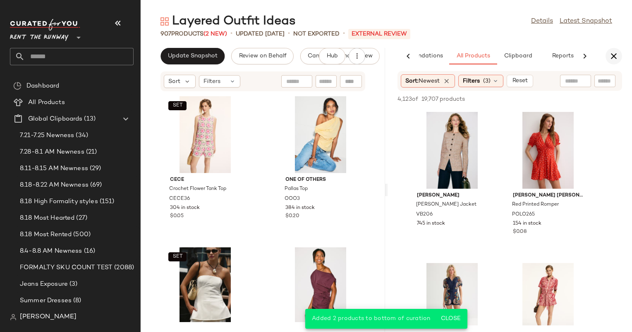
click at [614, 53] on icon "button" at bounding box center [614, 56] width 10 height 10
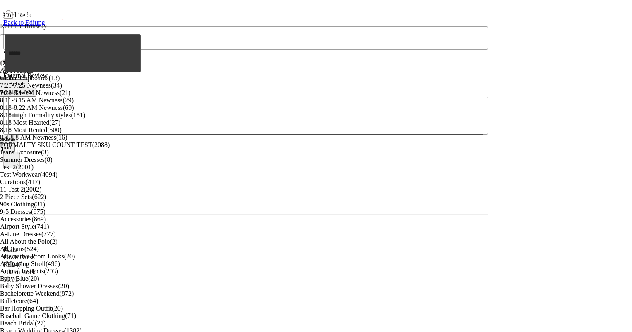
click at [45, 19] on link "Back to Editing" at bounding box center [23, 22] width 41 height 7
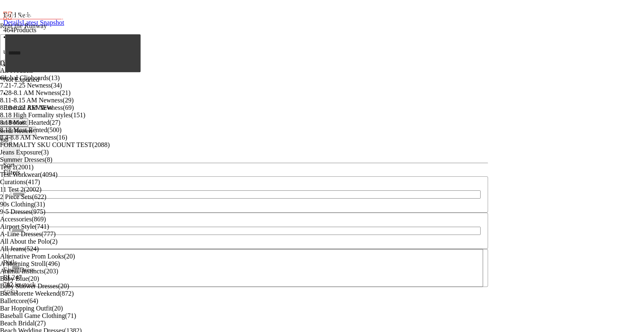
click at [14, 162] on icon at bounding box center [14, 165] width 0 height 7
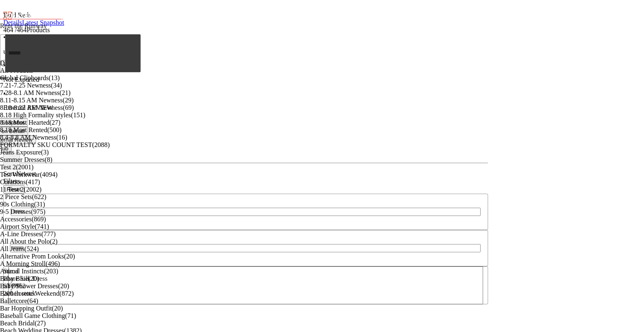
click at [20, 178] on span "Filters" at bounding box center [11, 181] width 17 height 7
type input "***"
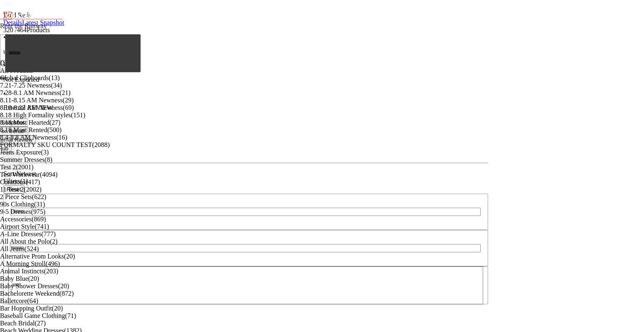
click at [444, 118] on div "Update Snapshot Review on Behalf Cancel External Review Hub" at bounding box center [245, 144] width 485 height 52
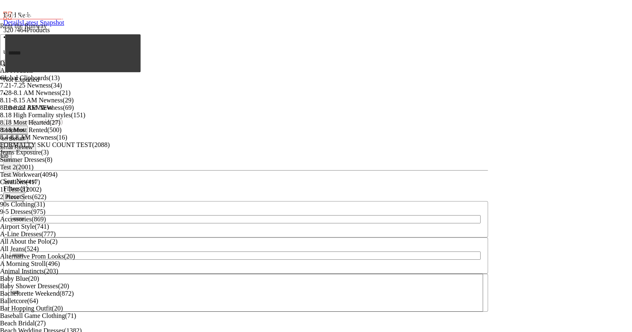
scroll to position [2480, 0]
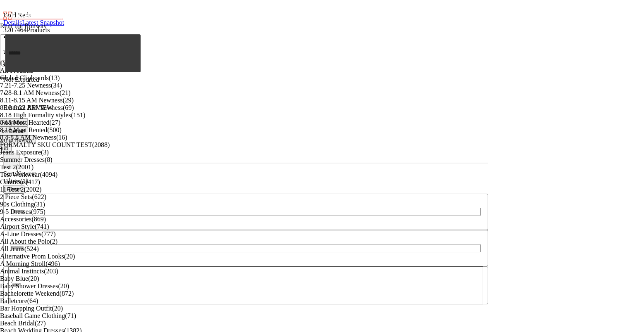
click at [21, 186] on span "Reset" at bounding box center [14, 189] width 14 height 6
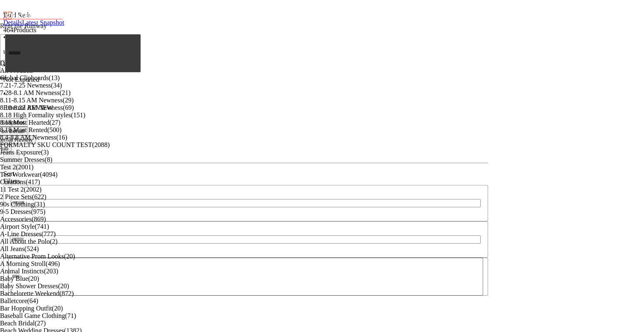
click at [24, 119] on span "Update Snapshot" at bounding box center [3, 122] width 43 height 6
